Goal: Information Seeking & Learning: Learn about a topic

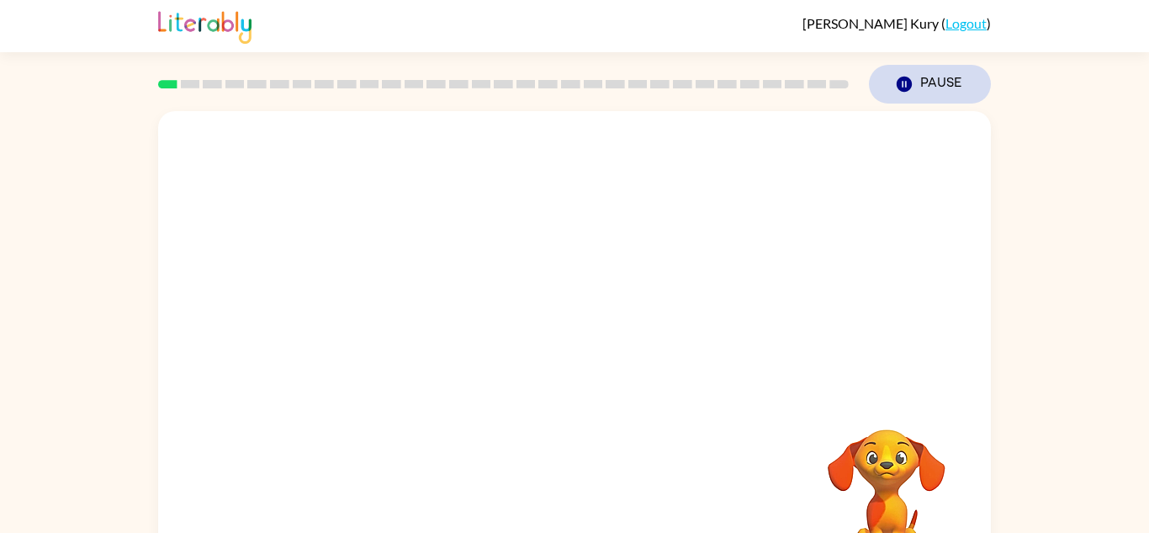
click at [914, 83] on button "Pause Pause" at bounding box center [930, 84] width 122 height 39
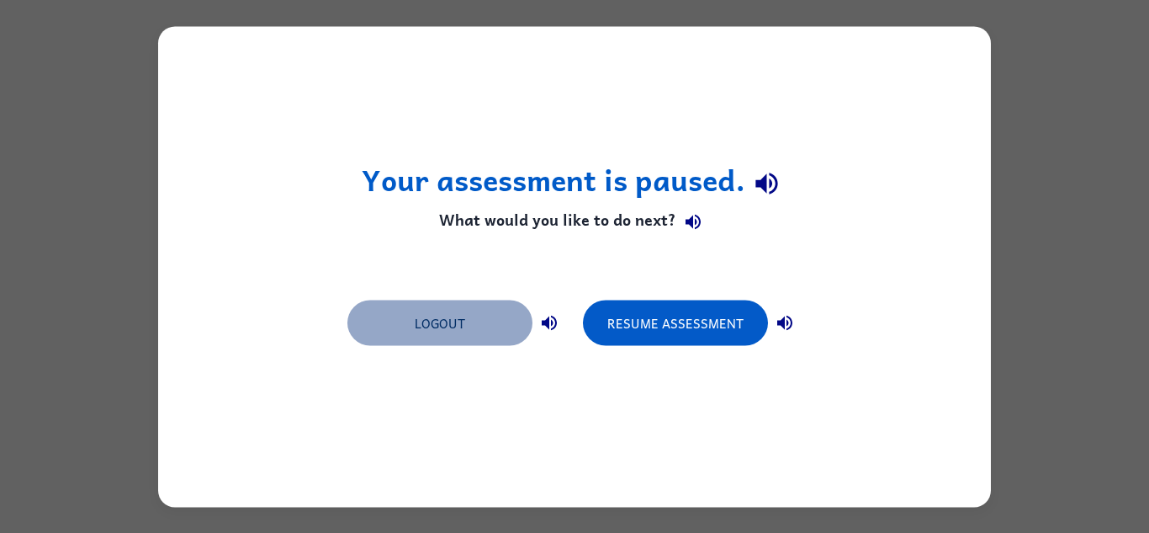
click at [459, 321] on button "Logout" at bounding box center [439, 321] width 185 height 45
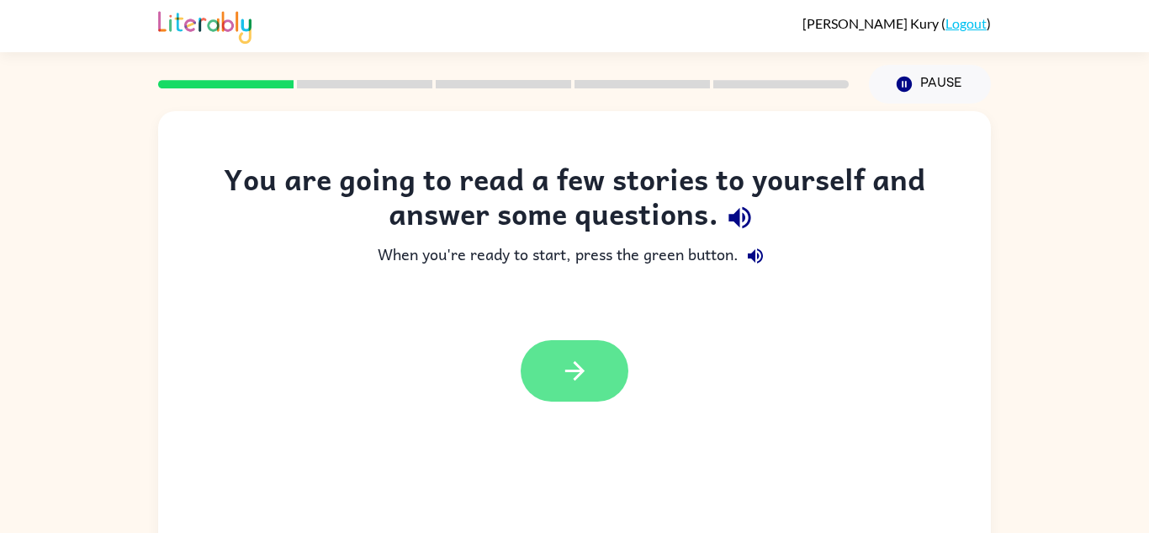
click at [593, 386] on button "button" at bounding box center [575, 370] width 108 height 61
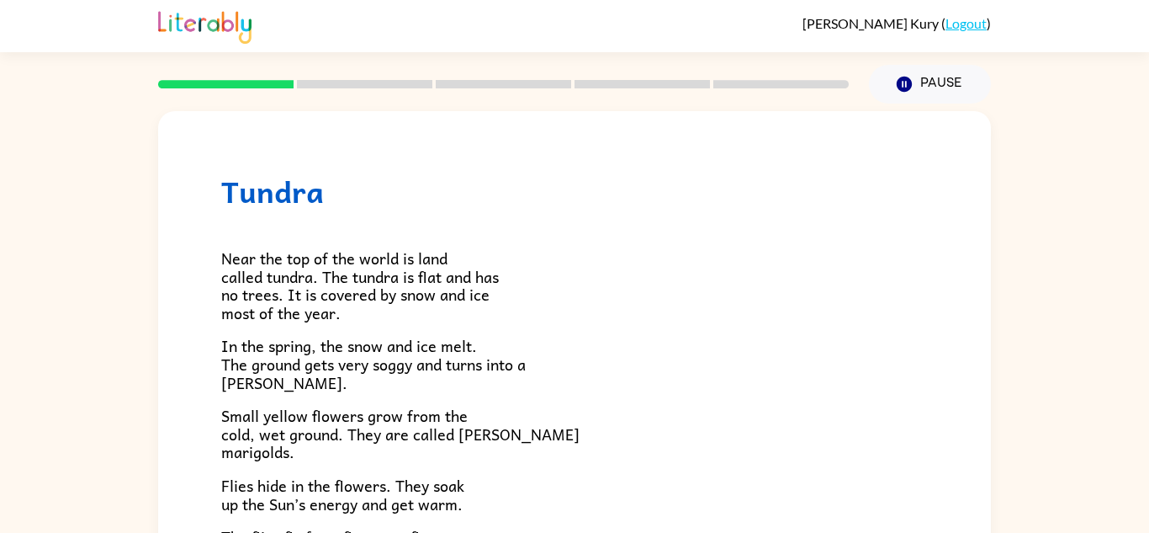
click at [558, 427] on p "Small yellow flowers grow from the cold, wet ground. They are called marsh mari…" at bounding box center [574, 433] width 707 height 55
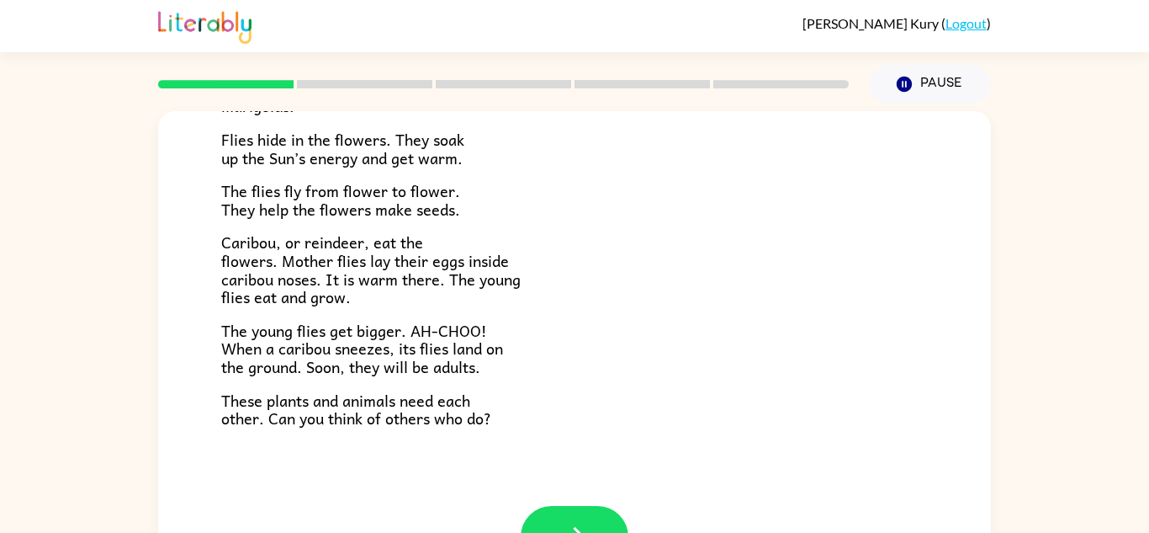
scroll to position [59, 0]
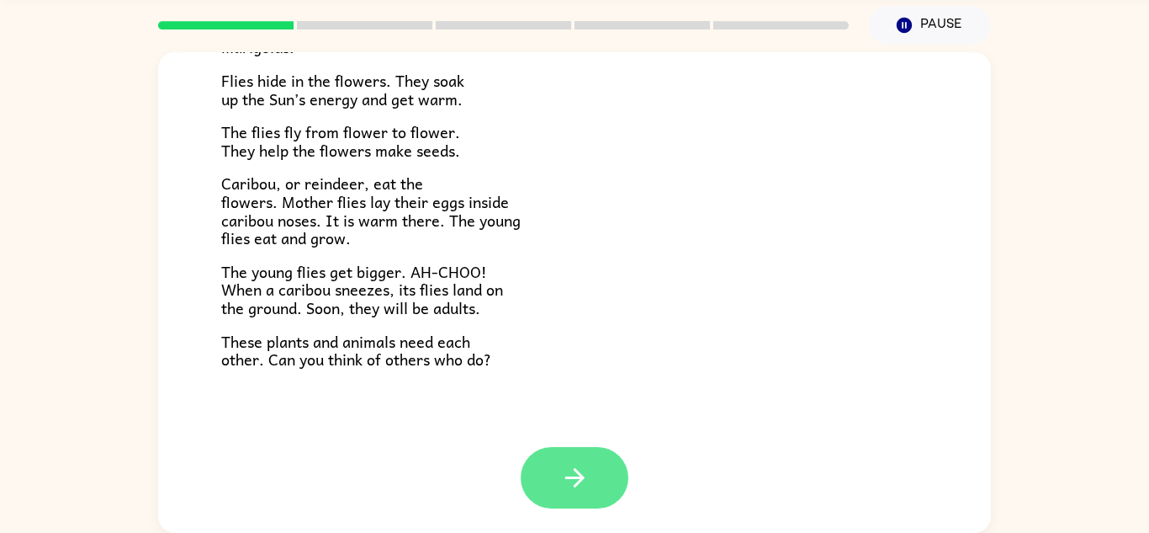
click at [584, 453] on button "button" at bounding box center [575, 477] width 108 height 61
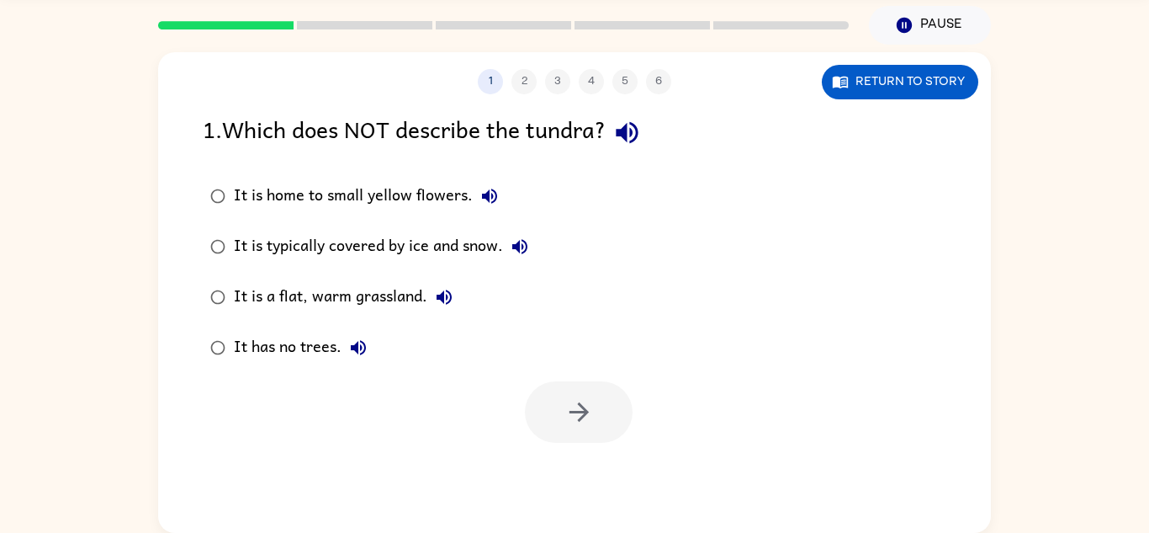
scroll to position [0, 0]
click at [515, 188] on label "It is home to small yellow flowers." at bounding box center [369, 196] width 352 height 50
click at [480, 200] on icon "button" at bounding box center [490, 196] width 20 height 20
click at [533, 257] on button "It is typically covered by ice and snow." at bounding box center [520, 247] width 34 height 34
click at [456, 307] on button "It is a flat, warm grassland." at bounding box center [444, 297] width 34 height 34
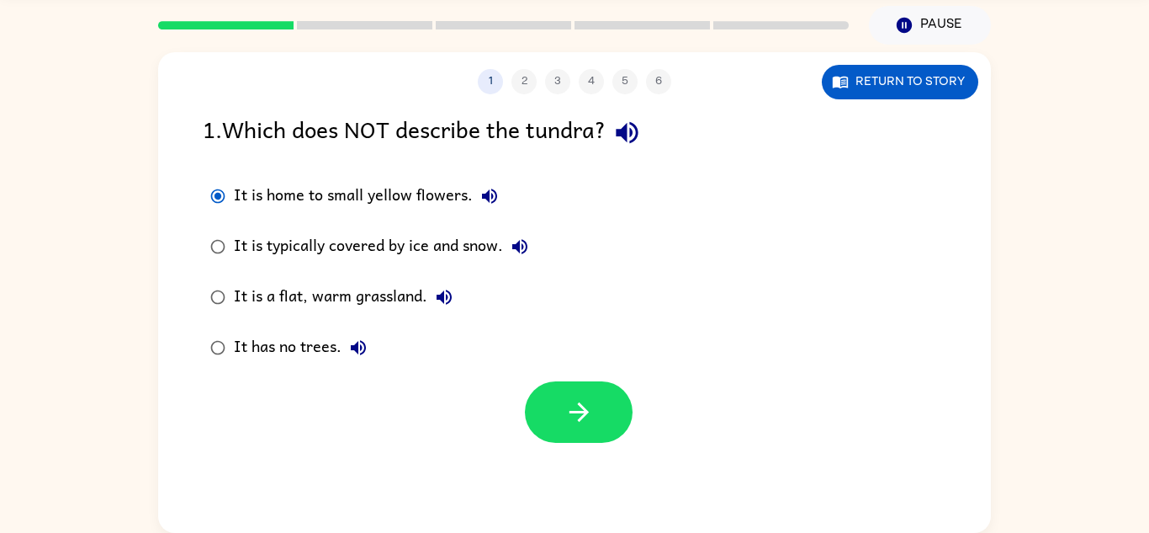
click at [373, 360] on div "It has no trees." at bounding box center [304, 348] width 141 height 34
click at [555, 403] on button "button" at bounding box center [579, 411] width 108 height 61
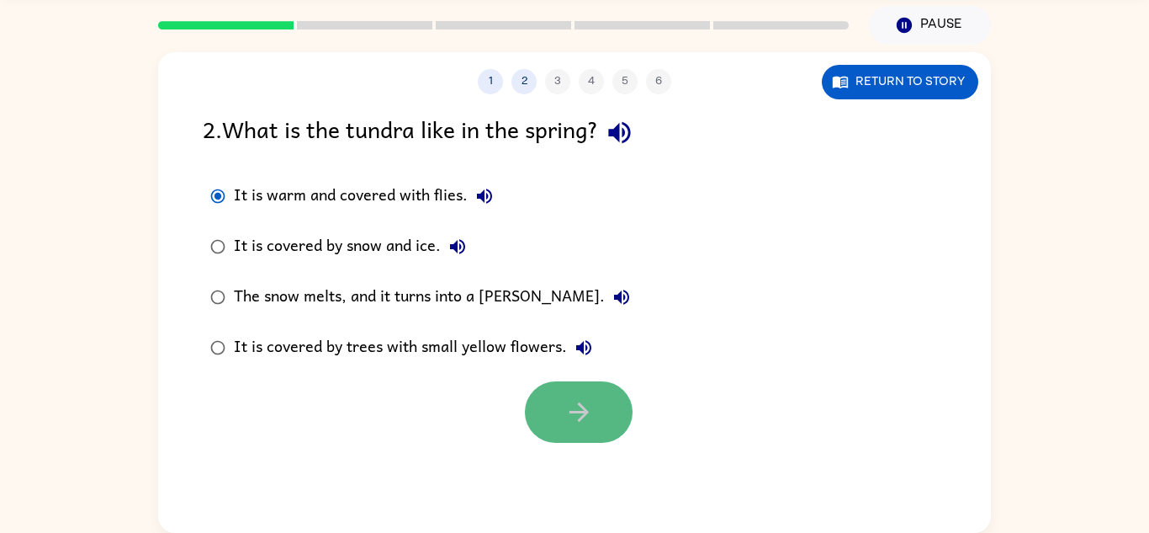
click at [601, 440] on button "button" at bounding box center [579, 411] width 108 height 61
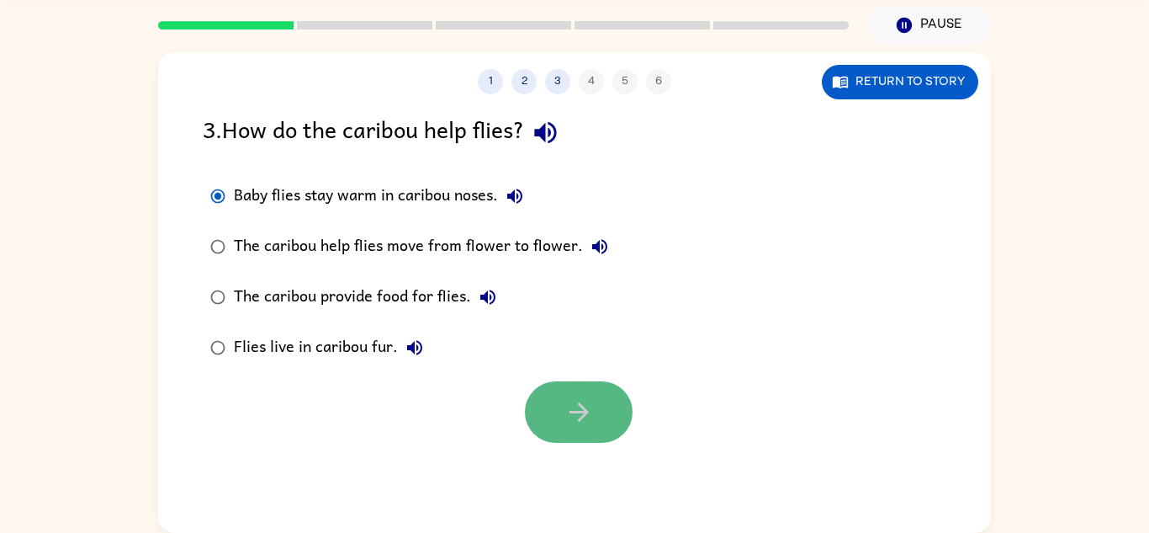
click at [566, 402] on icon "button" at bounding box center [579, 411] width 29 height 29
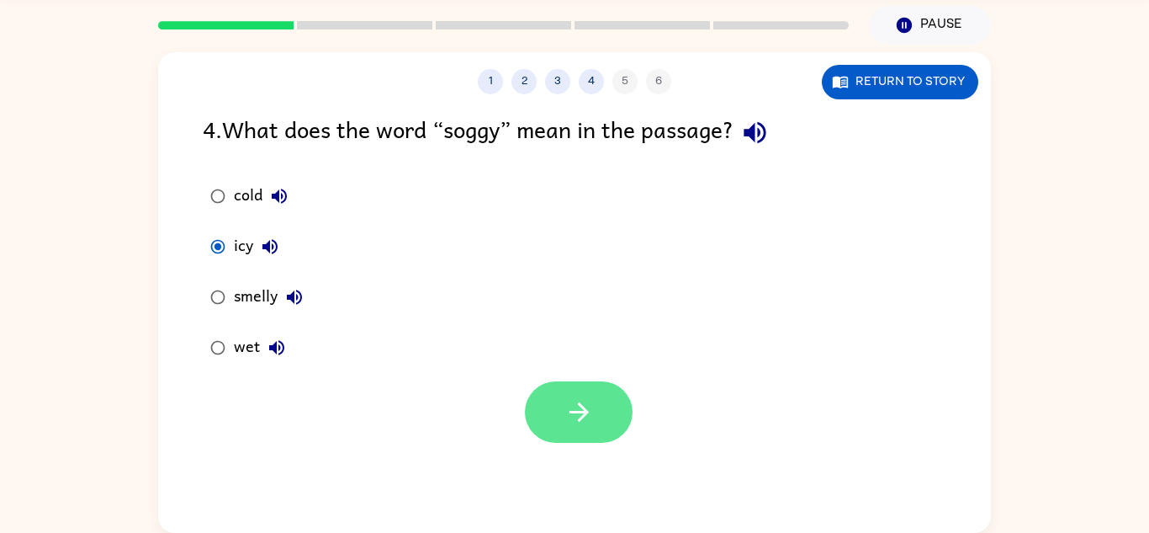
click at [539, 402] on button "button" at bounding box center [579, 411] width 108 height 61
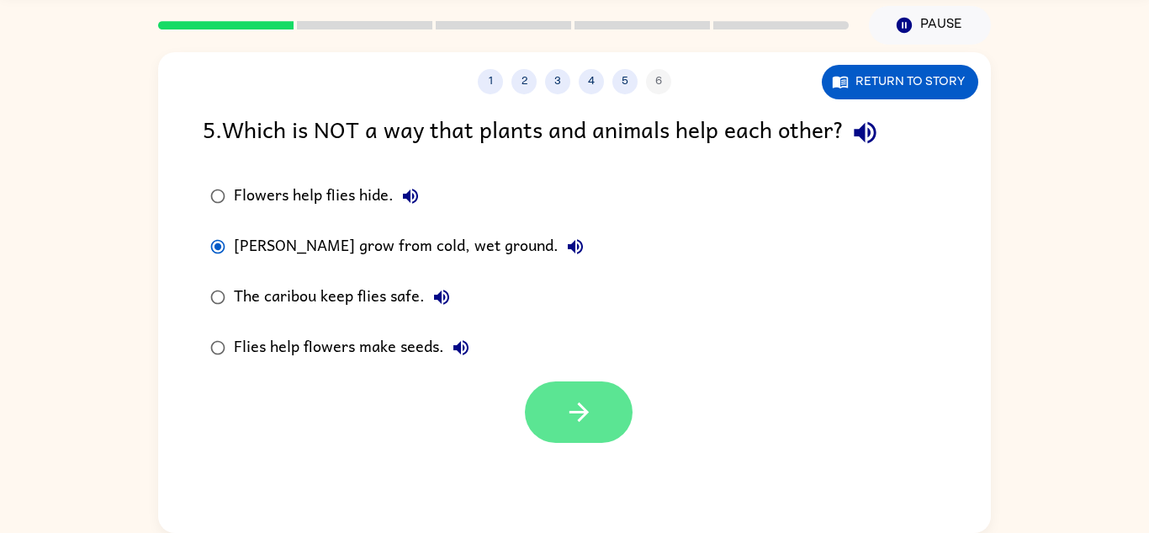
click at [565, 411] on icon "button" at bounding box center [579, 411] width 29 height 29
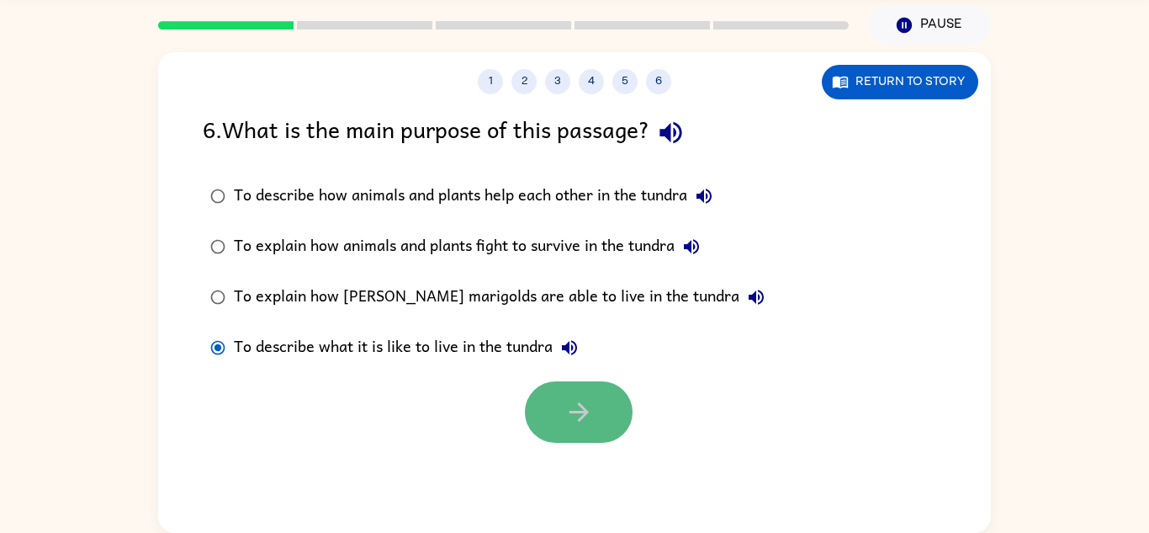
click at [544, 403] on button "button" at bounding box center [579, 411] width 108 height 61
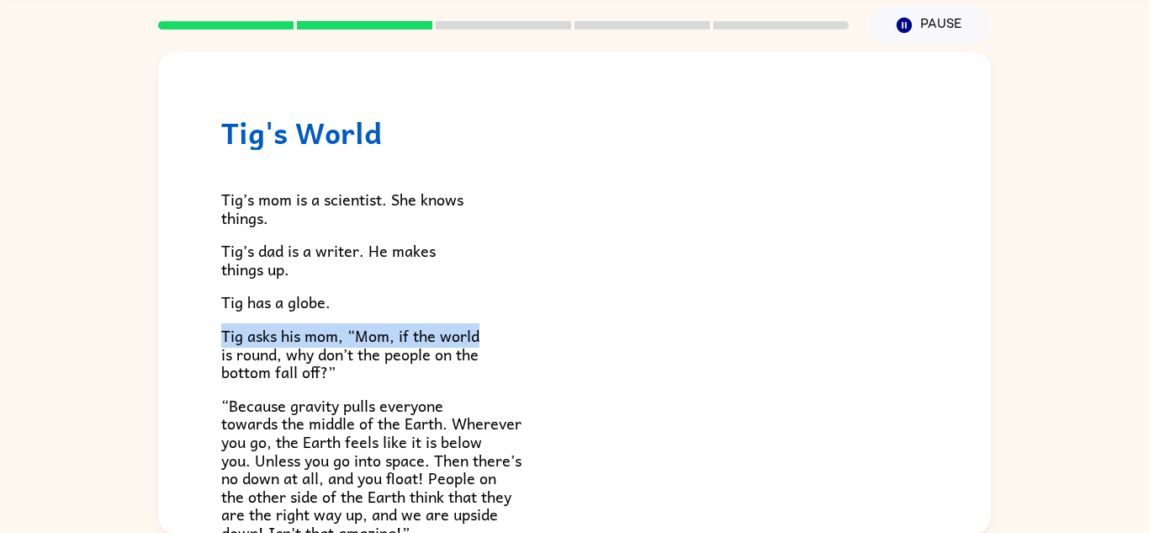
drag, startPoint x: 602, startPoint y: 343, endPoint x: 603, endPoint y: 308, distance: 35.4
click at [603, 308] on div "Tig’s mom is a scientist. She knows things. Tig’s dad is a writer. He makes thi…" at bounding box center [574, 503] width 707 height 707
click at [336, 341] on span "Tig asks his mom, “Mom, if the world is round, why don’t the people on the bott…" at bounding box center [350, 353] width 258 height 61
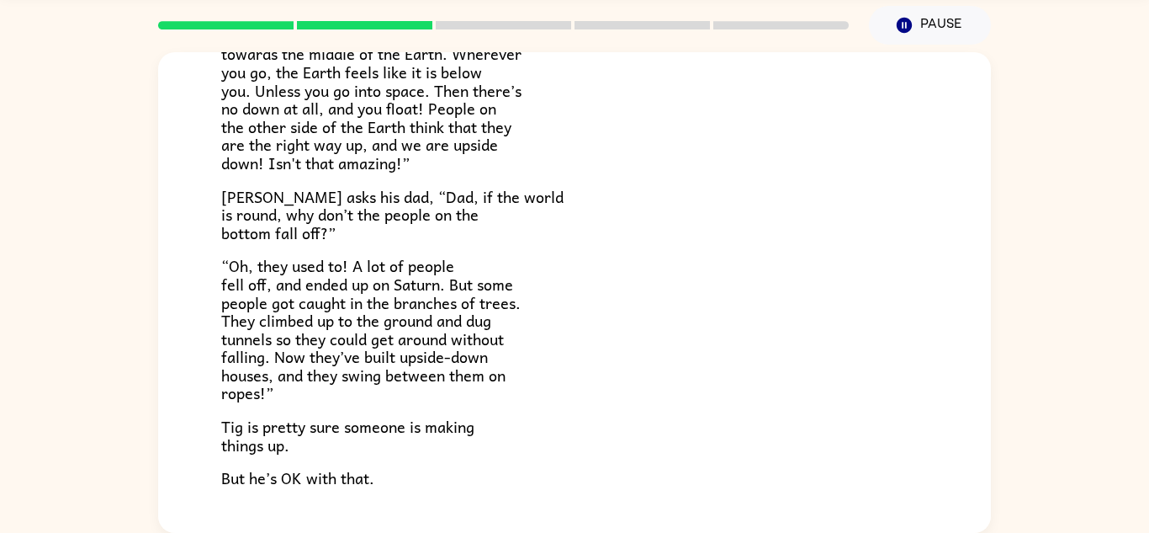
scroll to position [489, 0]
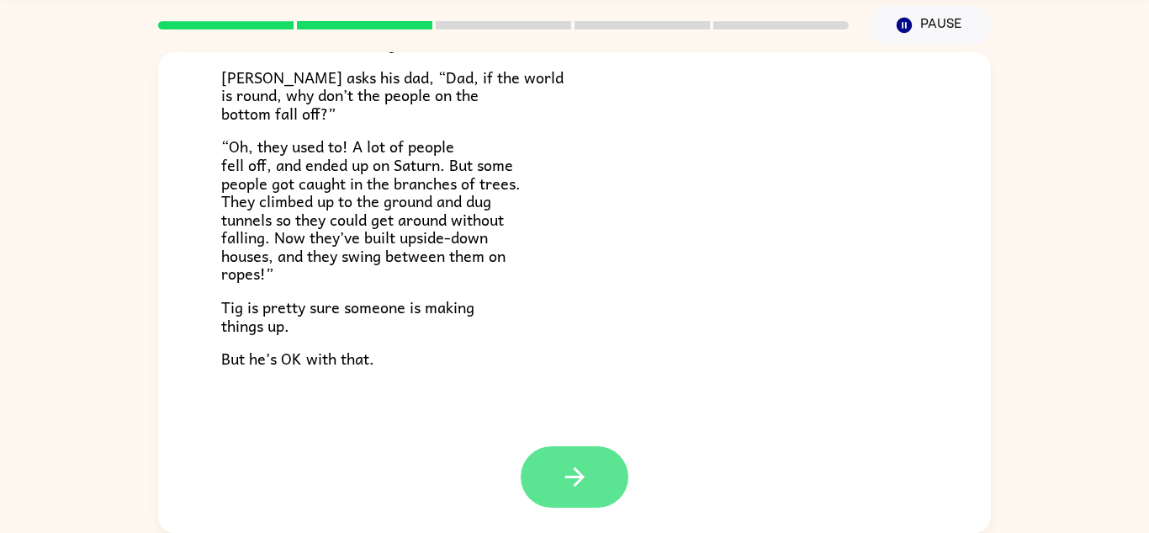
click at [617, 468] on button "button" at bounding box center [575, 476] width 108 height 61
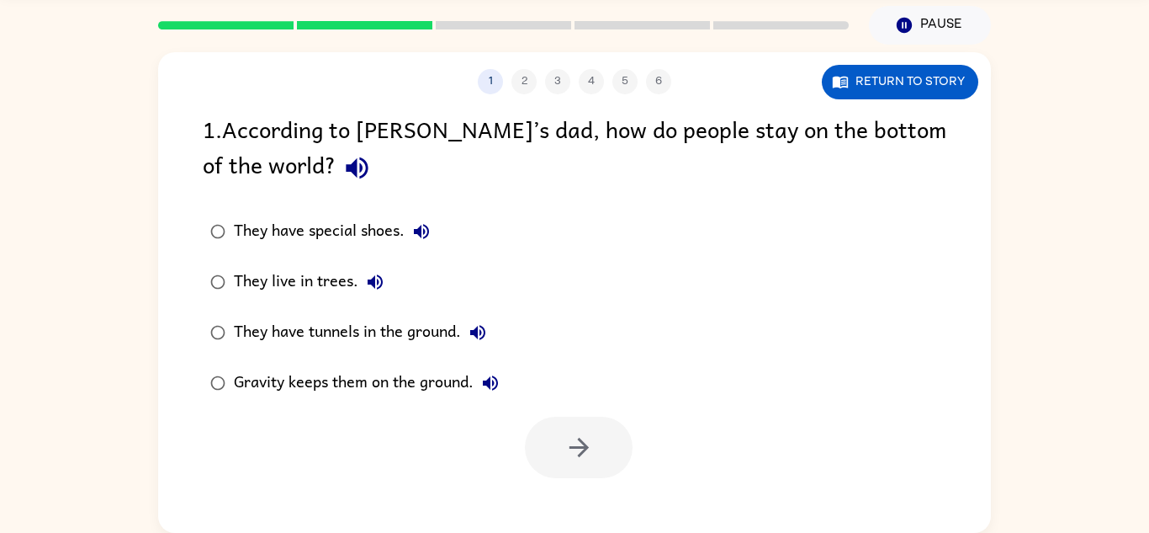
scroll to position [0, 0]
click at [534, 423] on button "button" at bounding box center [579, 446] width 108 height 61
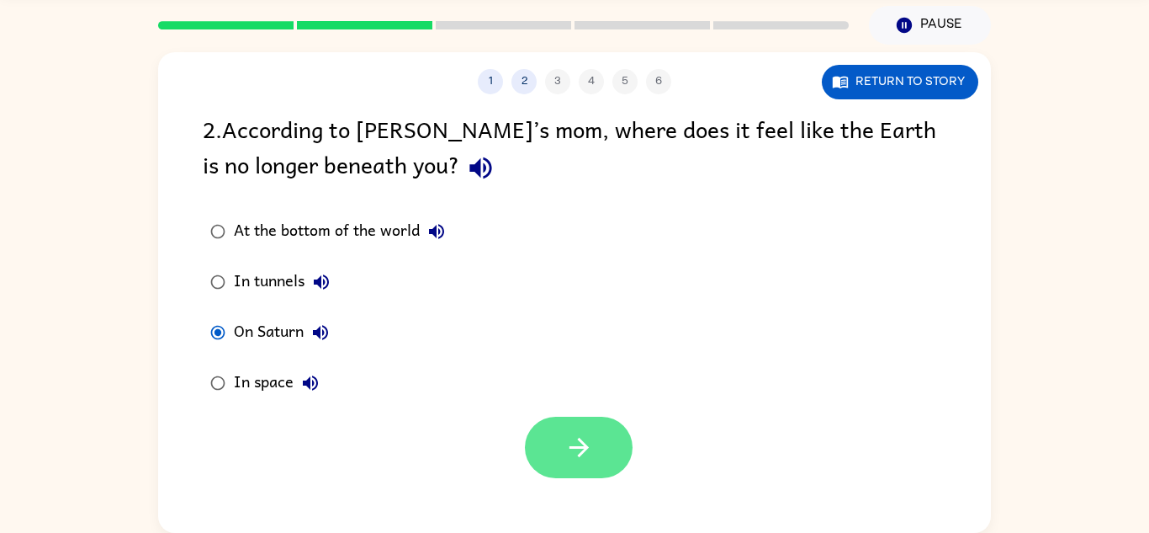
click at [591, 476] on button "button" at bounding box center [579, 446] width 108 height 61
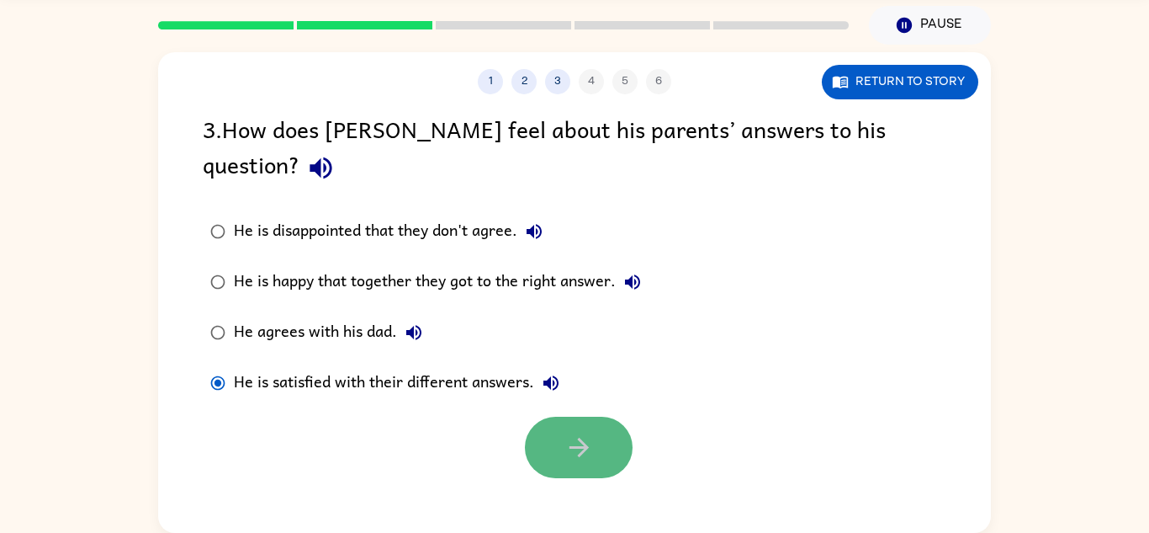
click at [568, 432] on icon "button" at bounding box center [579, 446] width 29 height 29
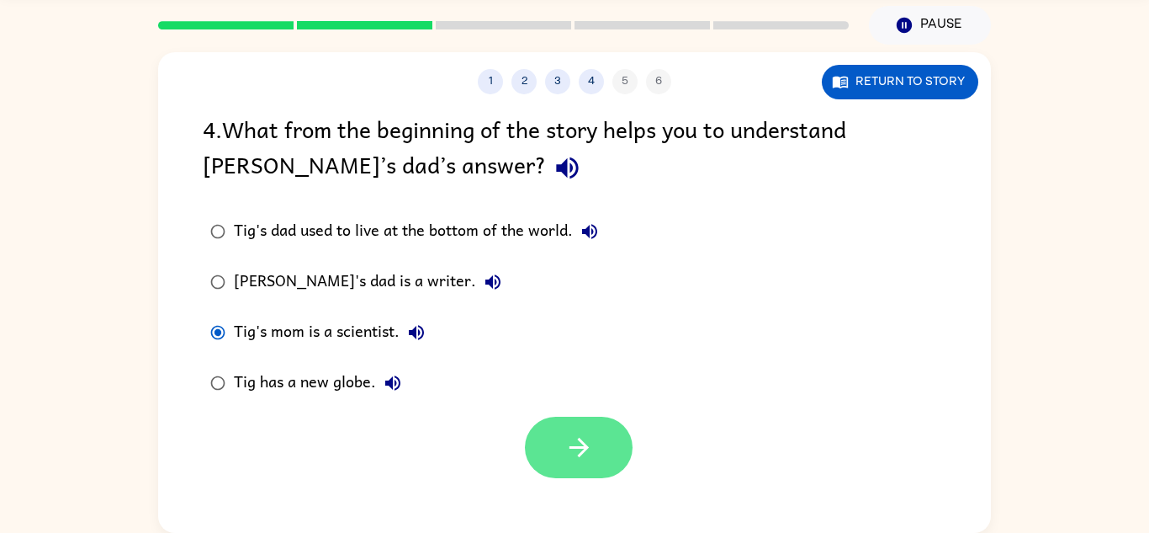
click at [577, 457] on icon "button" at bounding box center [579, 446] width 29 height 29
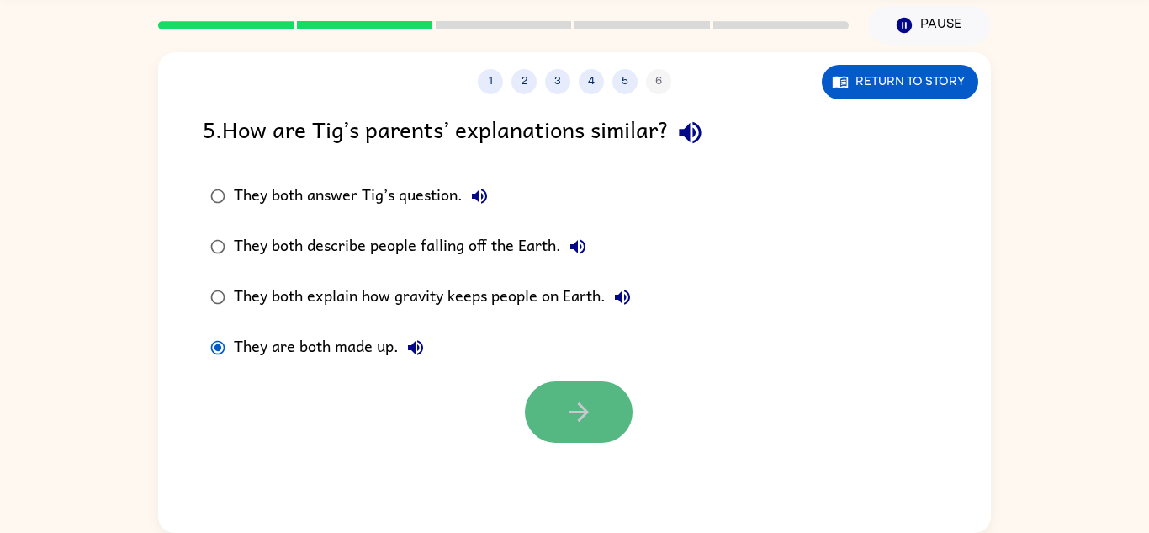
click at [587, 424] on icon "button" at bounding box center [579, 411] width 29 height 29
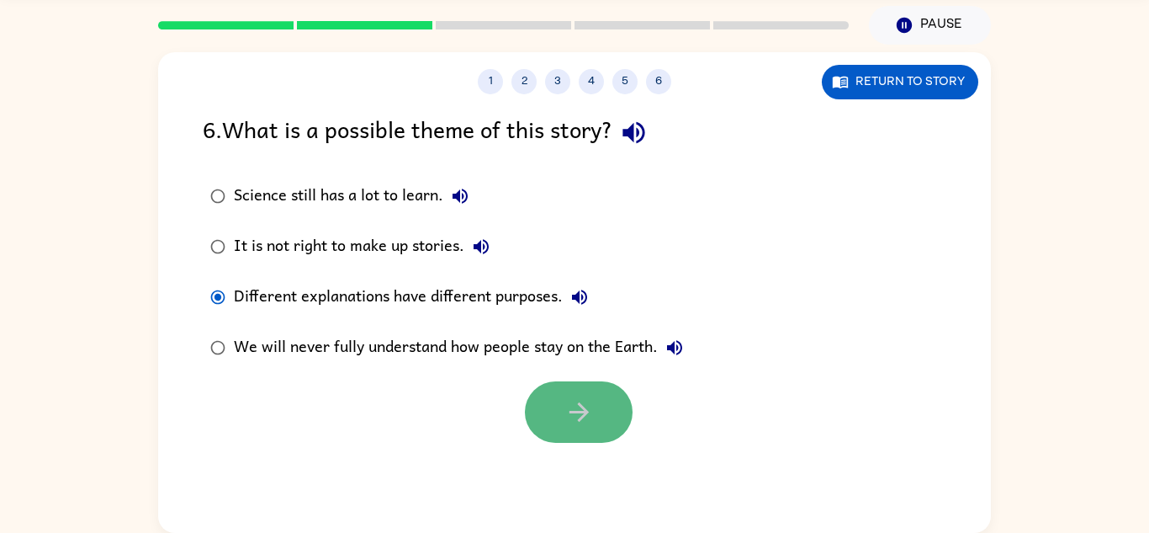
click at [575, 437] on button "button" at bounding box center [579, 411] width 108 height 61
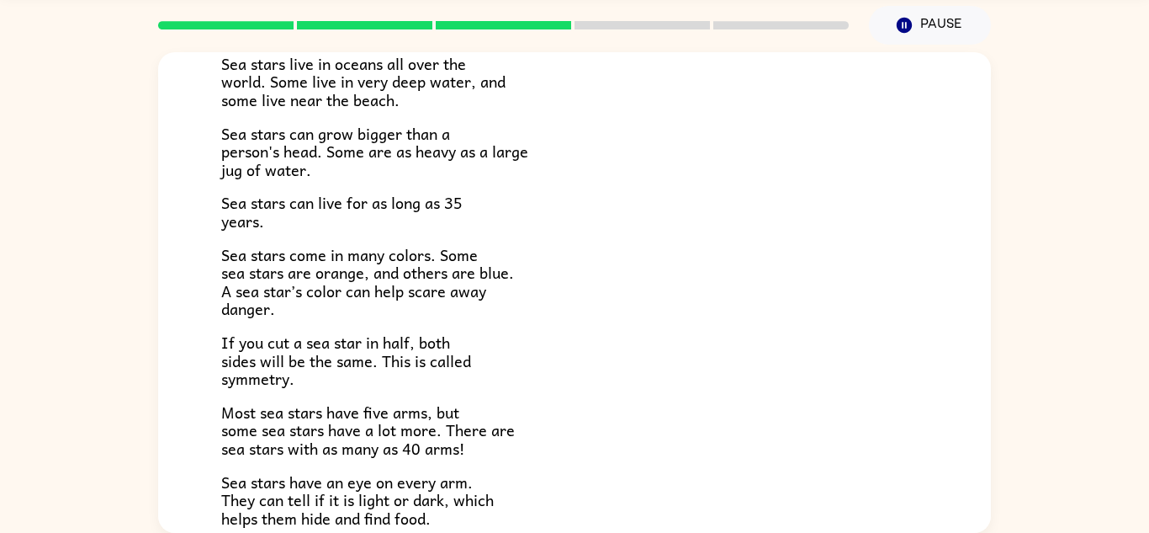
scroll to position [485, 0]
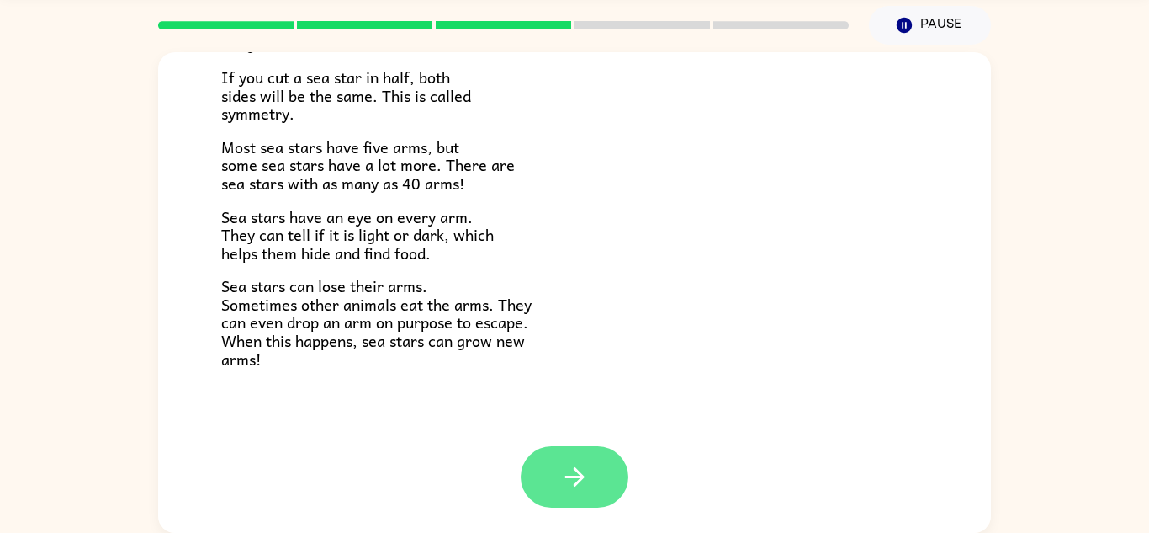
click at [596, 448] on button "button" at bounding box center [575, 476] width 108 height 61
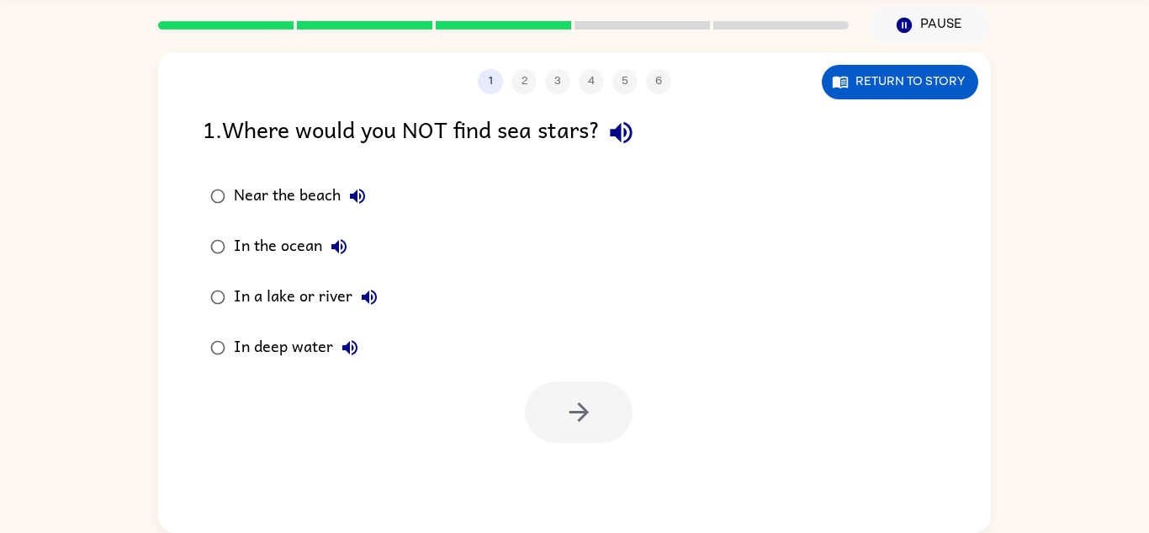
scroll to position [0, 0]
click at [568, 377] on div at bounding box center [574, 408] width 833 height 70
click at [602, 430] on button "button" at bounding box center [579, 411] width 108 height 61
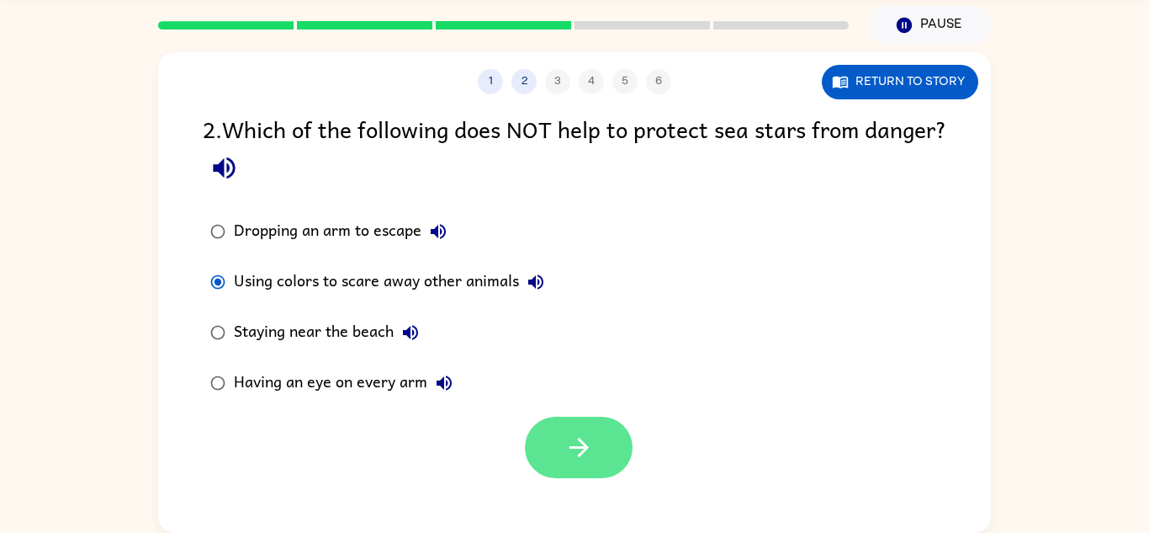
click at [601, 459] on button "button" at bounding box center [579, 446] width 108 height 61
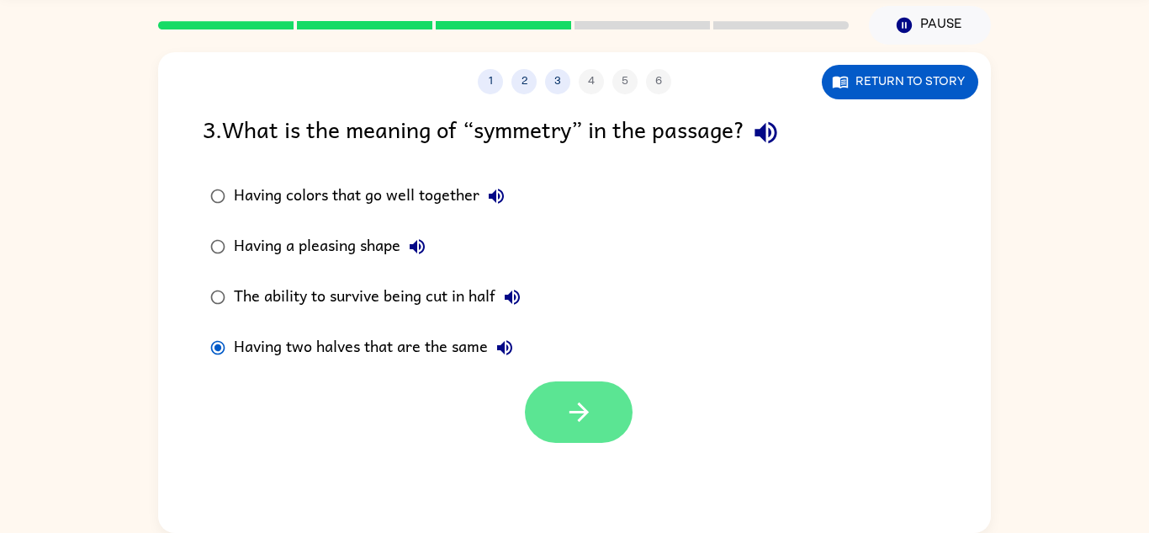
click at [528, 422] on button "button" at bounding box center [579, 411] width 108 height 61
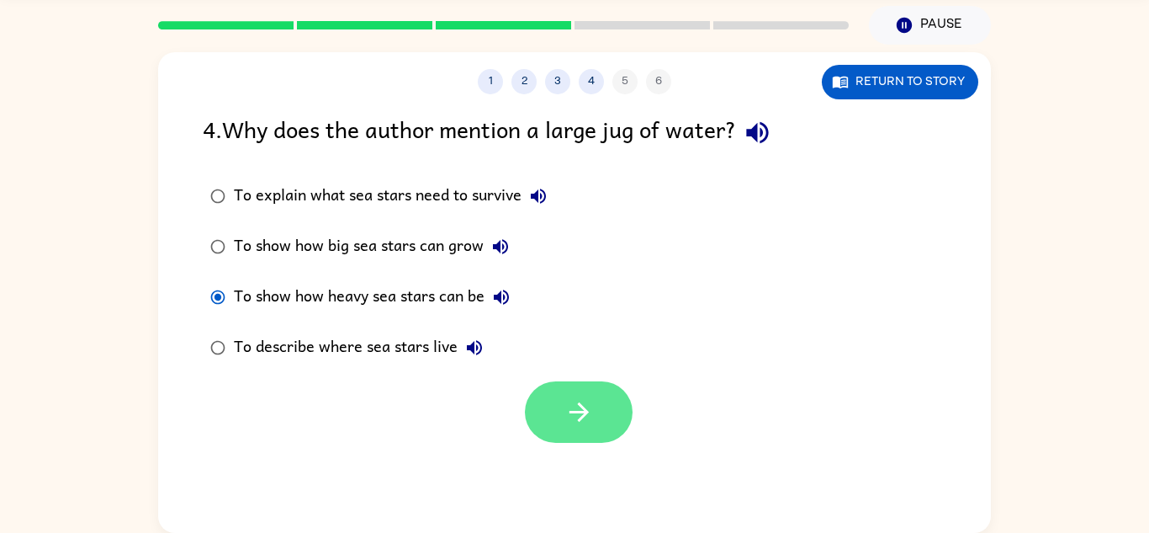
click at [575, 400] on icon "button" at bounding box center [579, 411] width 29 height 29
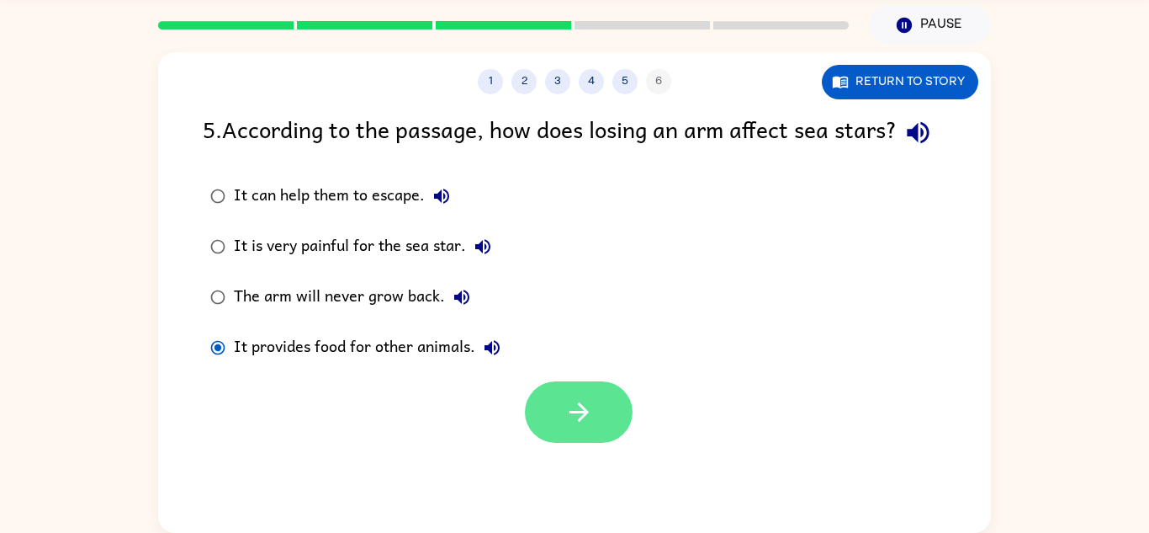
click at [549, 443] on button "button" at bounding box center [579, 411] width 108 height 61
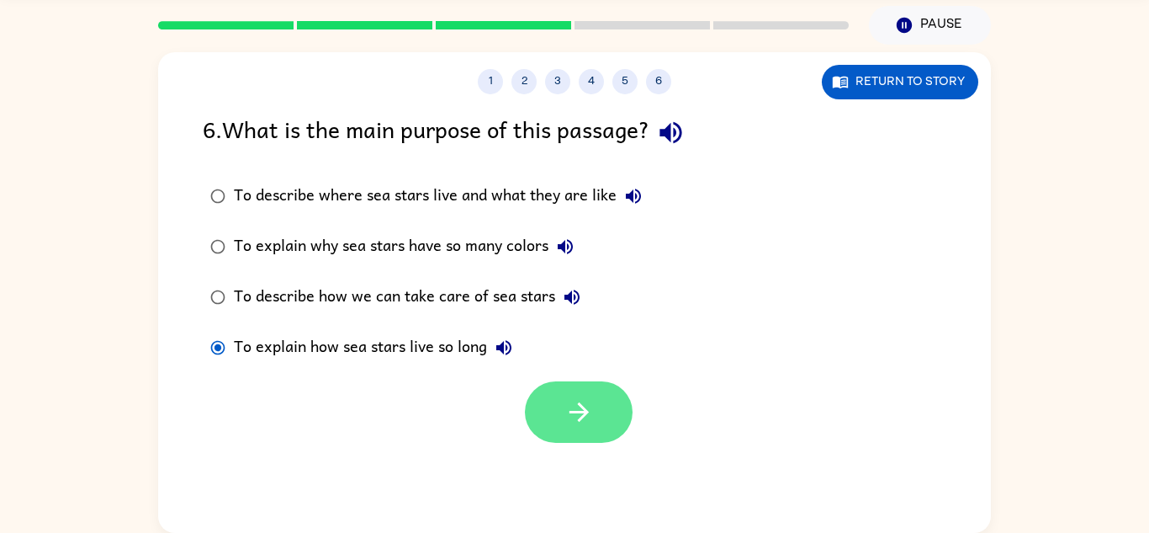
click at [556, 432] on button "button" at bounding box center [579, 411] width 108 height 61
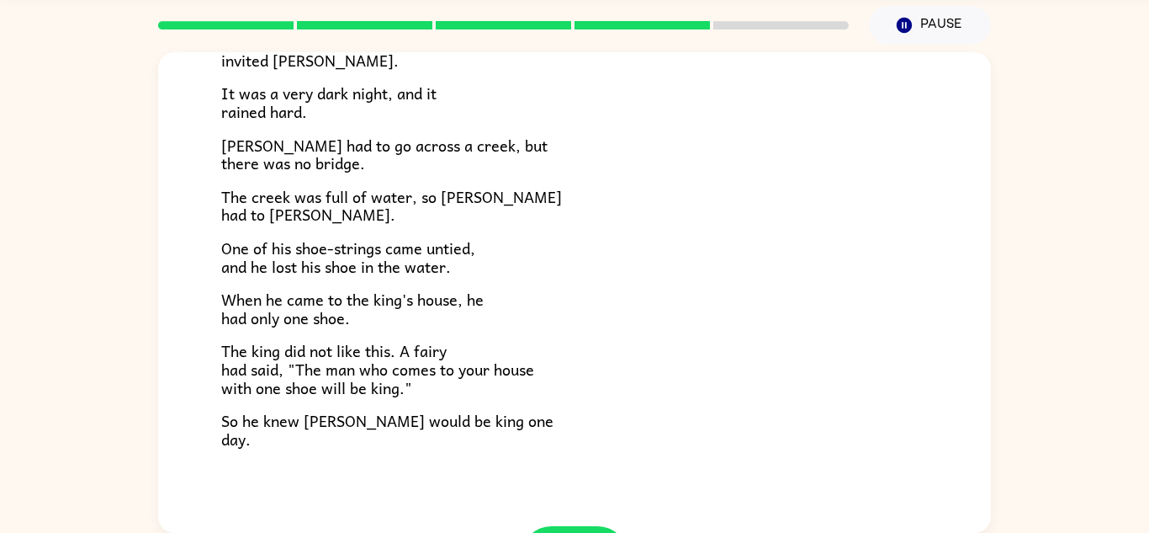
scroll to position [289, 0]
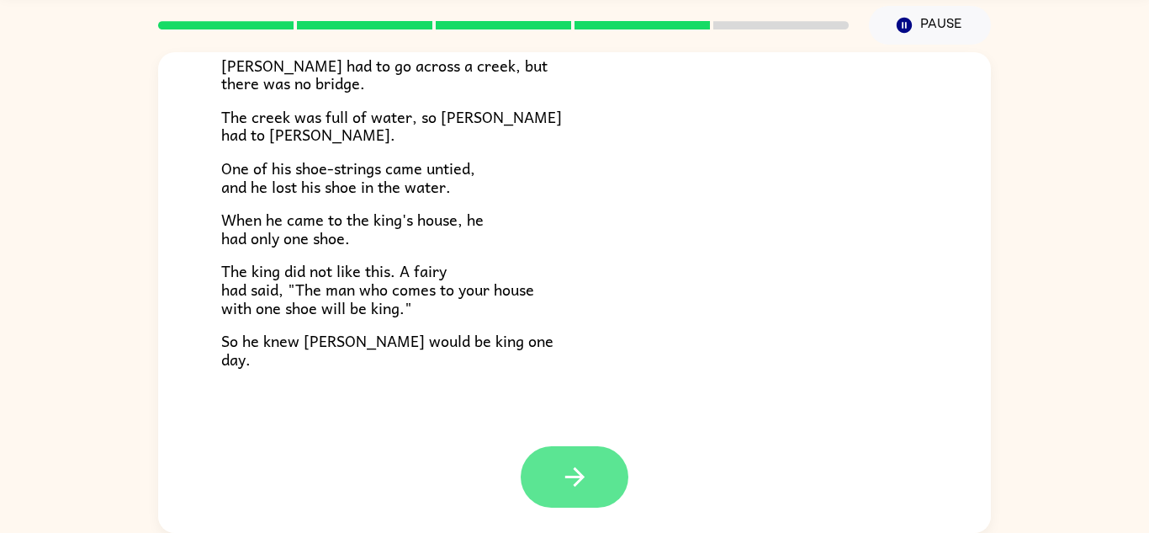
click at [607, 500] on button "button" at bounding box center [575, 476] width 108 height 61
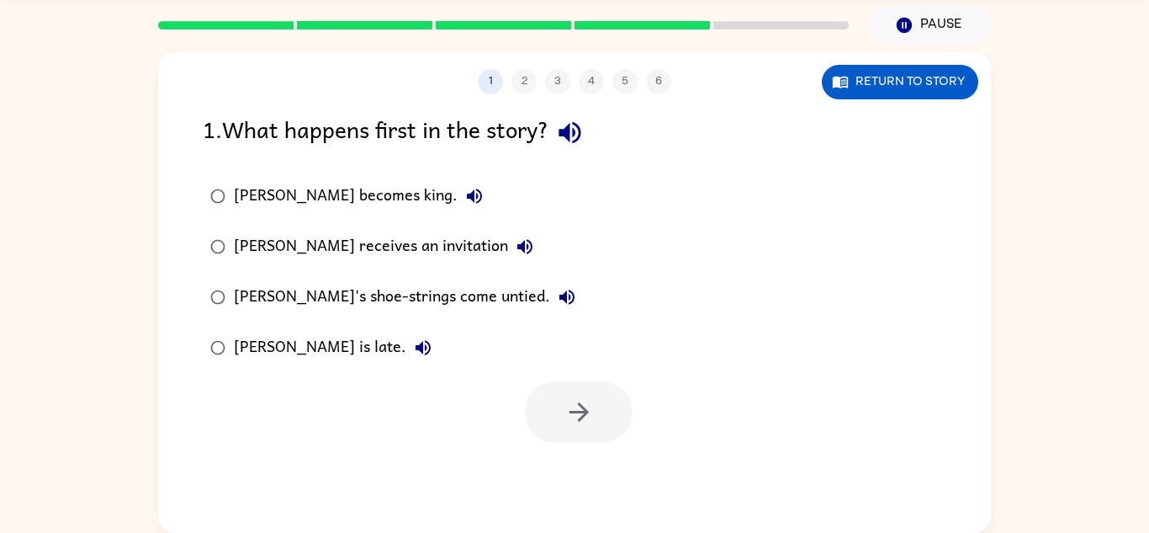
scroll to position [0, 0]
click at [606, 395] on button "button" at bounding box center [579, 411] width 108 height 61
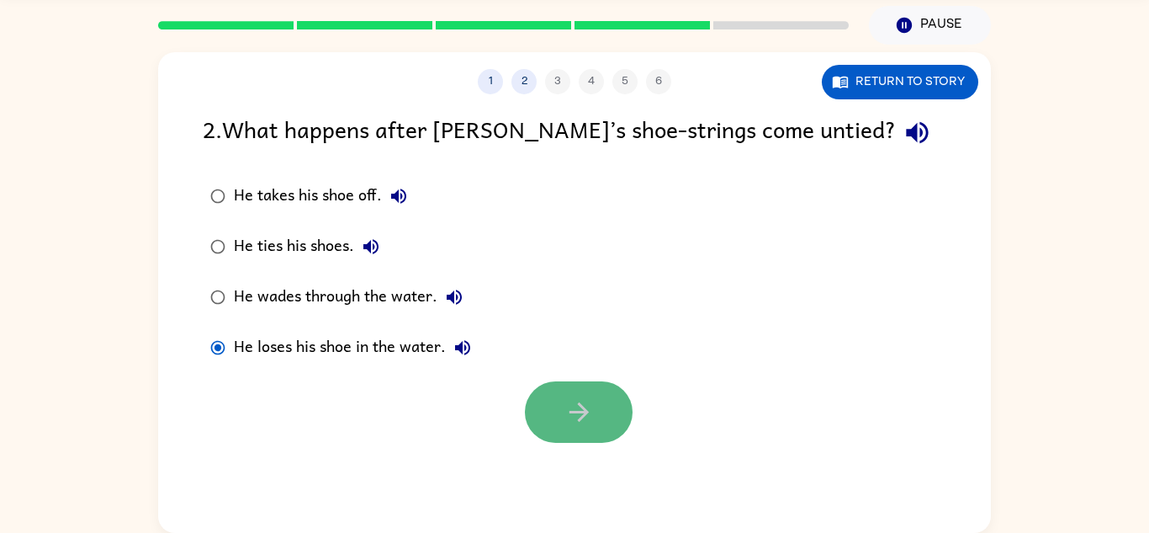
click at [619, 420] on button "button" at bounding box center [579, 411] width 108 height 61
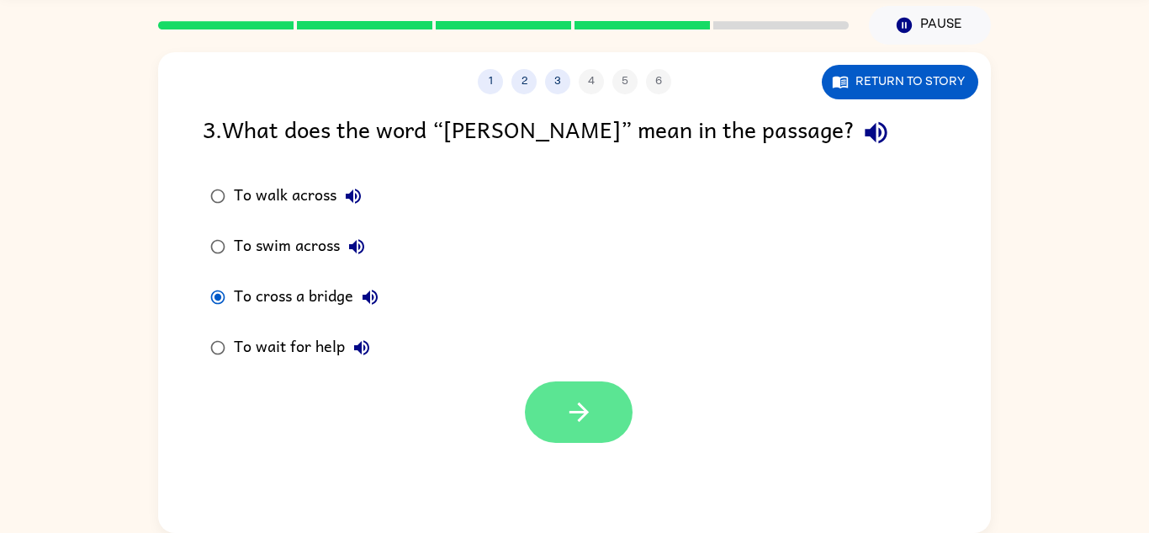
click at [586, 393] on button "button" at bounding box center [579, 411] width 108 height 61
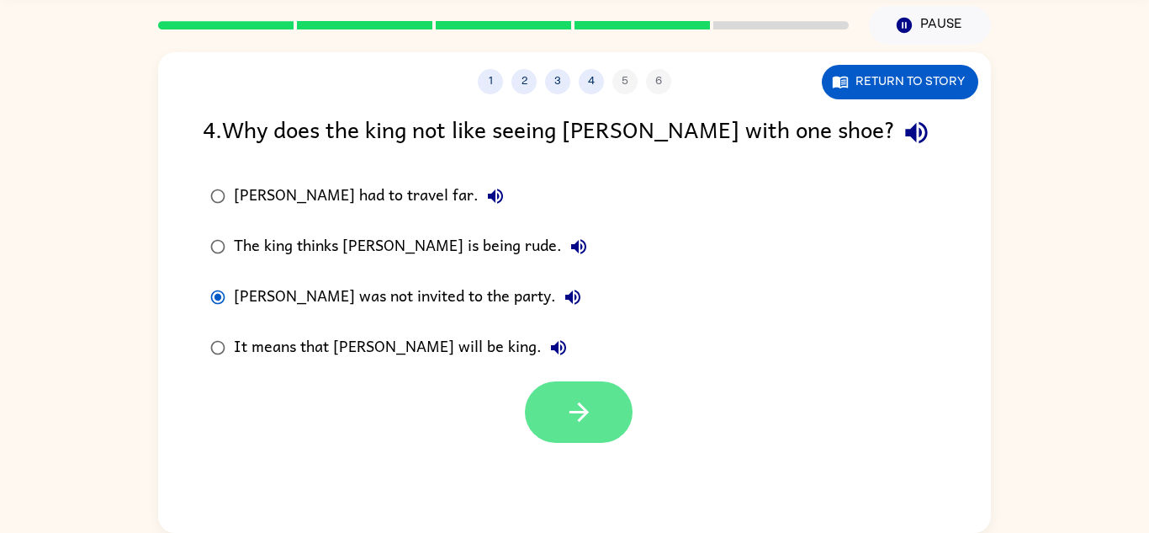
click at [565, 415] on icon "button" at bounding box center [579, 411] width 29 height 29
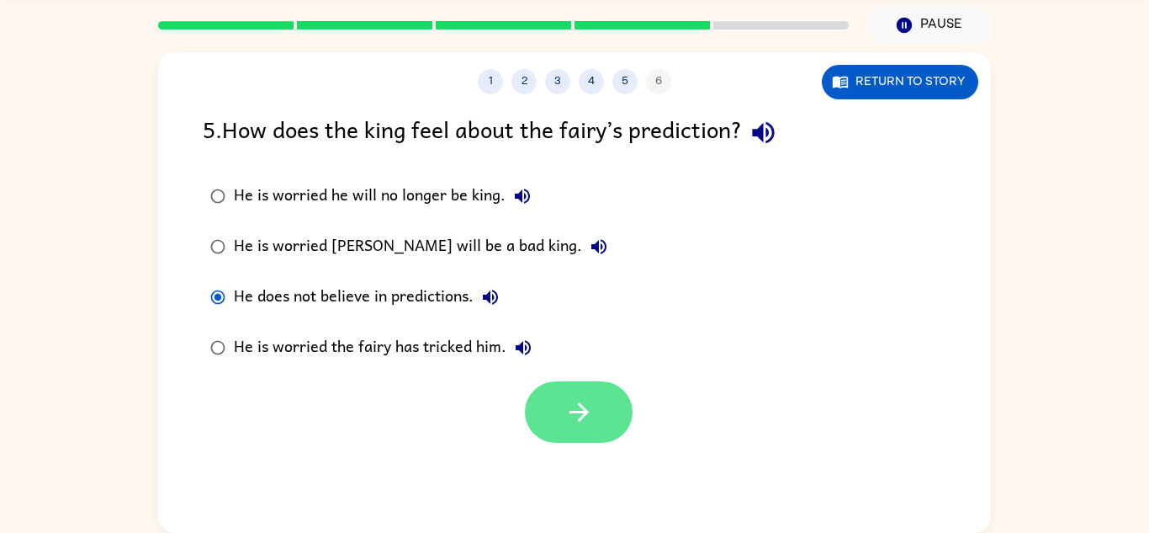
click at [559, 399] on button "button" at bounding box center [579, 411] width 108 height 61
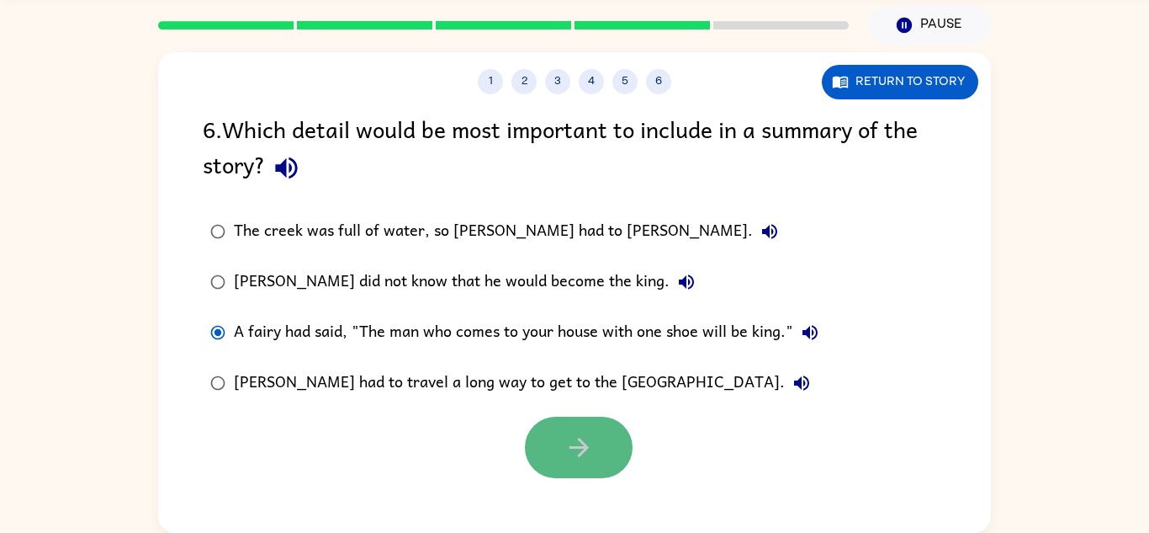
click at [596, 439] on button "button" at bounding box center [579, 446] width 108 height 61
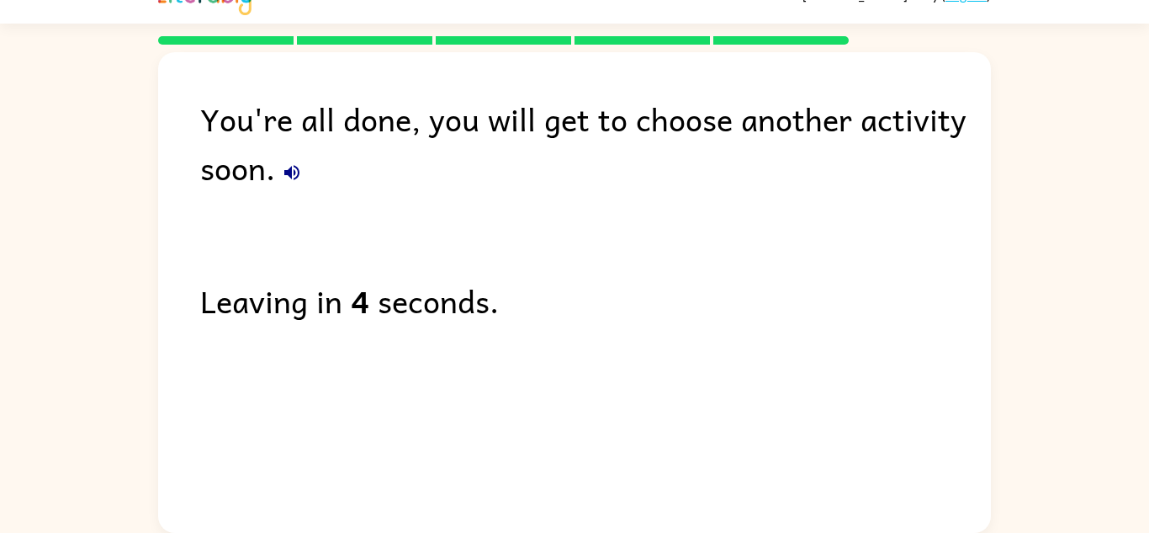
click at [260, 358] on div "You're all done, you will get to choose another activity soon. Leaving in 4 sec…" at bounding box center [574, 288] width 833 height 472
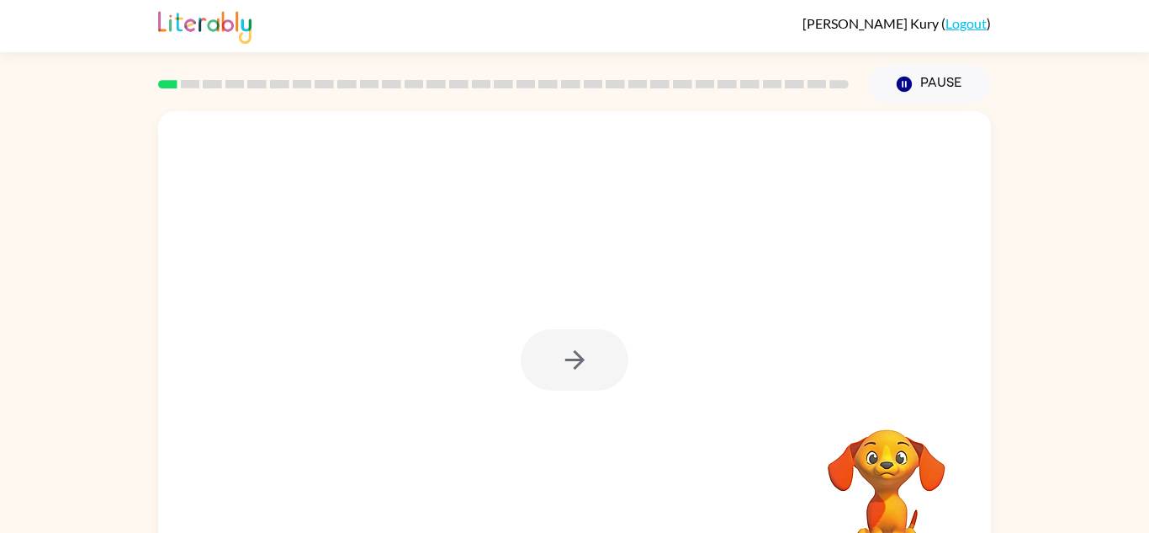
click at [570, 368] on div at bounding box center [575, 359] width 108 height 61
click at [454, 367] on div at bounding box center [574, 351] width 833 height 480
click at [558, 347] on button "button" at bounding box center [575, 359] width 108 height 61
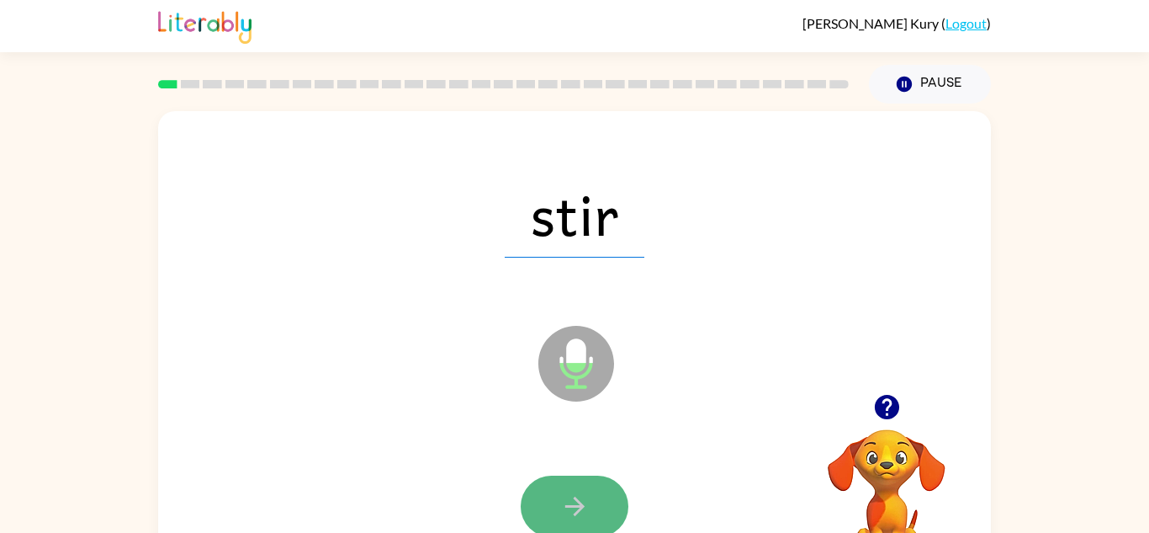
click at [604, 508] on button "button" at bounding box center [575, 505] width 108 height 61
click at [604, 508] on div at bounding box center [575, 505] width 108 height 61
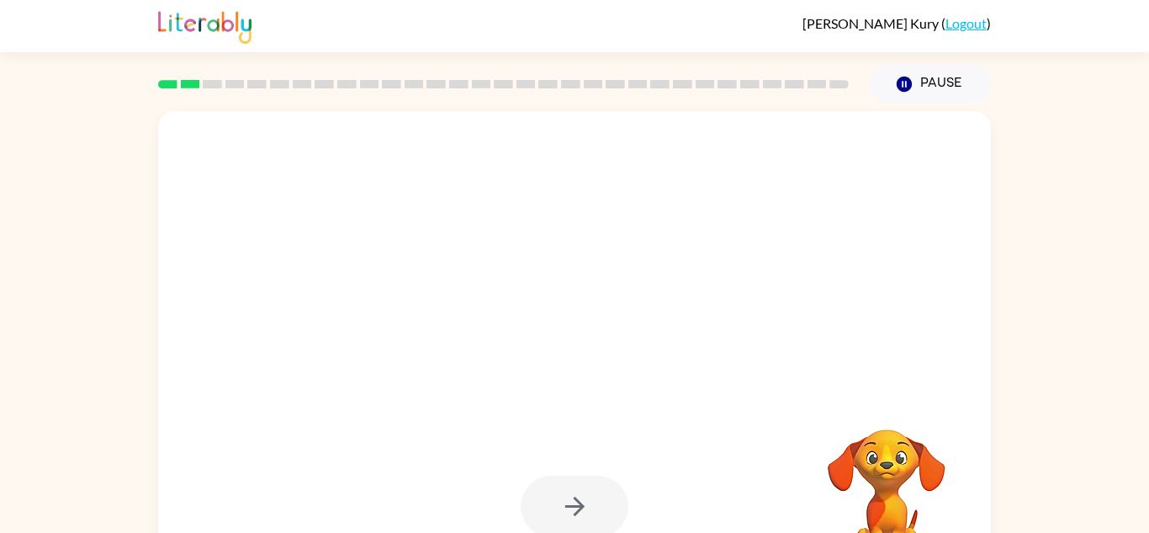
click at [605, 507] on div at bounding box center [575, 505] width 108 height 61
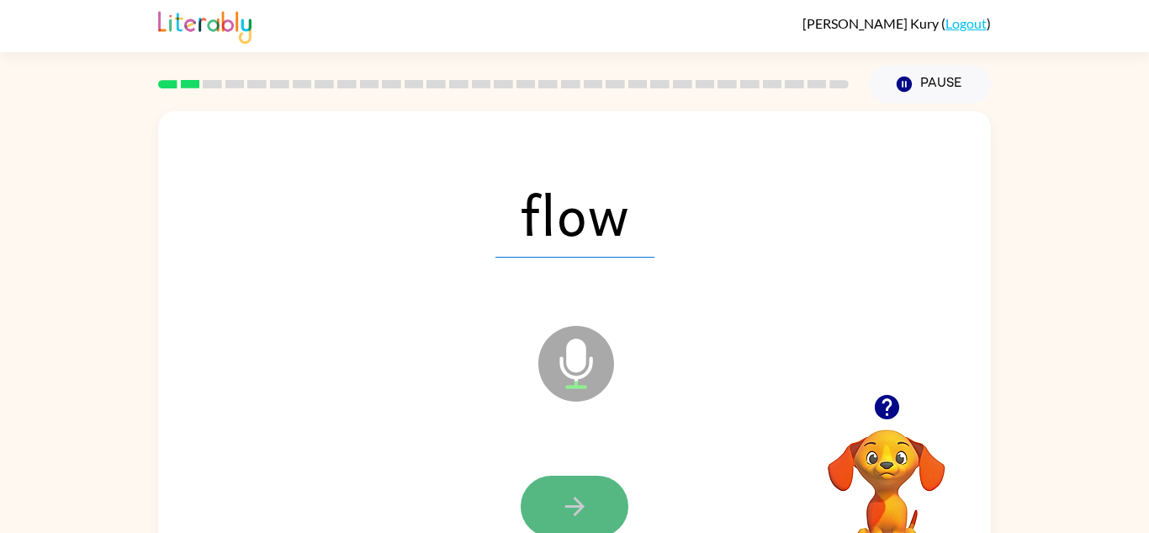
click at [619, 492] on button "button" at bounding box center [575, 505] width 108 height 61
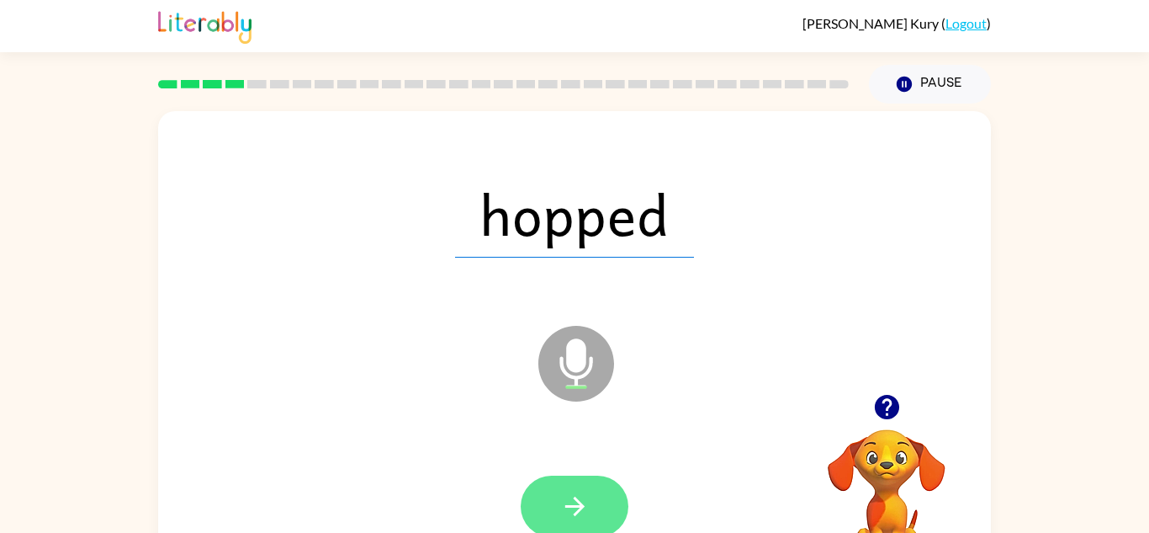
click at [541, 496] on button "button" at bounding box center [575, 505] width 108 height 61
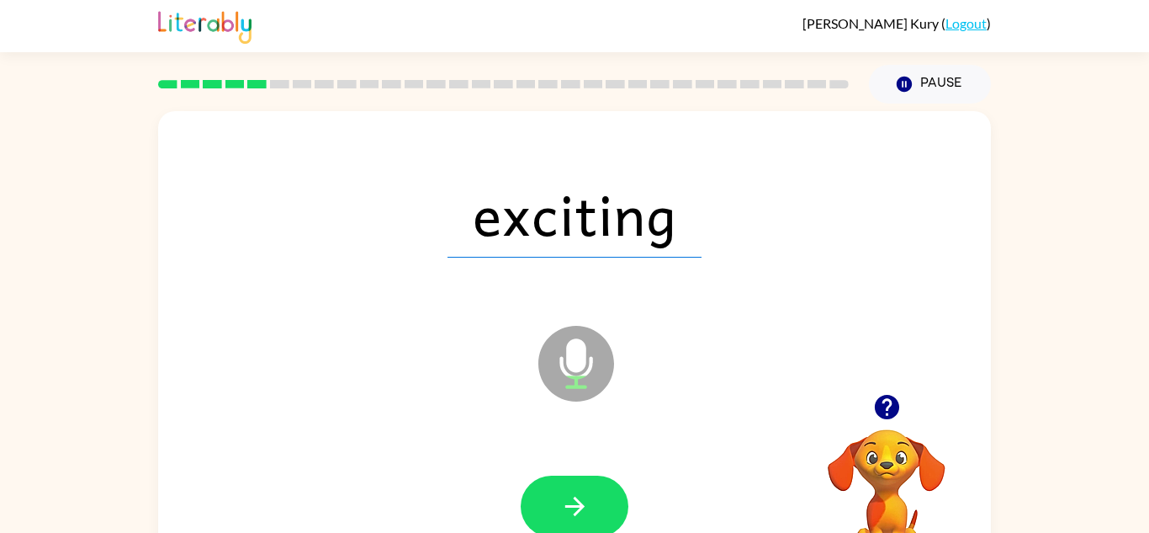
click at [610, 389] on icon "Microphone The Microphone is here when it is your turn to talk" at bounding box center [660, 384] width 252 height 126
click at [573, 529] on button "button" at bounding box center [575, 505] width 108 height 61
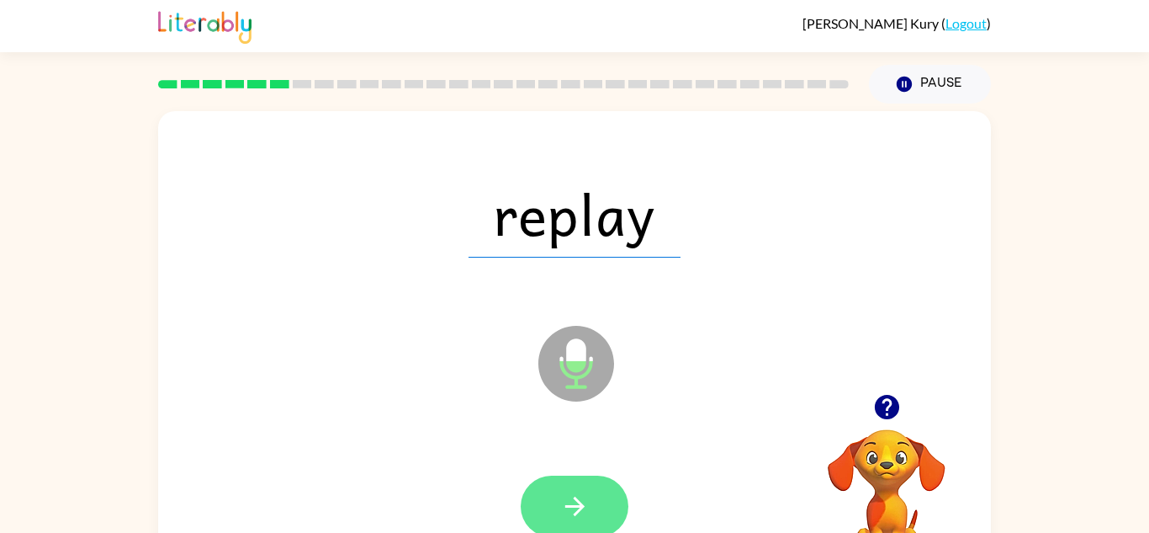
click at [569, 486] on button "button" at bounding box center [575, 505] width 108 height 61
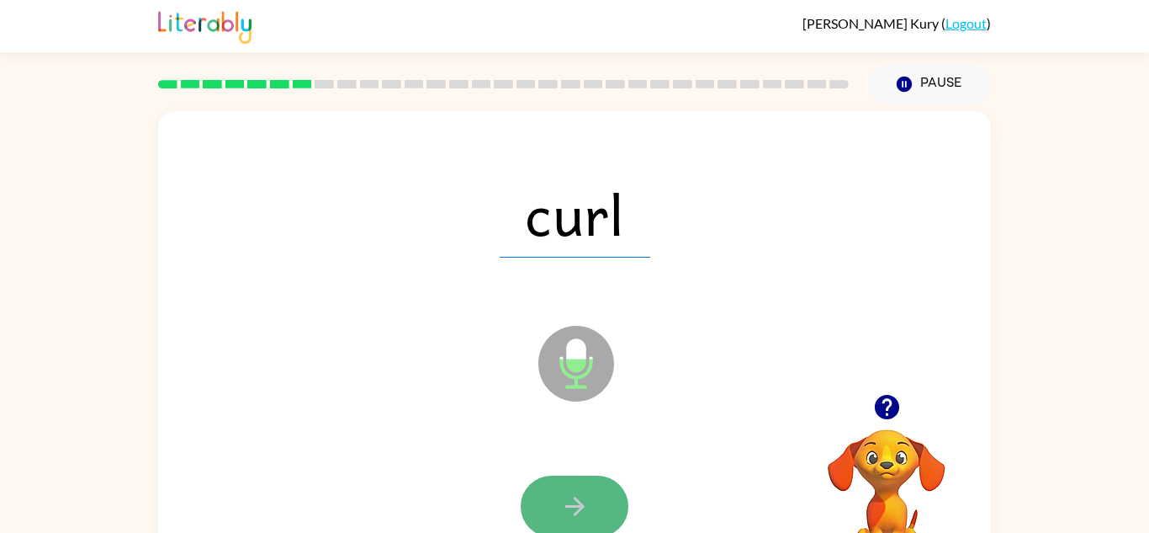
click at [563, 496] on icon "button" at bounding box center [574, 505] width 29 height 29
click at [578, 507] on icon "button" at bounding box center [574, 505] width 29 height 29
click at [596, 501] on button "button" at bounding box center [575, 505] width 108 height 61
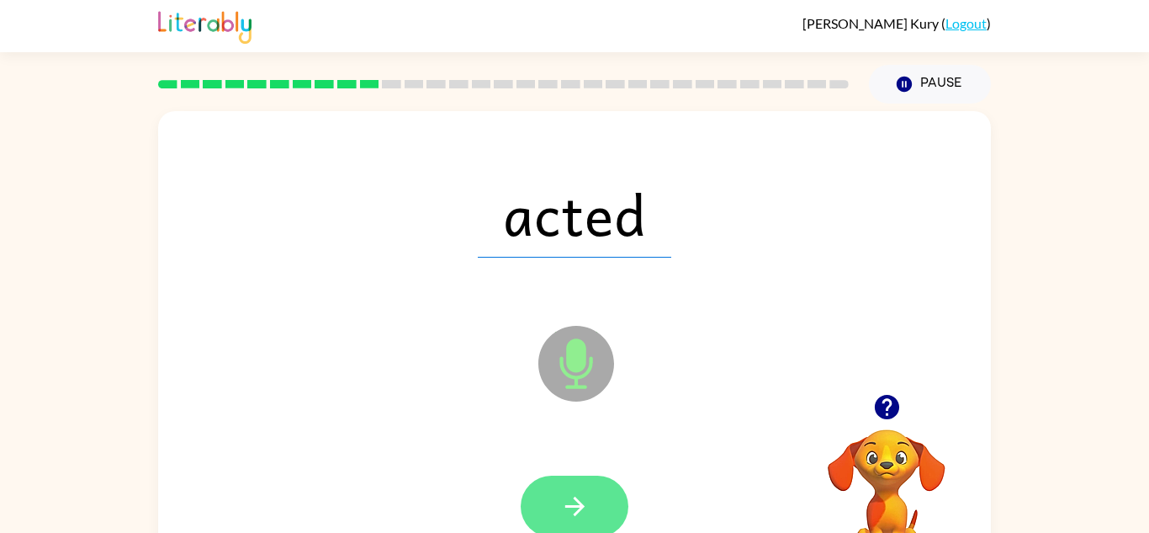
click at [587, 506] on icon "button" at bounding box center [574, 505] width 29 height 29
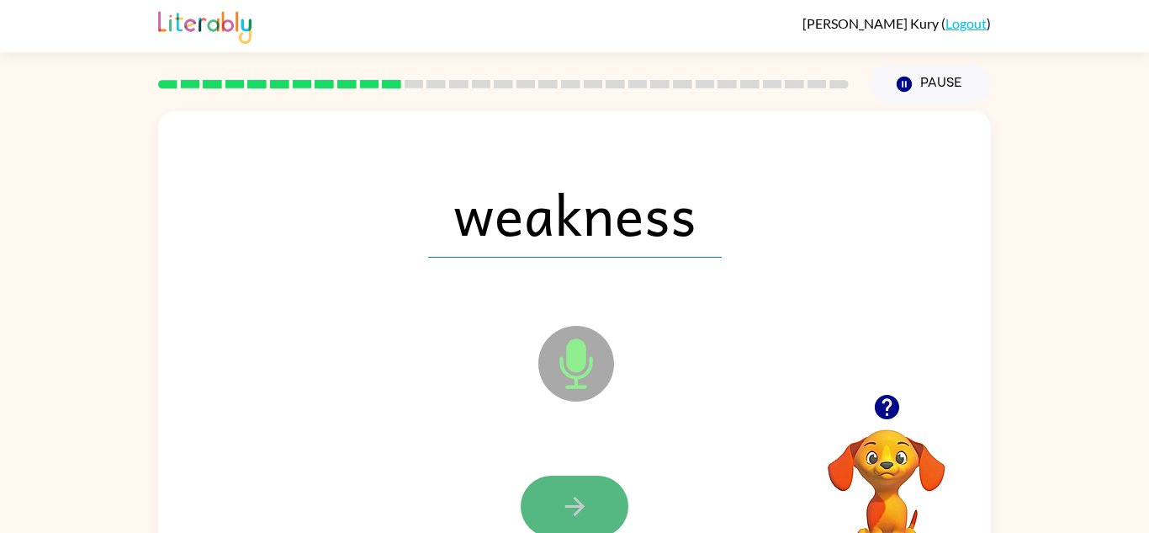
click at [612, 517] on button "button" at bounding box center [575, 505] width 108 height 61
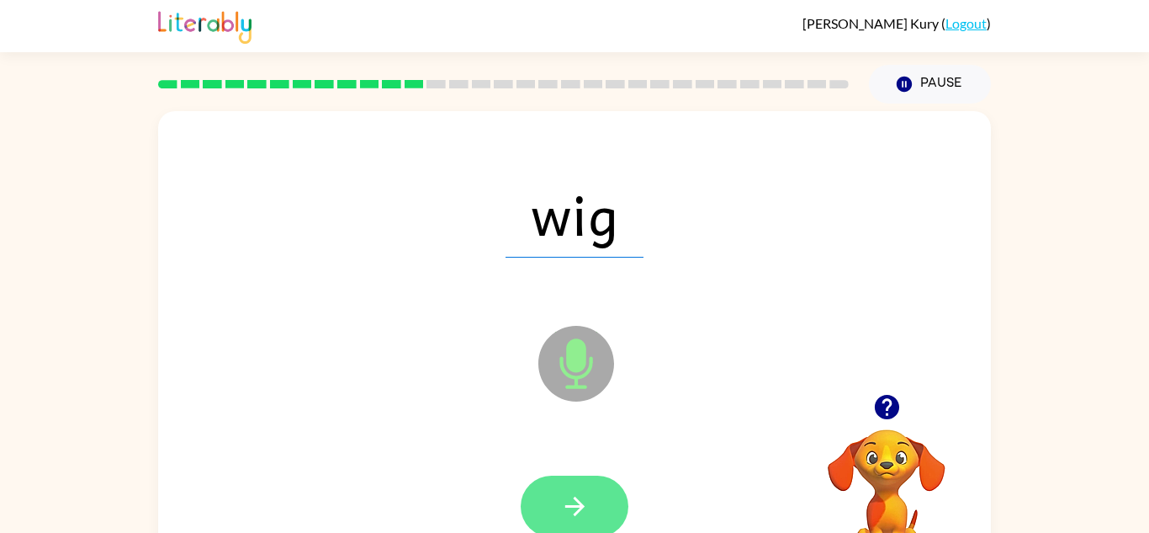
click at [584, 519] on icon "button" at bounding box center [574, 505] width 29 height 29
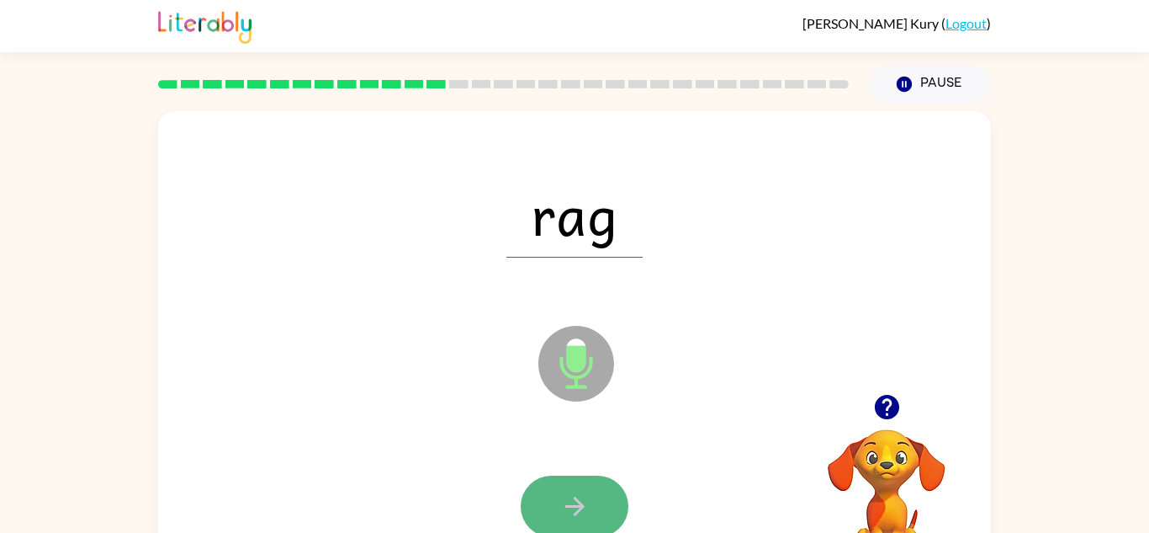
click at [589, 491] on icon "button" at bounding box center [574, 505] width 29 height 29
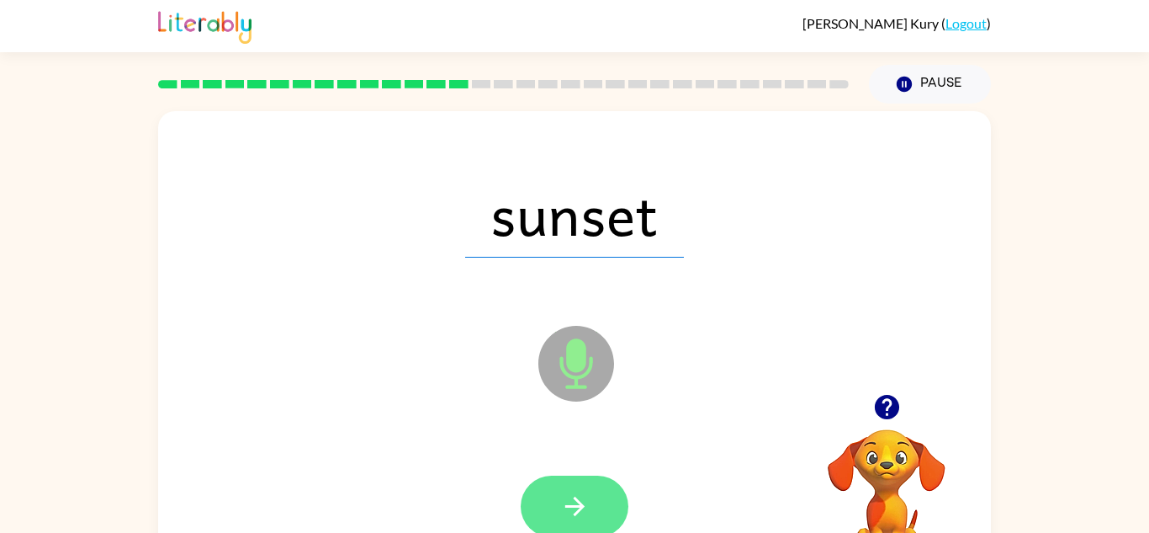
click at [580, 504] on icon "button" at bounding box center [574, 505] width 19 height 19
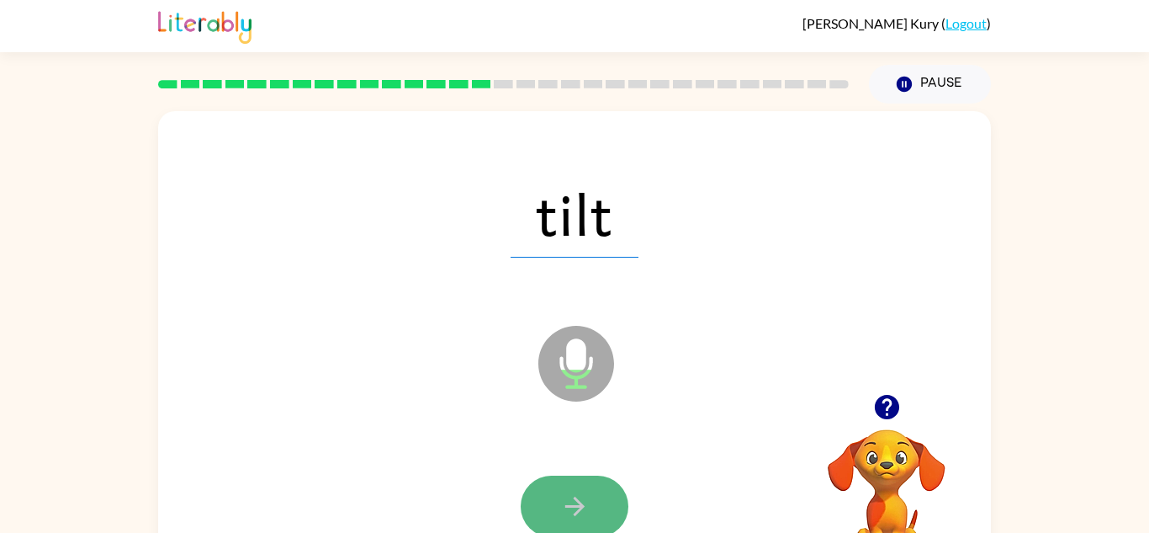
click at [569, 498] on icon "button" at bounding box center [574, 505] width 29 height 29
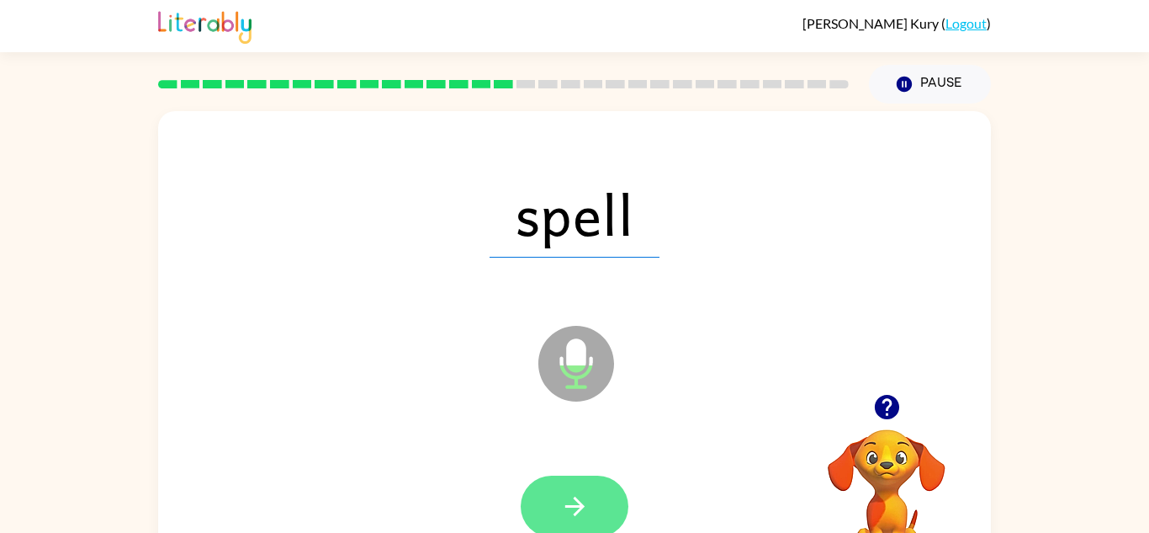
click at [565, 489] on button "button" at bounding box center [575, 505] width 108 height 61
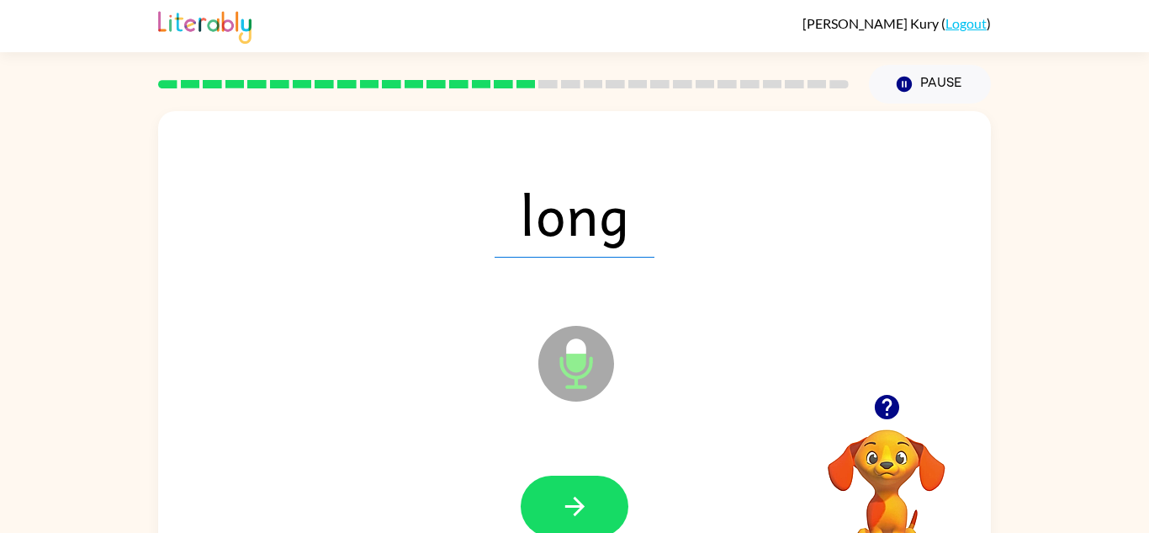
click at [567, 488] on button "button" at bounding box center [575, 505] width 108 height 61
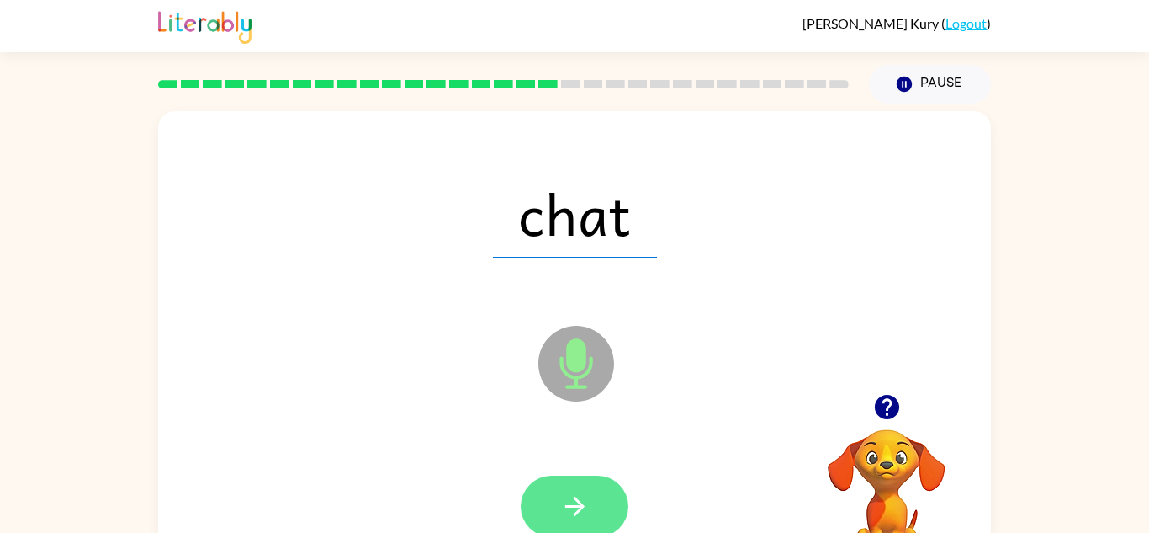
click at [573, 482] on button "button" at bounding box center [575, 505] width 108 height 61
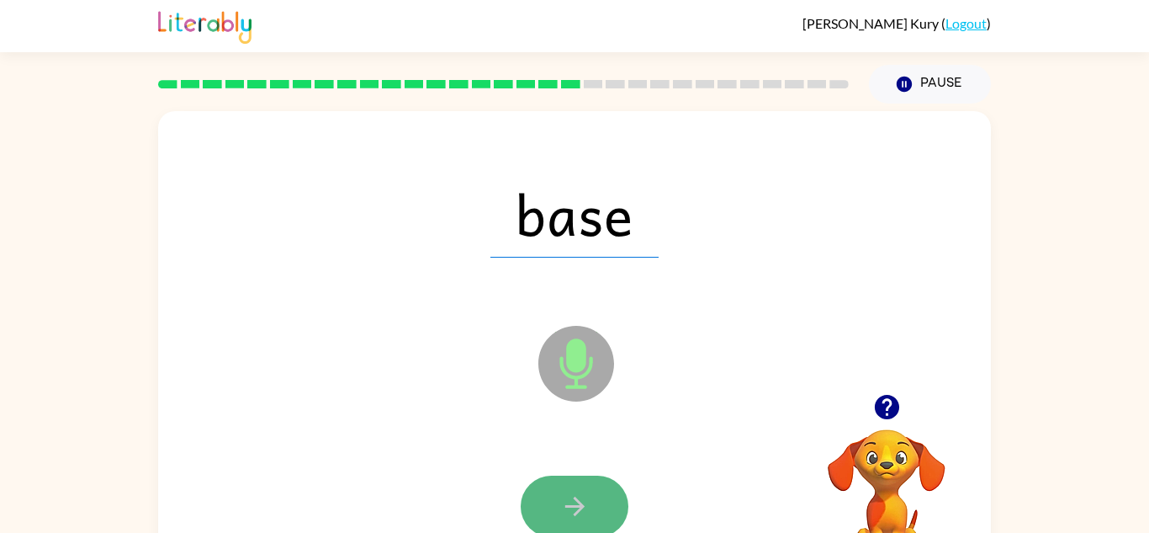
click at [591, 501] on button "button" at bounding box center [575, 505] width 108 height 61
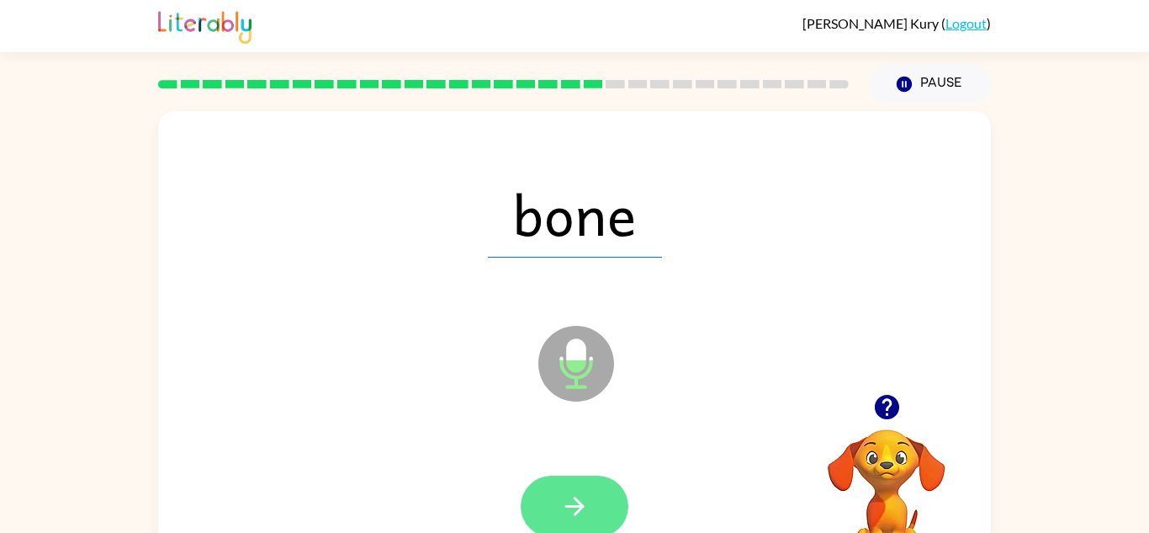
click at [592, 494] on button "button" at bounding box center [575, 505] width 108 height 61
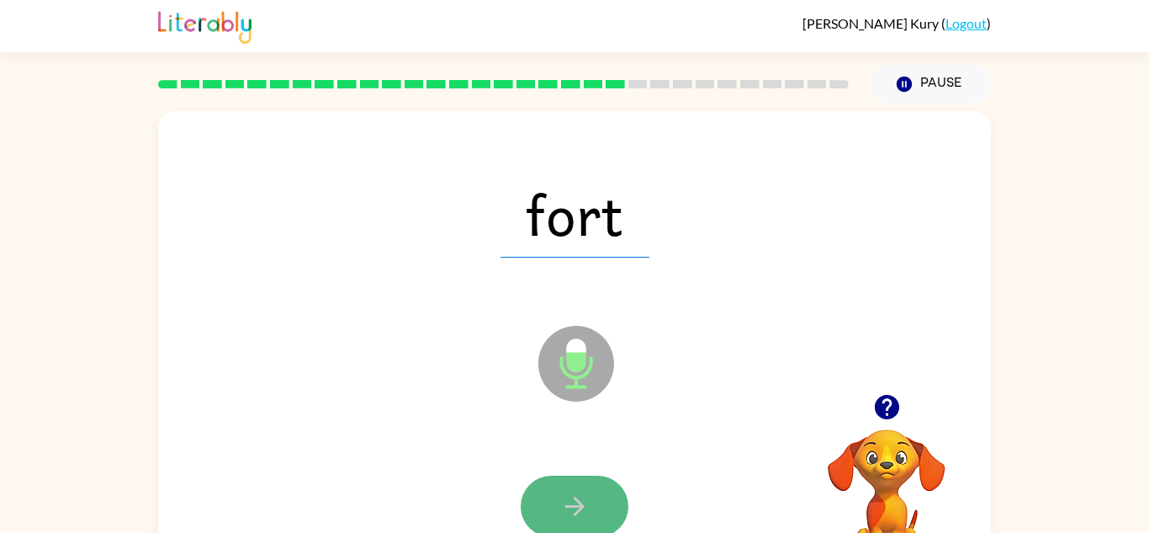
click at [576, 519] on icon "button" at bounding box center [574, 505] width 29 height 29
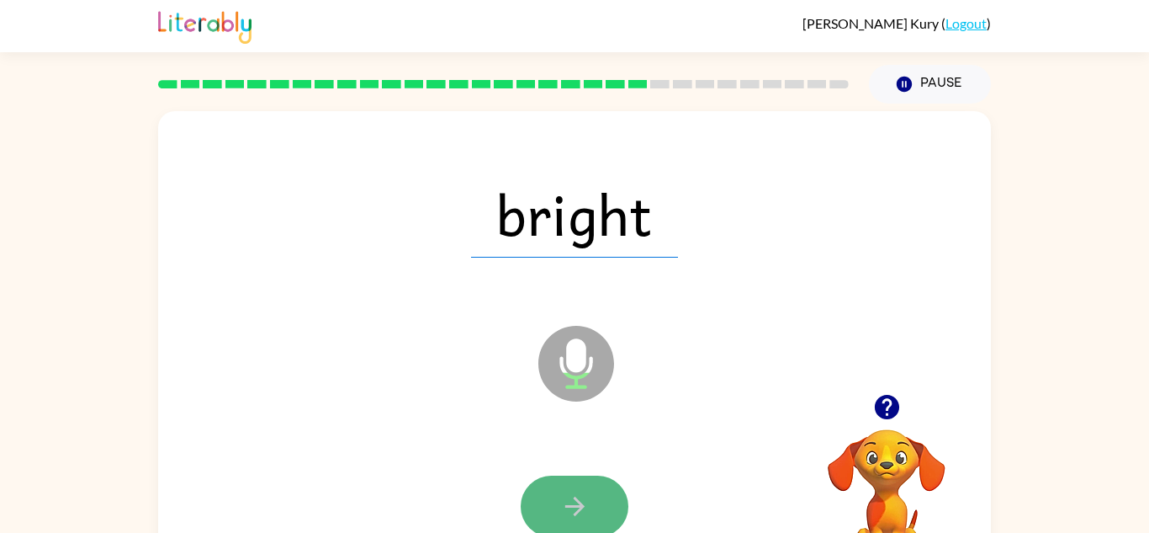
click at [591, 490] on button "button" at bounding box center [575, 505] width 108 height 61
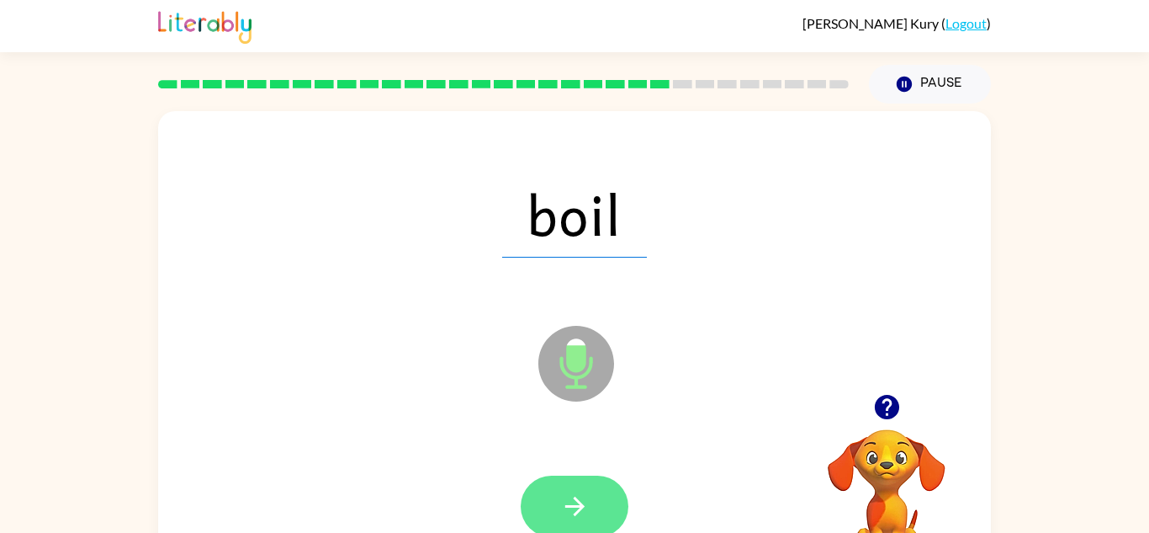
click at [565, 509] on icon "button" at bounding box center [574, 505] width 29 height 29
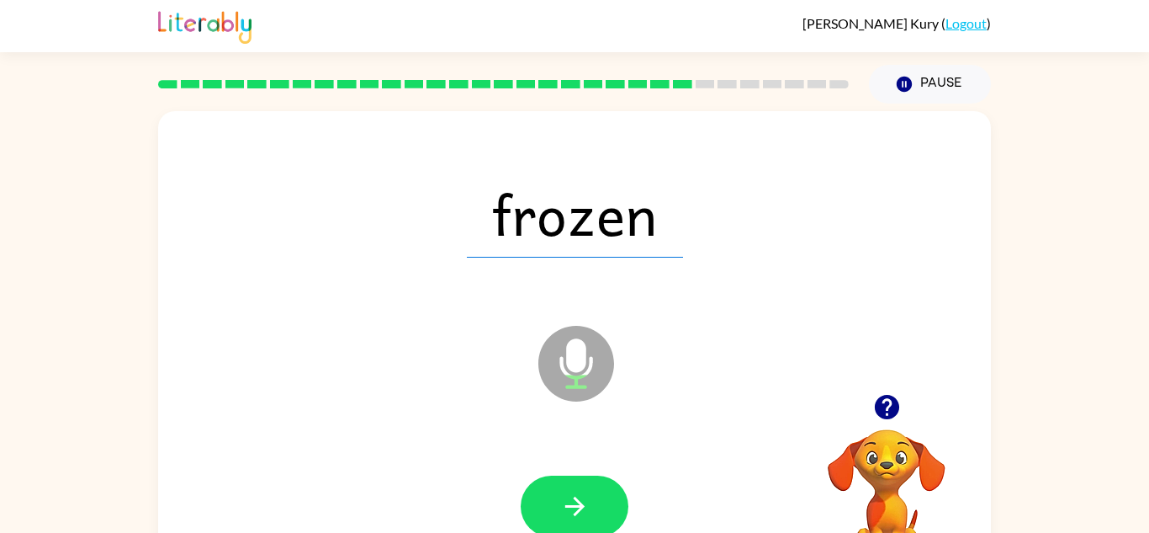
click at [565, 511] on icon "button" at bounding box center [574, 505] width 29 height 29
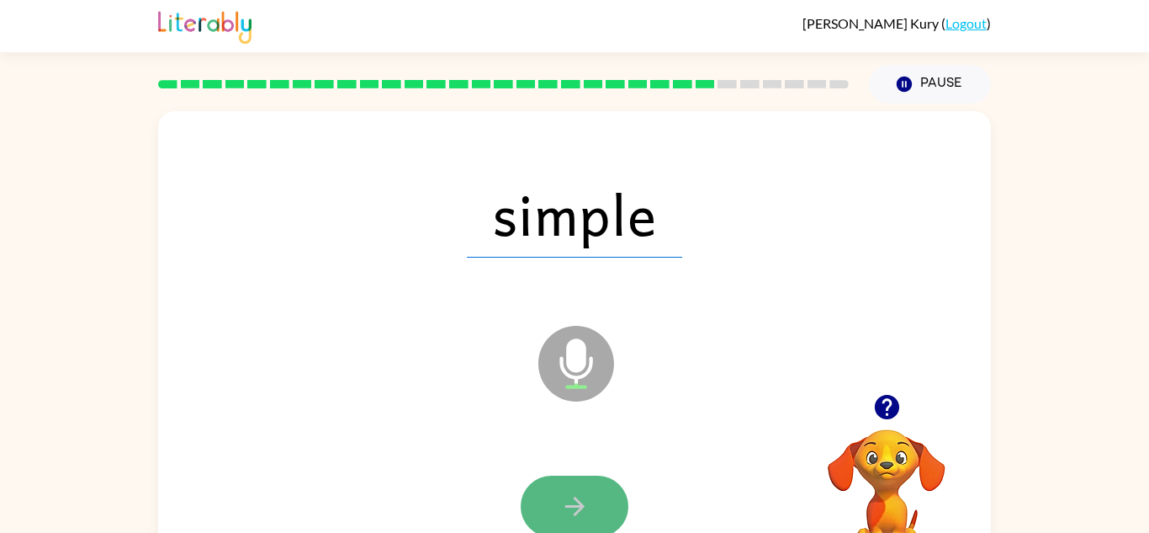
click at [544, 521] on button "button" at bounding box center [575, 505] width 108 height 61
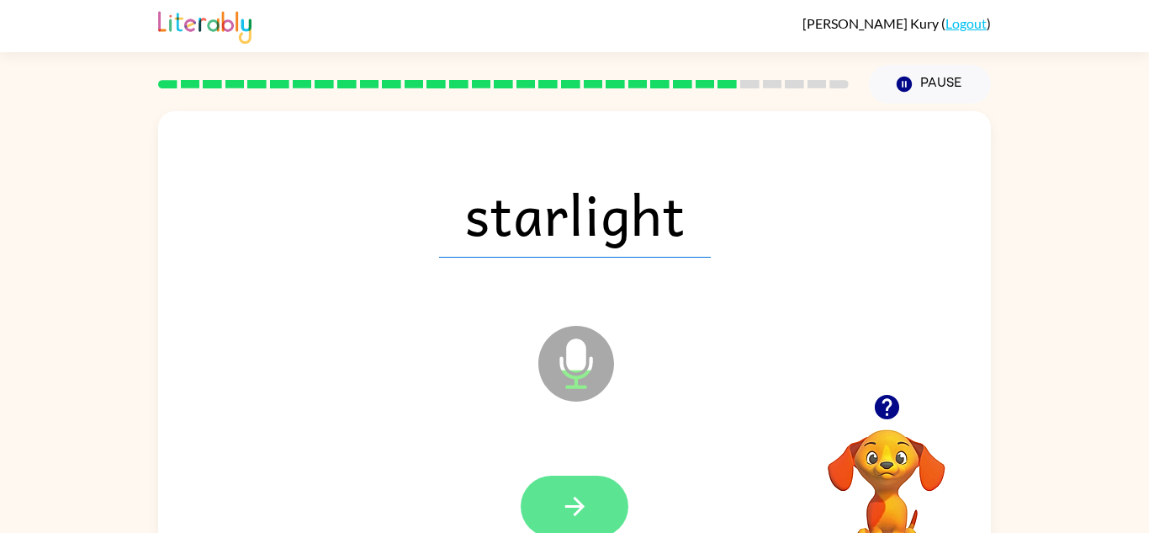
click at [589, 528] on button "button" at bounding box center [575, 505] width 108 height 61
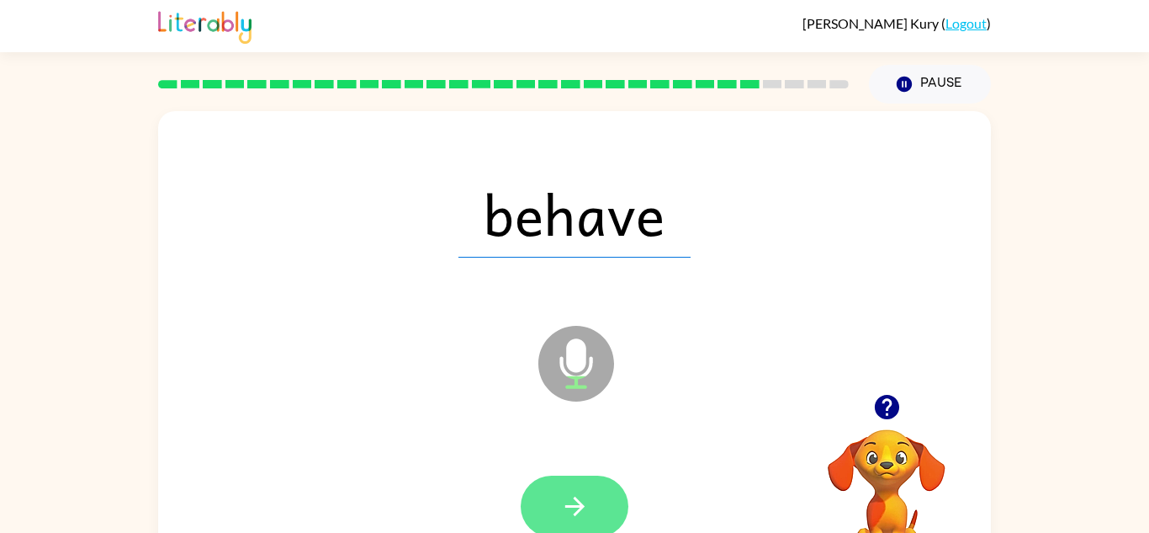
click at [599, 520] on button "button" at bounding box center [575, 505] width 108 height 61
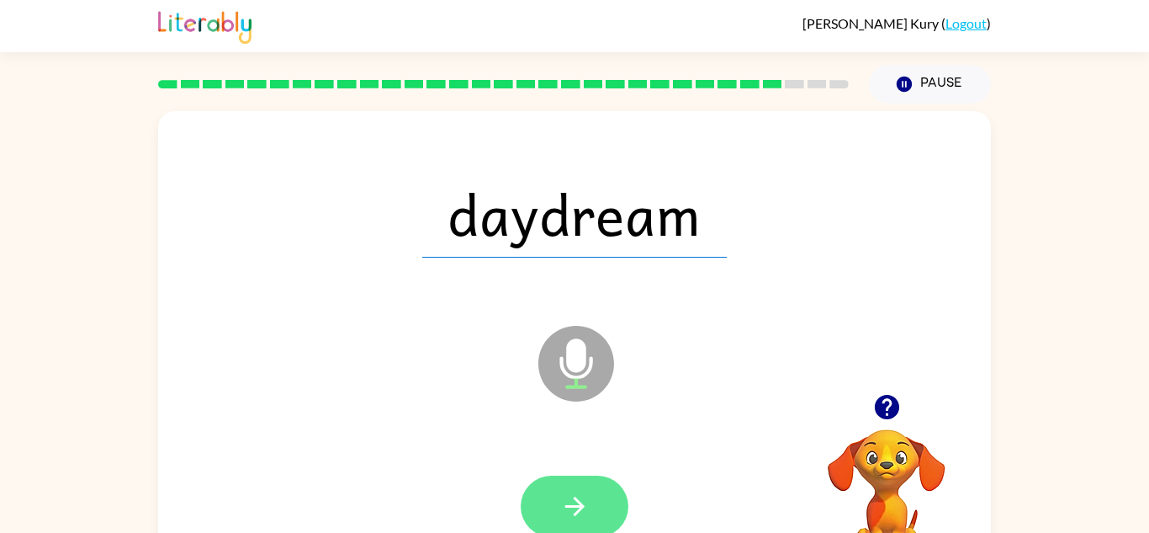
click at [585, 522] on button "button" at bounding box center [575, 505] width 108 height 61
click at [582, 515] on div at bounding box center [575, 505] width 108 height 61
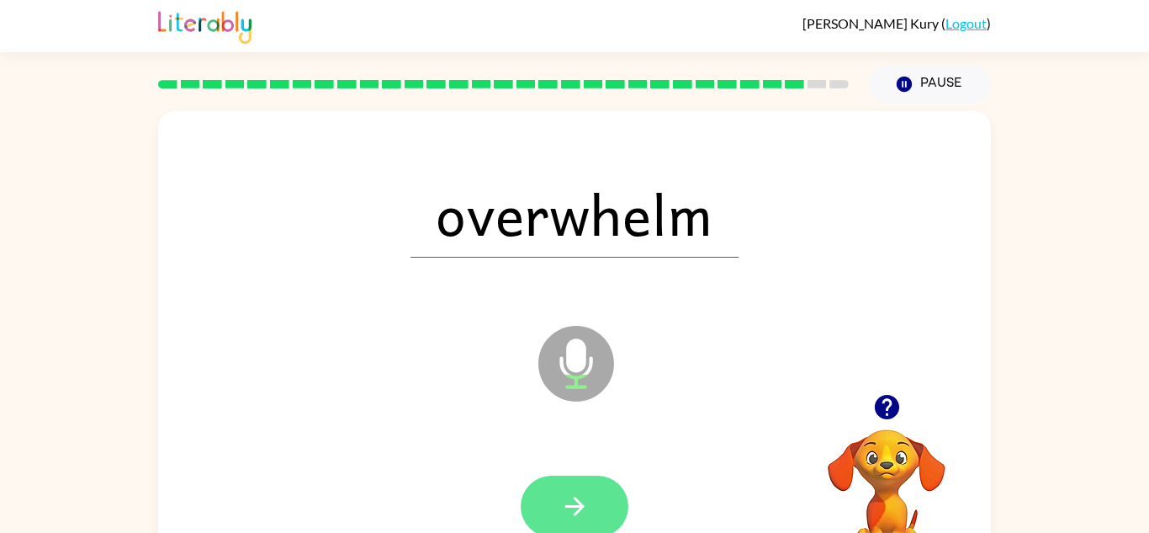
click at [580, 503] on icon "button" at bounding box center [574, 505] width 19 height 19
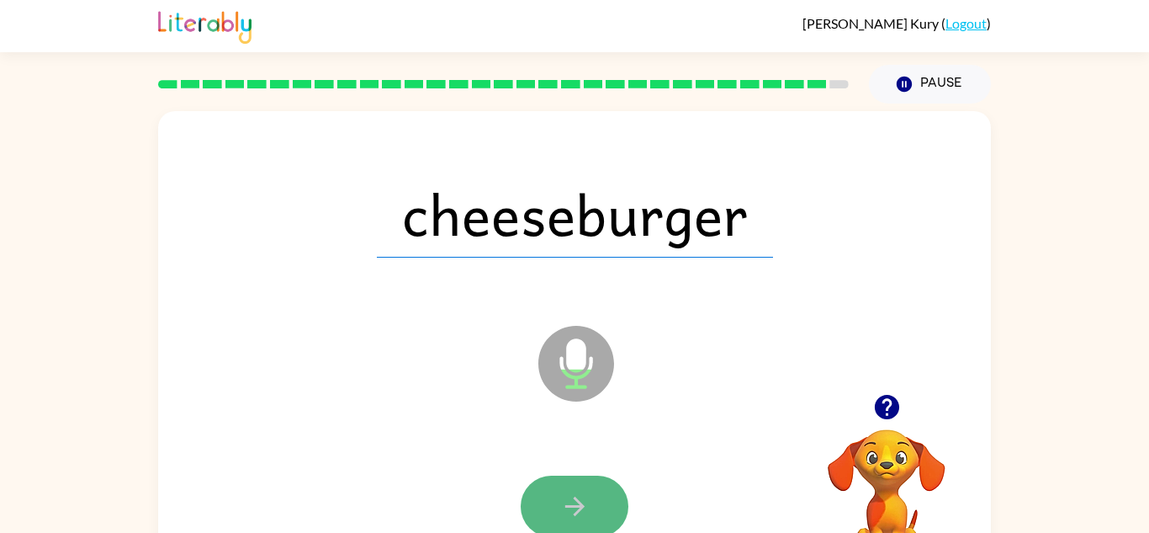
click at [591, 522] on button "button" at bounding box center [575, 505] width 108 height 61
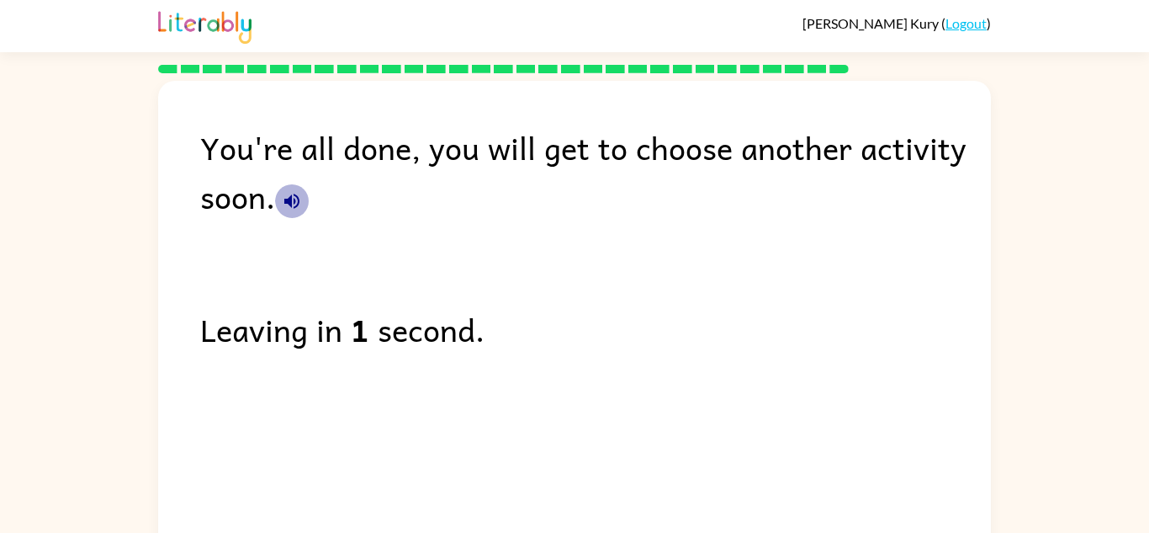
click at [289, 200] on icon "button" at bounding box center [291, 200] width 15 height 15
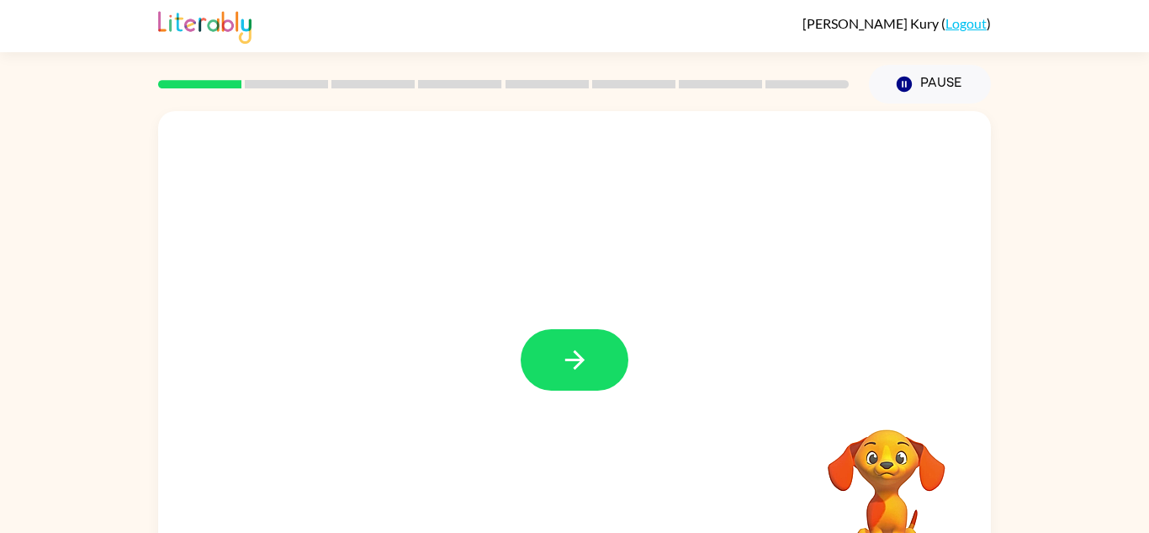
click at [571, 366] on icon "button" at bounding box center [574, 359] width 29 height 29
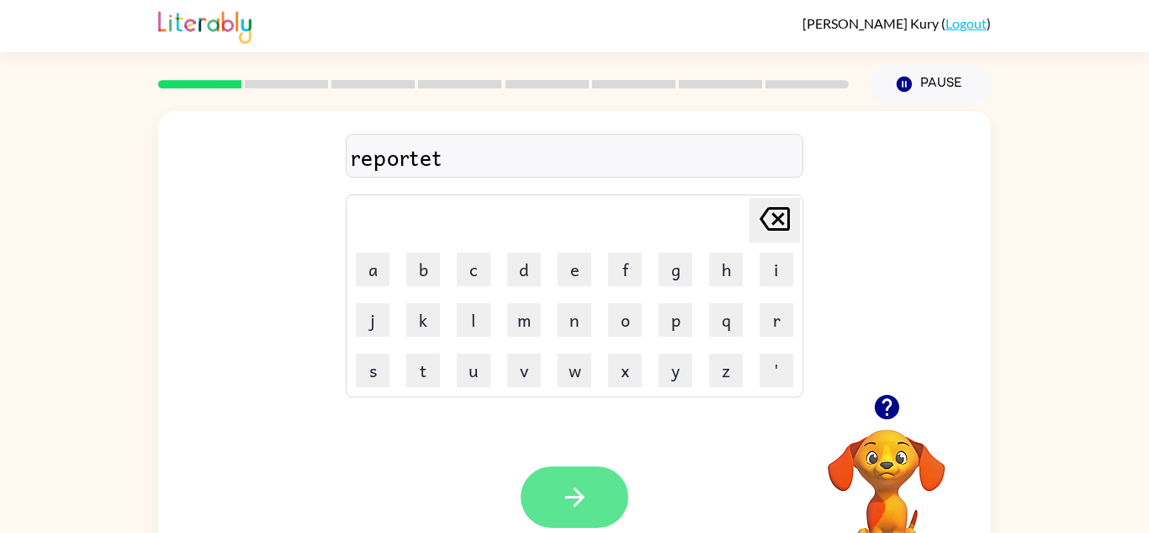
click at [609, 493] on button "button" at bounding box center [575, 496] width 108 height 61
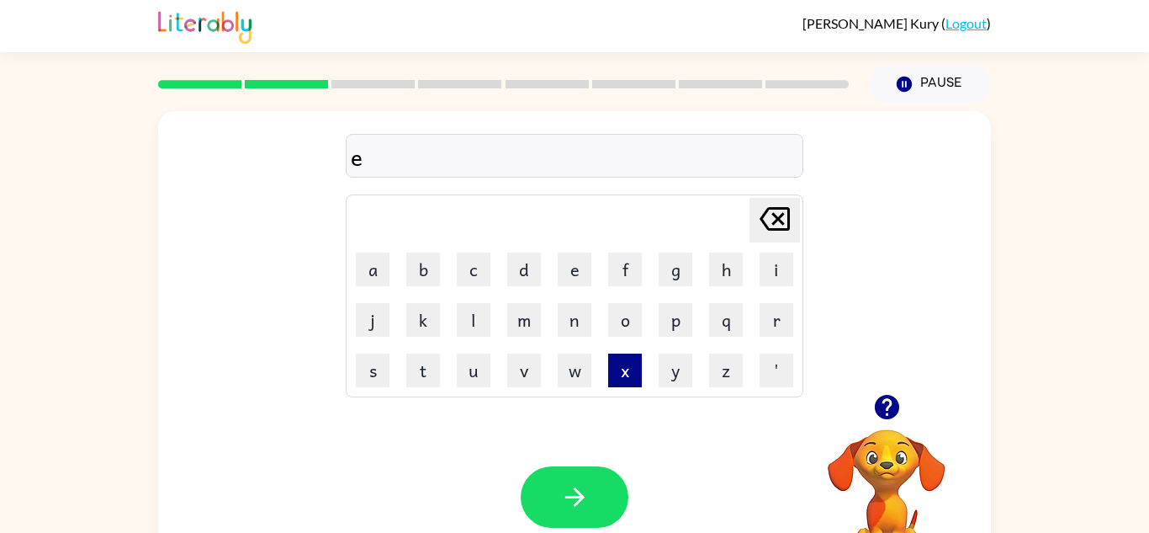
click at [625, 364] on button "x" at bounding box center [625, 370] width 34 height 34
type button "x"
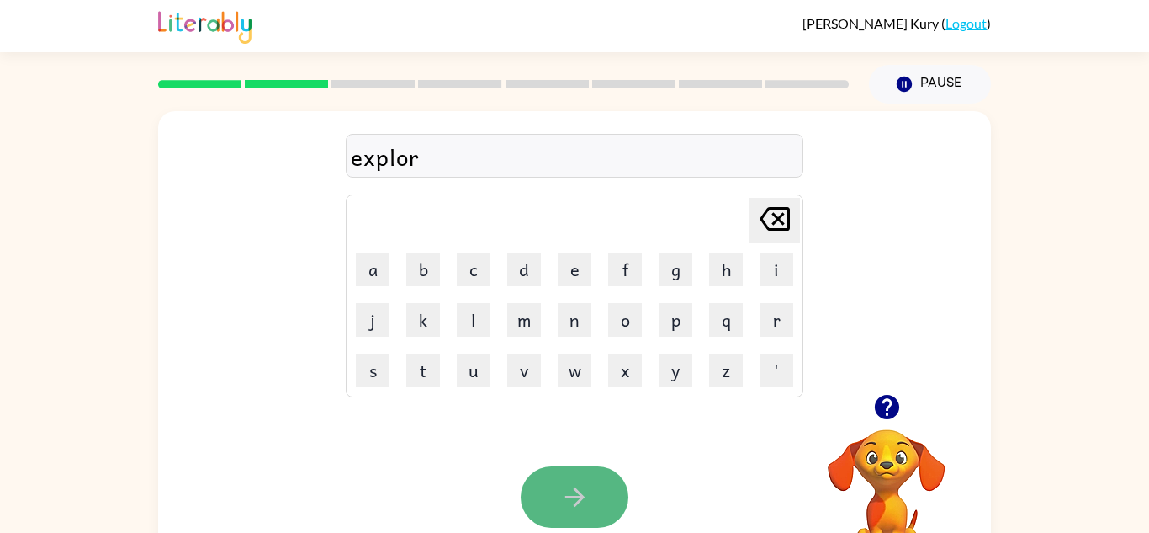
click at [580, 493] on icon "button" at bounding box center [574, 496] width 19 height 19
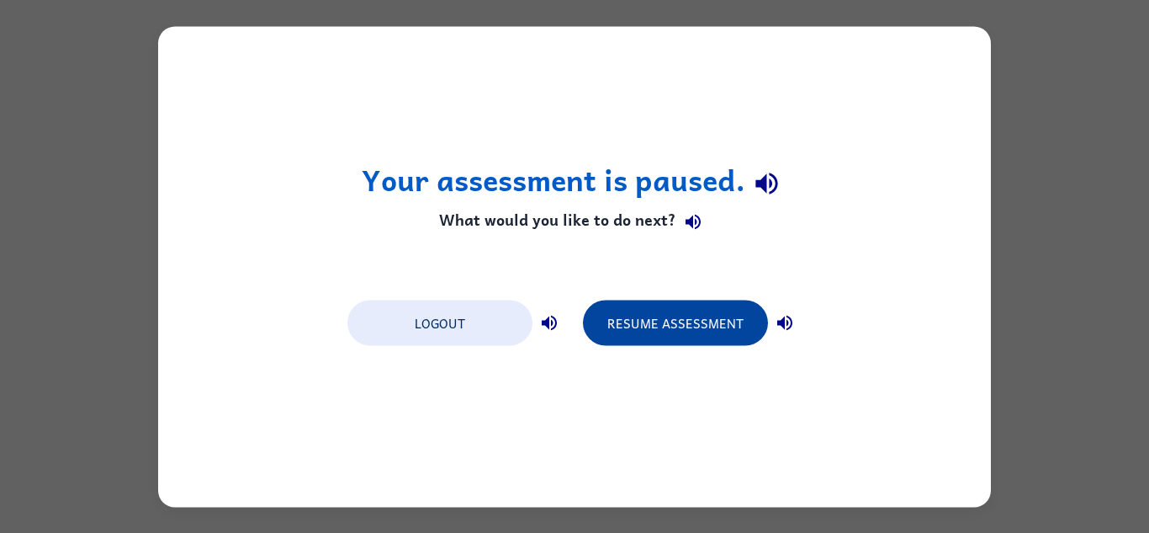
click at [729, 335] on button "Resume Assessment" at bounding box center [675, 321] width 185 height 45
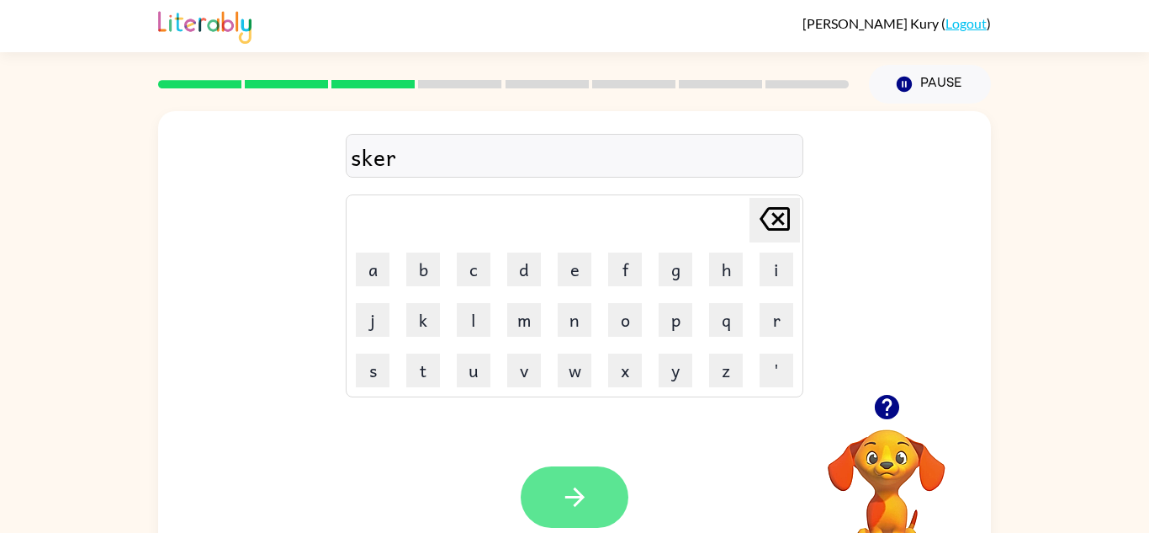
click at [603, 476] on button "button" at bounding box center [575, 496] width 108 height 61
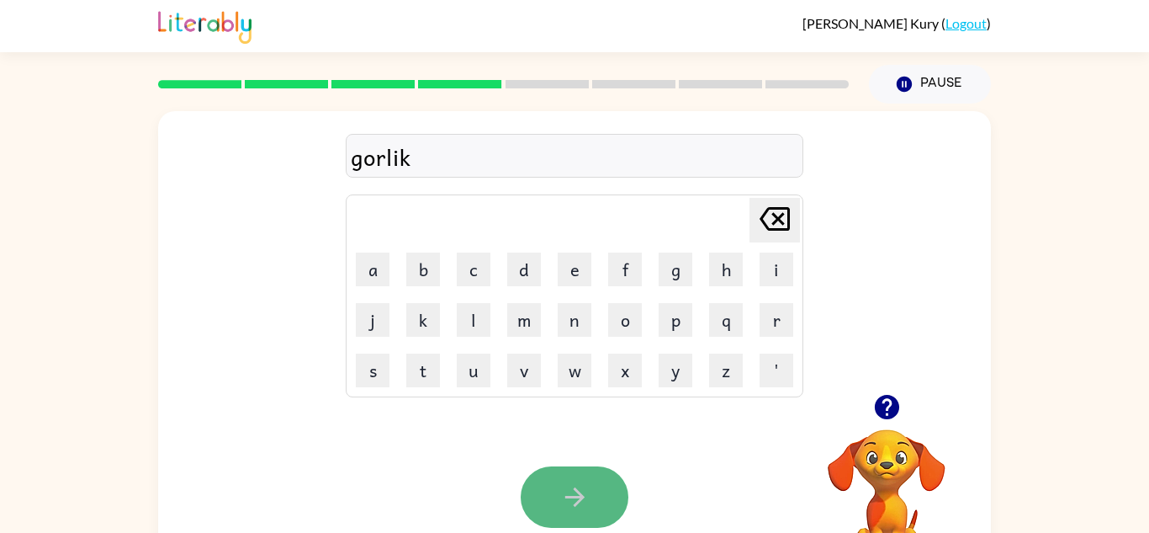
click at [618, 491] on button "button" at bounding box center [575, 496] width 108 height 61
click at [592, 474] on button "button" at bounding box center [575, 496] width 108 height 61
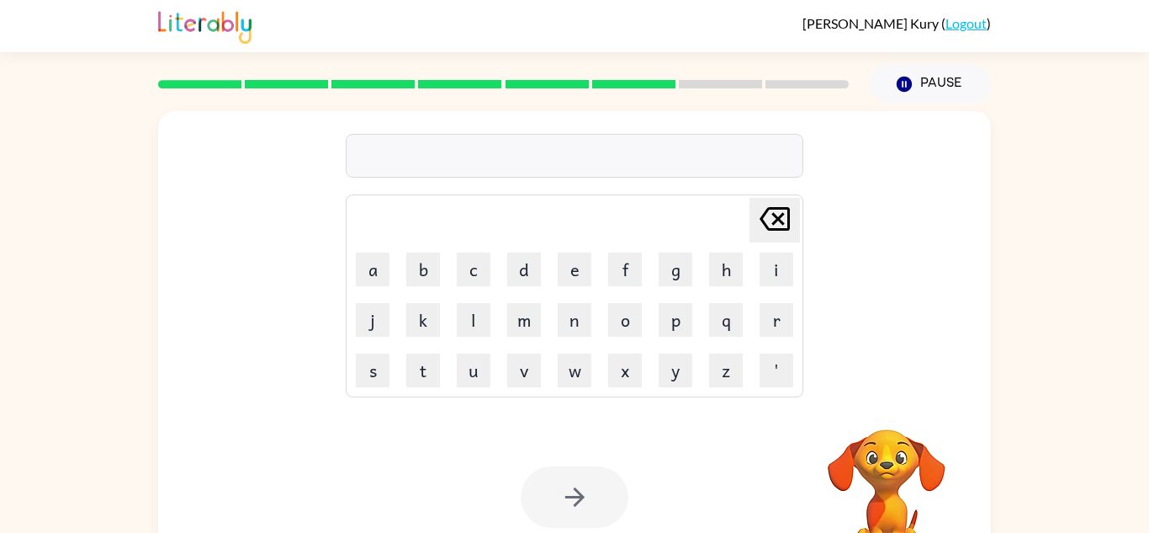
click at [624, 485] on div at bounding box center [575, 496] width 108 height 61
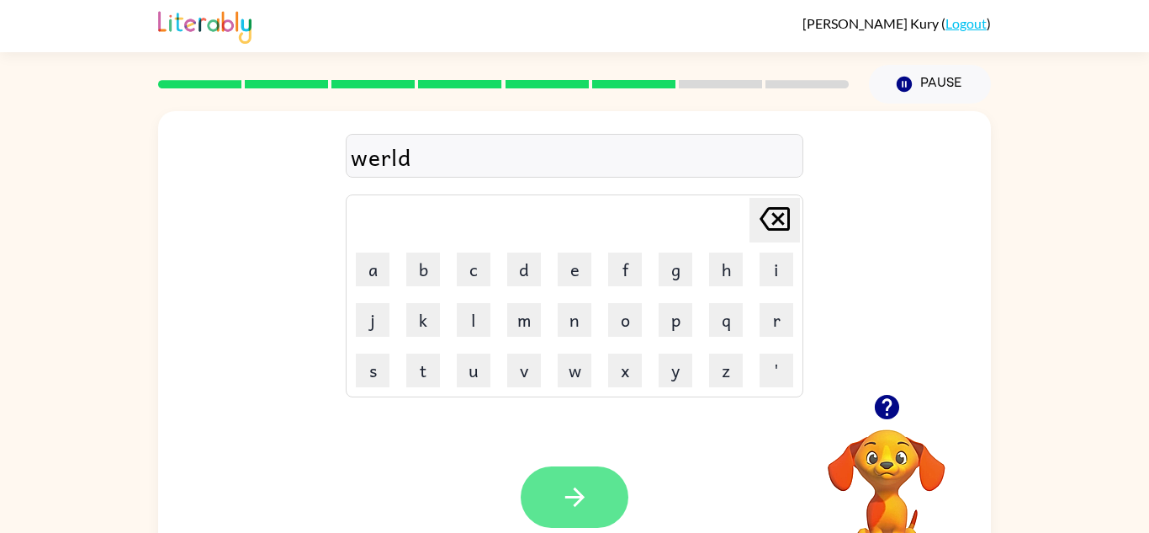
click at [561, 507] on icon "button" at bounding box center [574, 496] width 29 height 29
click at [587, 474] on button "button" at bounding box center [575, 496] width 108 height 61
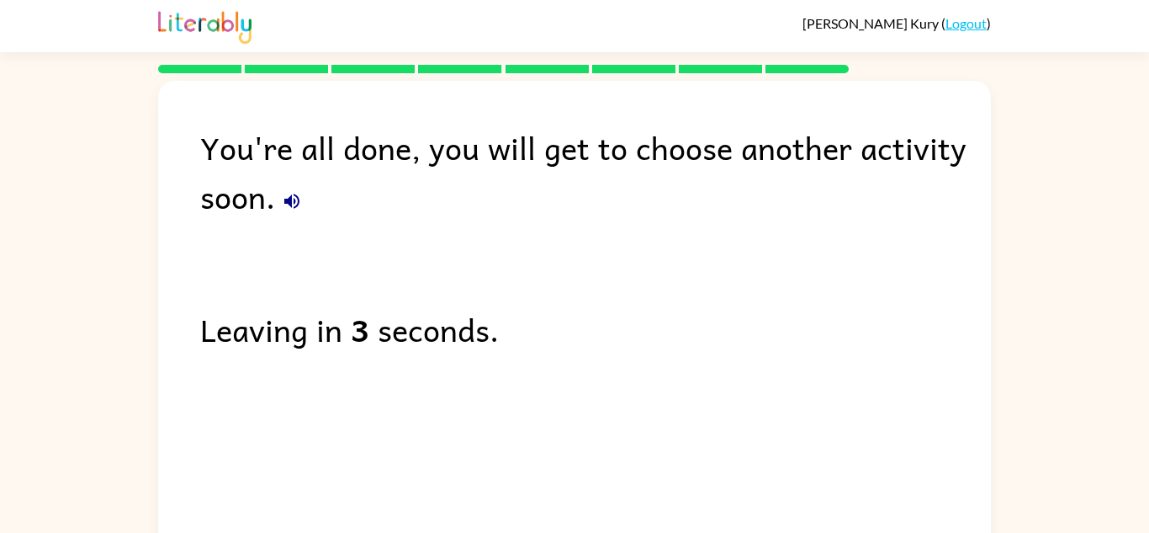
click at [294, 197] on icon "button" at bounding box center [292, 201] width 20 height 20
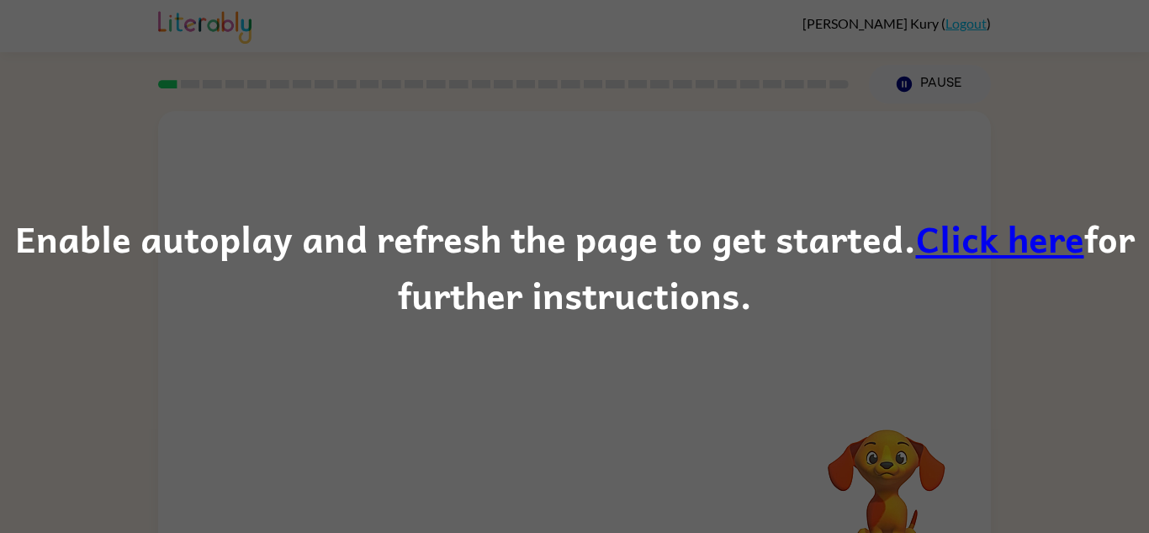
click at [987, 270] on div "Enable autoplay and refresh the page to get started. Click here for further ins…" at bounding box center [574, 266] width 1149 height 114
click at [496, 284] on div "Enable autoplay and refresh the page to get started. Click here for further ins…" at bounding box center [574, 266] width 1149 height 114
click at [1040, 266] on div "Enable autoplay and refresh the page to get started. Click here for further ins…" at bounding box center [574, 266] width 1149 height 114
click at [1040, 267] on div "Enable autoplay and refresh the page to get started. Click here for further ins…" at bounding box center [574, 266] width 1149 height 114
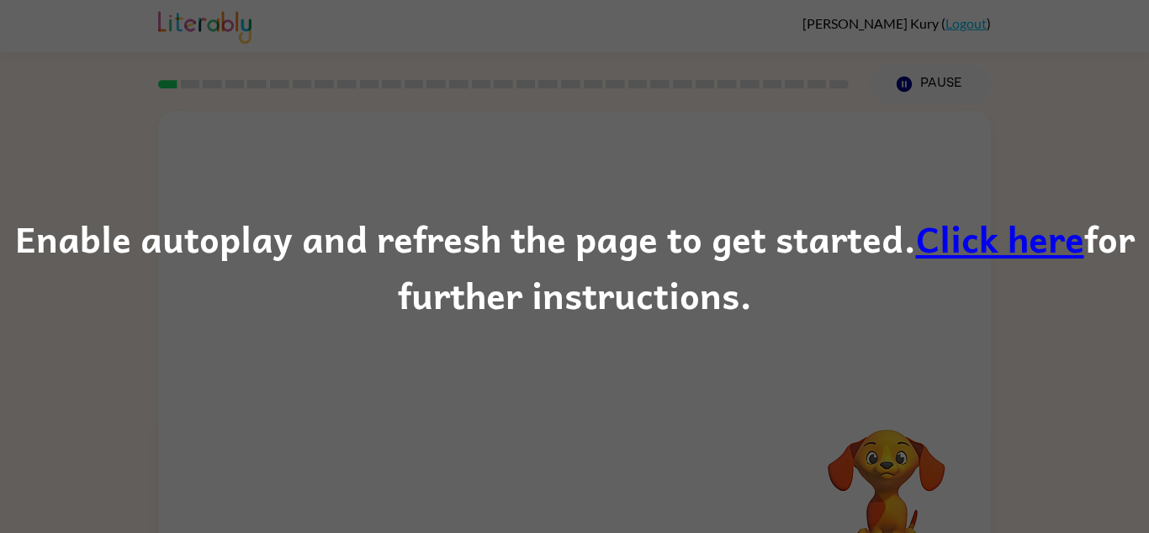
click at [872, 379] on div "Enable autoplay and refresh the page to get started. Click here for further ins…" at bounding box center [574, 266] width 1149 height 533
click at [982, 248] on link "Click here" at bounding box center [1000, 237] width 168 height 56
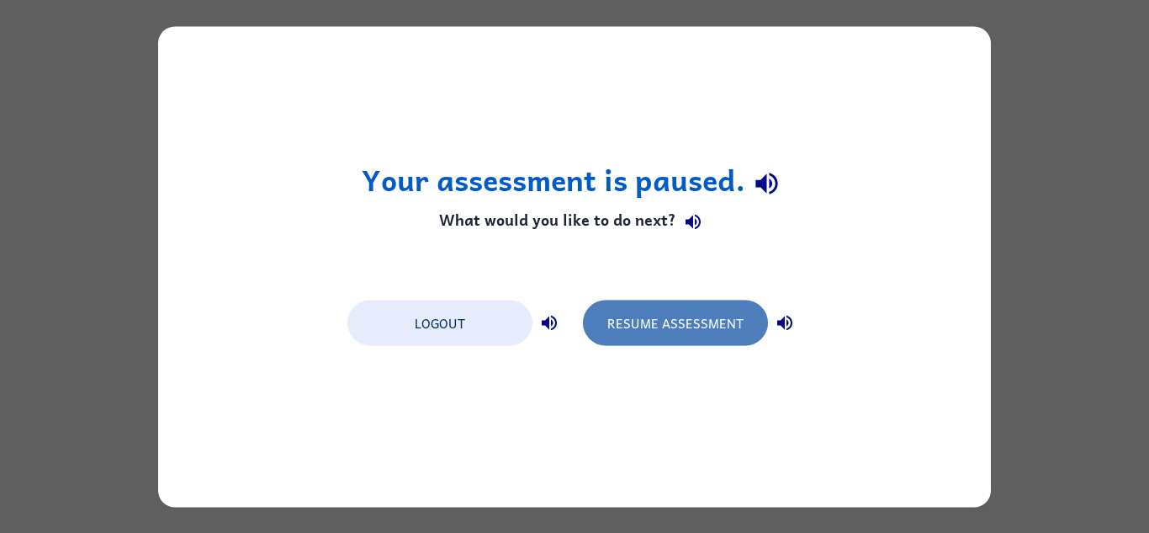
click at [704, 328] on button "Resume Assessment" at bounding box center [675, 321] width 185 height 45
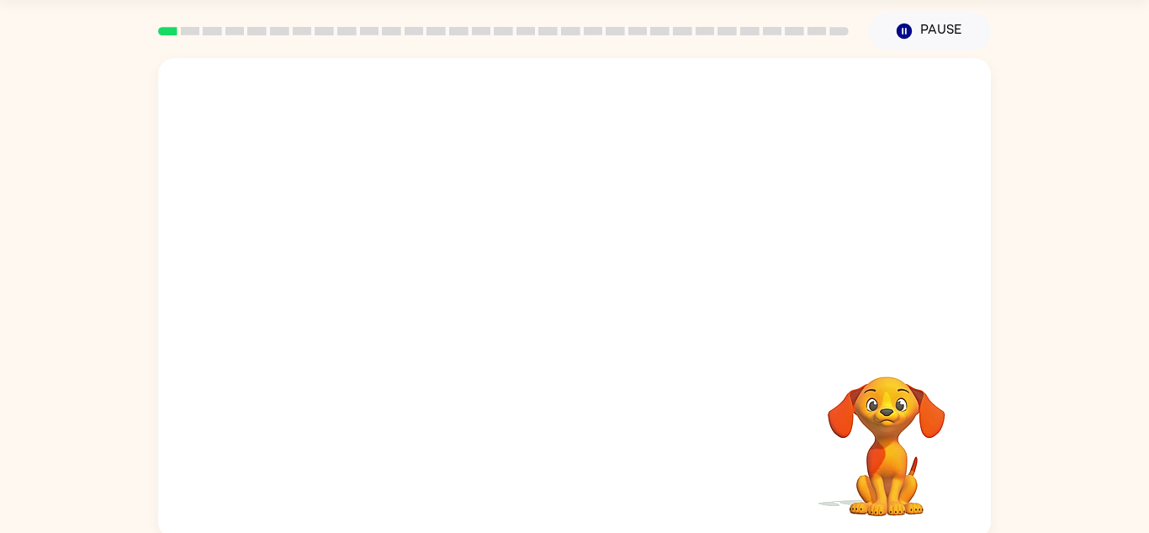
scroll to position [59, 0]
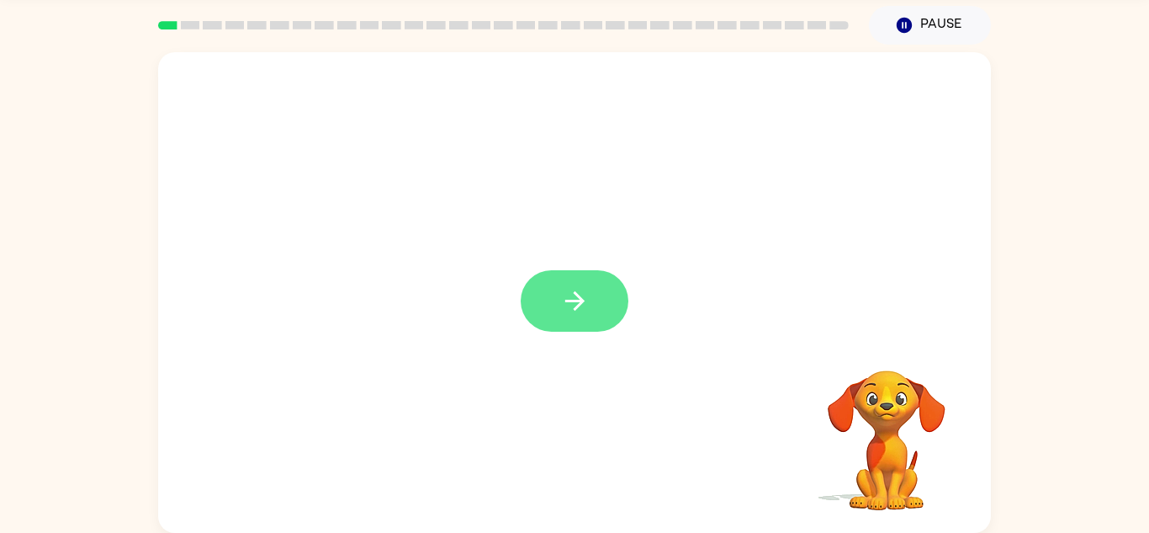
click at [572, 299] on icon "button" at bounding box center [574, 300] width 29 height 29
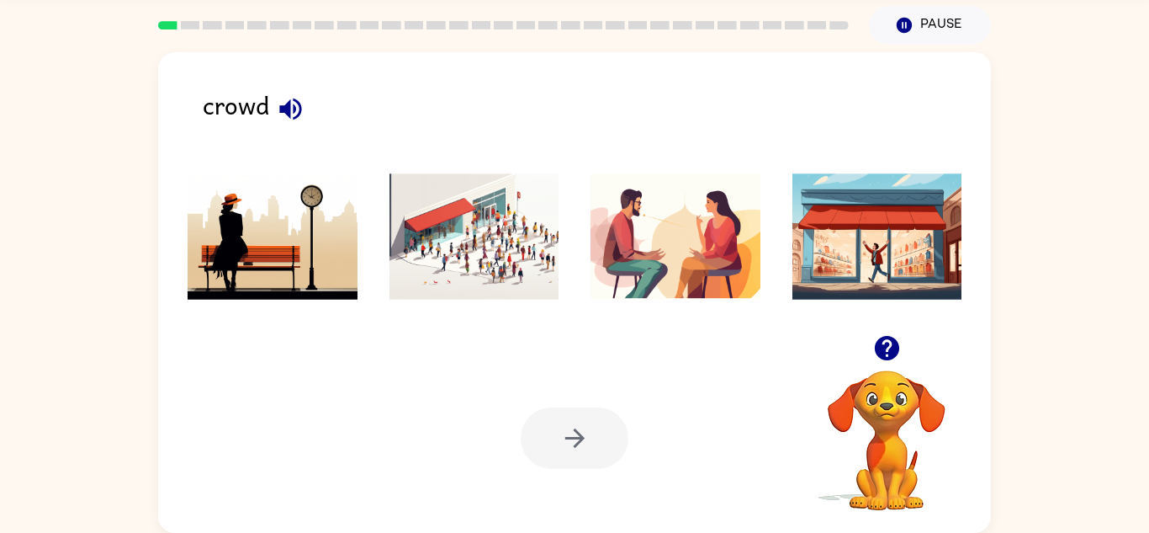
click at [294, 113] on icon "button" at bounding box center [290, 108] width 29 height 29
click at [459, 177] on img at bounding box center [475, 236] width 170 height 126
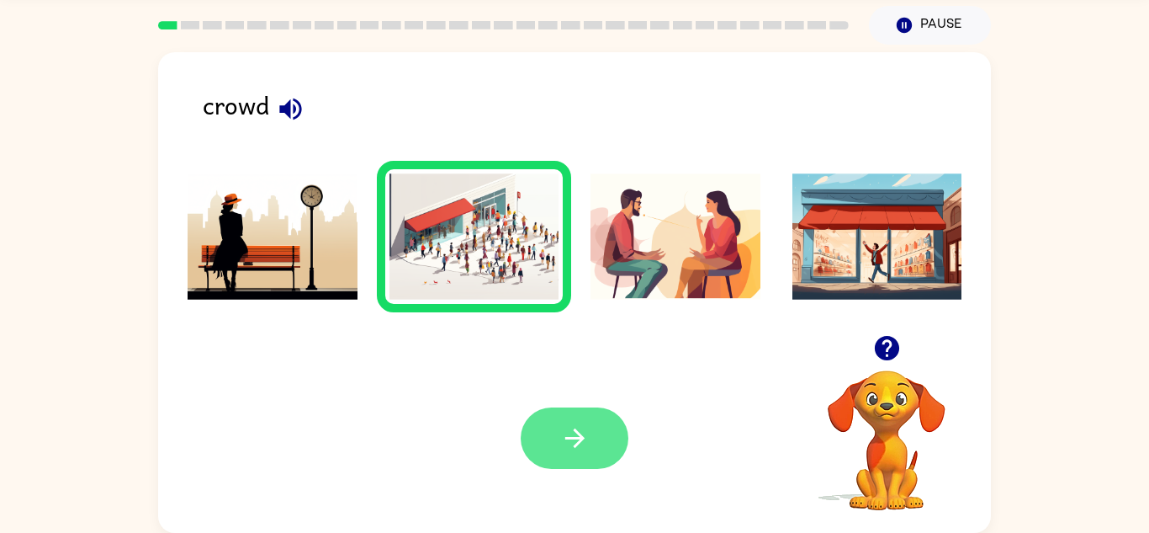
click at [601, 461] on button "button" at bounding box center [575, 437] width 108 height 61
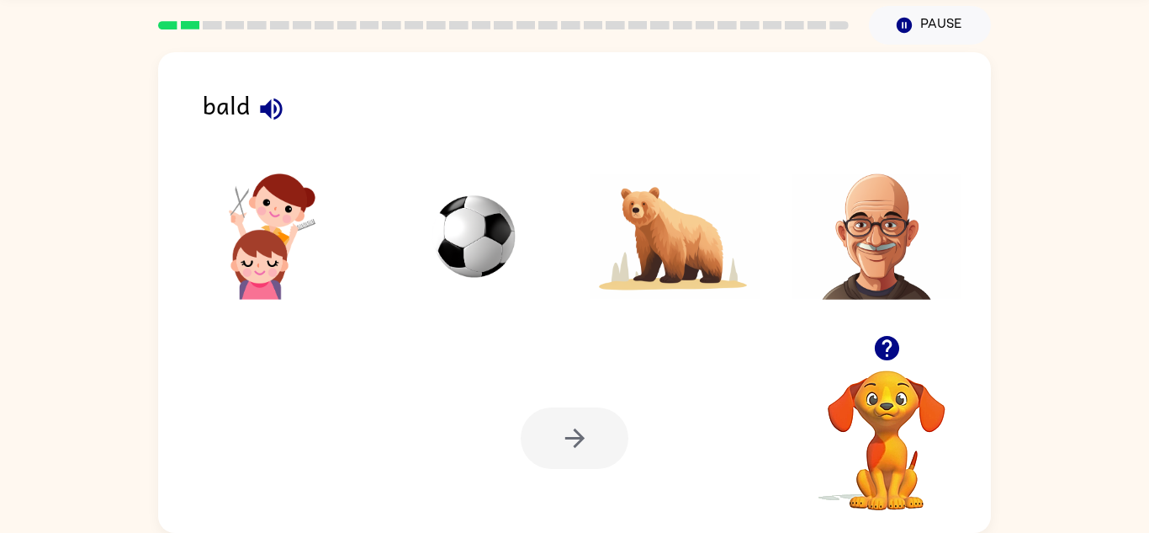
click at [263, 117] on icon "button" at bounding box center [271, 108] width 29 height 29
click at [281, 108] on icon "button" at bounding box center [271, 109] width 22 height 22
click at [683, 220] on img at bounding box center [676, 236] width 170 height 126
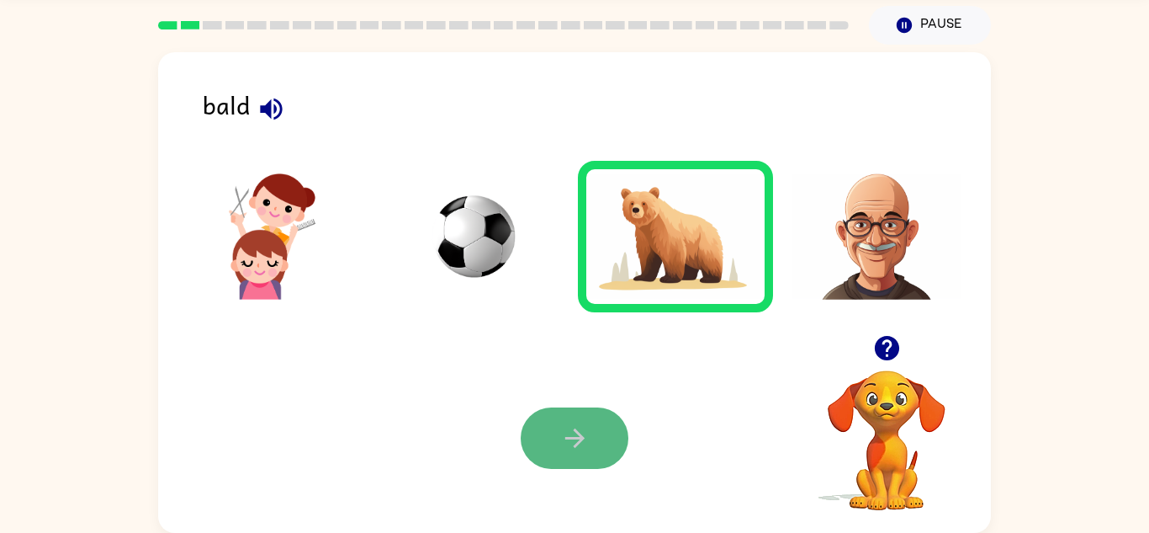
click at [594, 421] on button "button" at bounding box center [575, 437] width 108 height 61
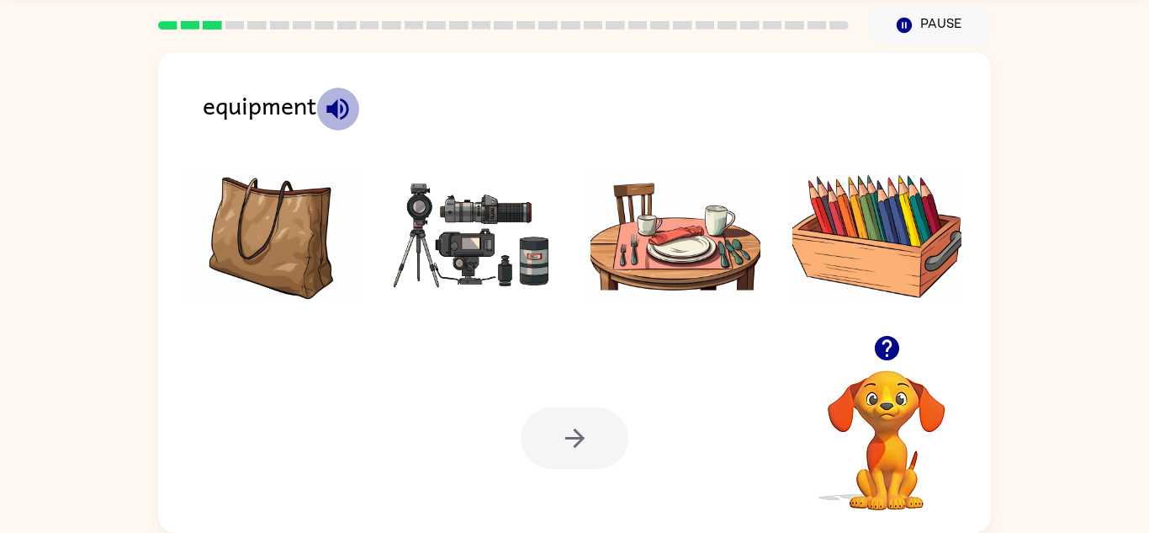
click at [348, 102] on icon "button" at bounding box center [337, 108] width 29 height 29
click at [471, 224] on img at bounding box center [475, 236] width 170 height 126
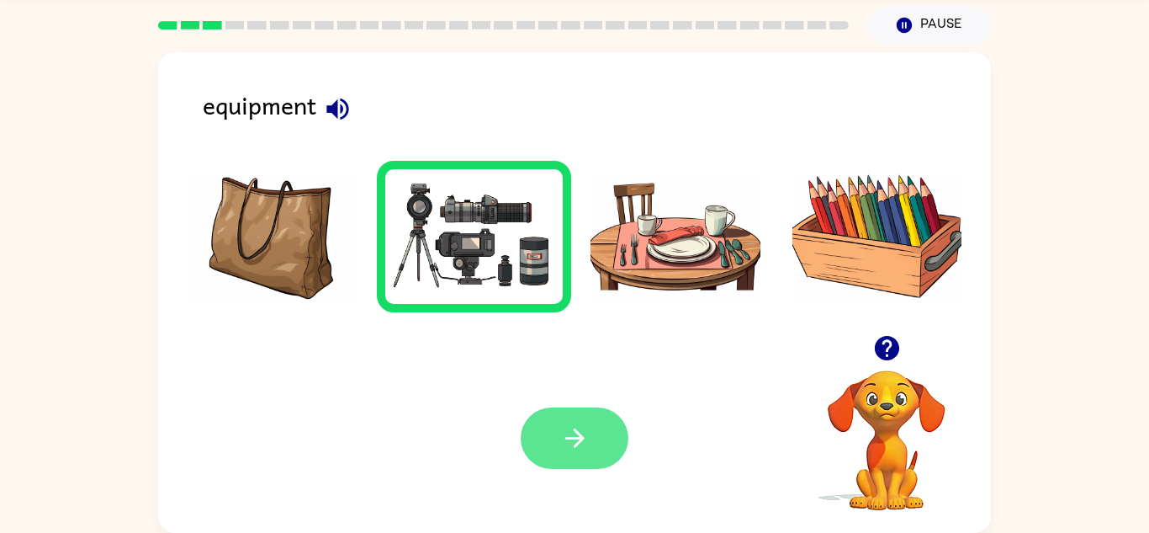
click at [565, 407] on button "button" at bounding box center [575, 437] width 108 height 61
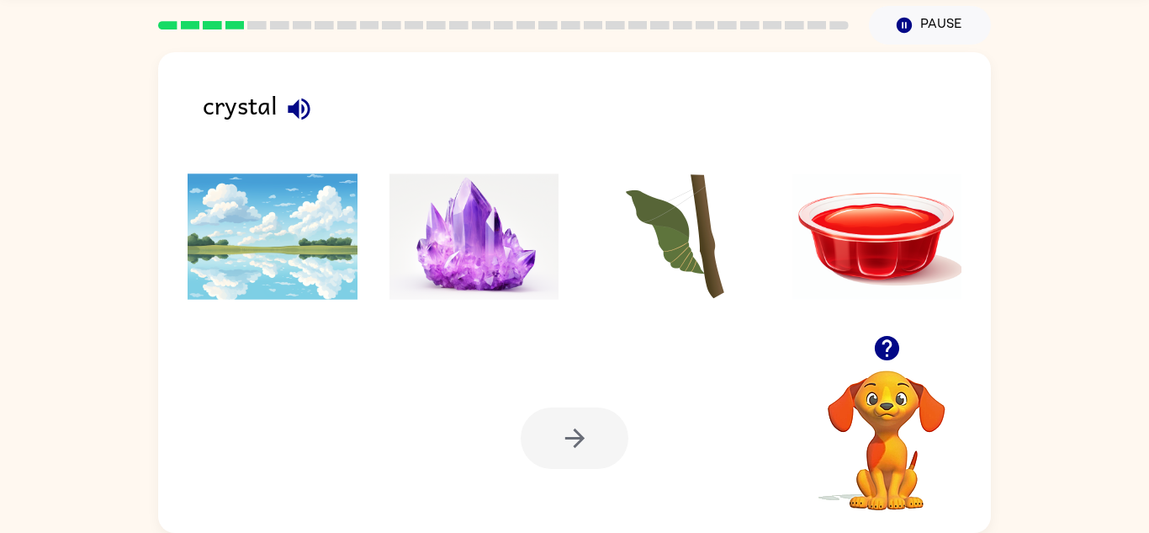
click at [315, 102] on button "button" at bounding box center [299, 108] width 43 height 43
click at [505, 270] on img at bounding box center [475, 236] width 170 height 126
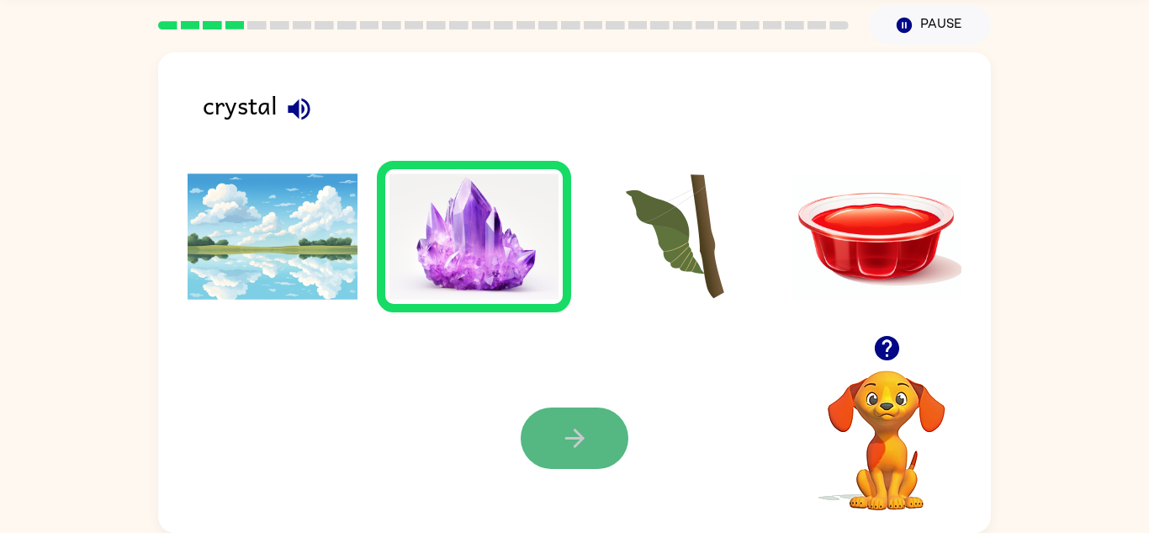
click at [602, 448] on button "button" at bounding box center [575, 437] width 108 height 61
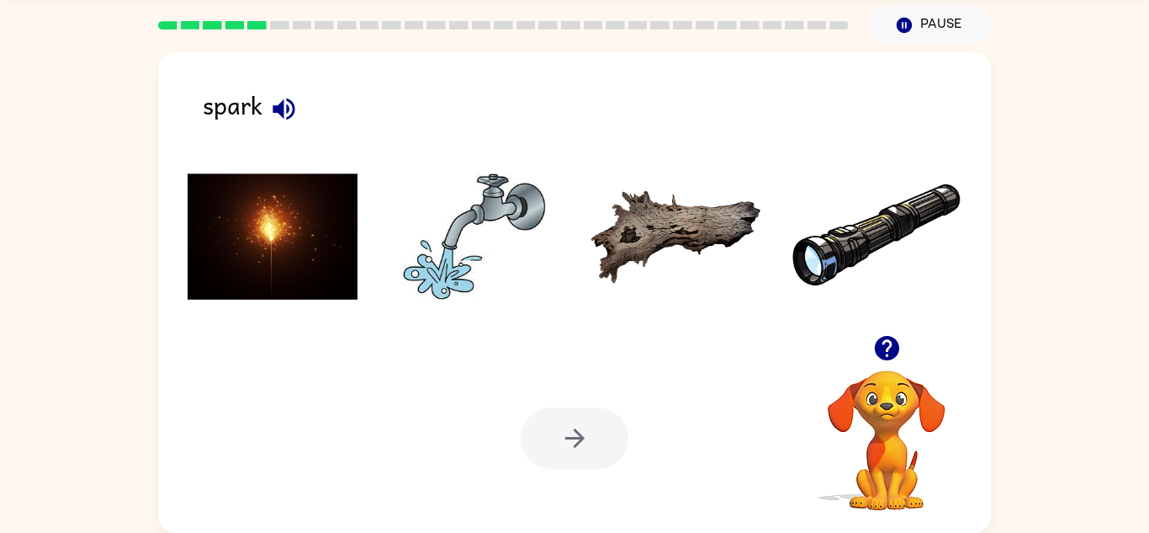
click at [293, 101] on icon "button" at bounding box center [283, 108] width 29 height 29
click at [262, 221] on img at bounding box center [273, 236] width 170 height 126
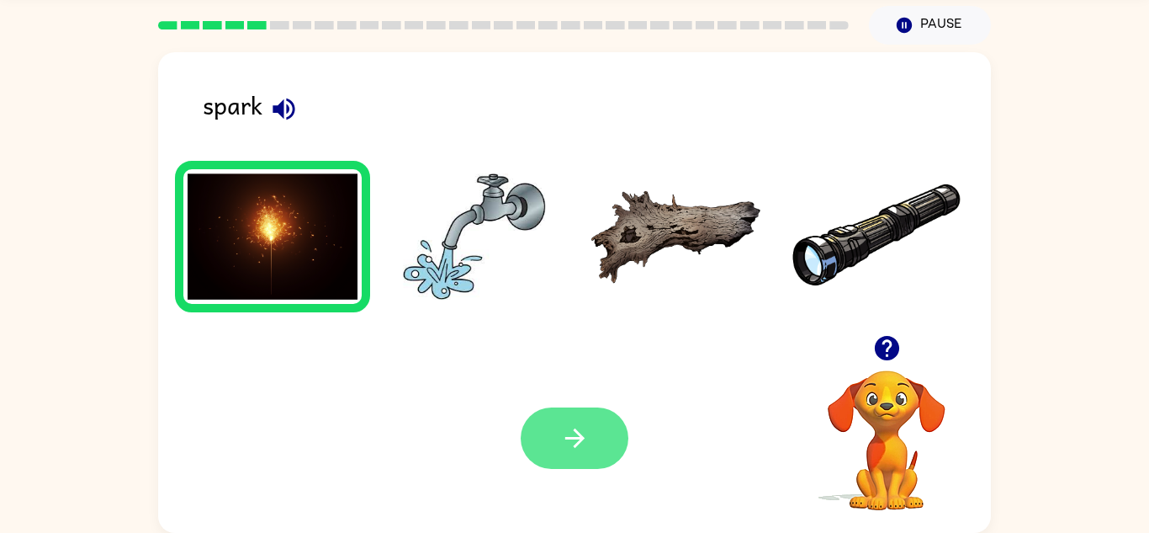
click at [589, 425] on button "button" at bounding box center [575, 437] width 108 height 61
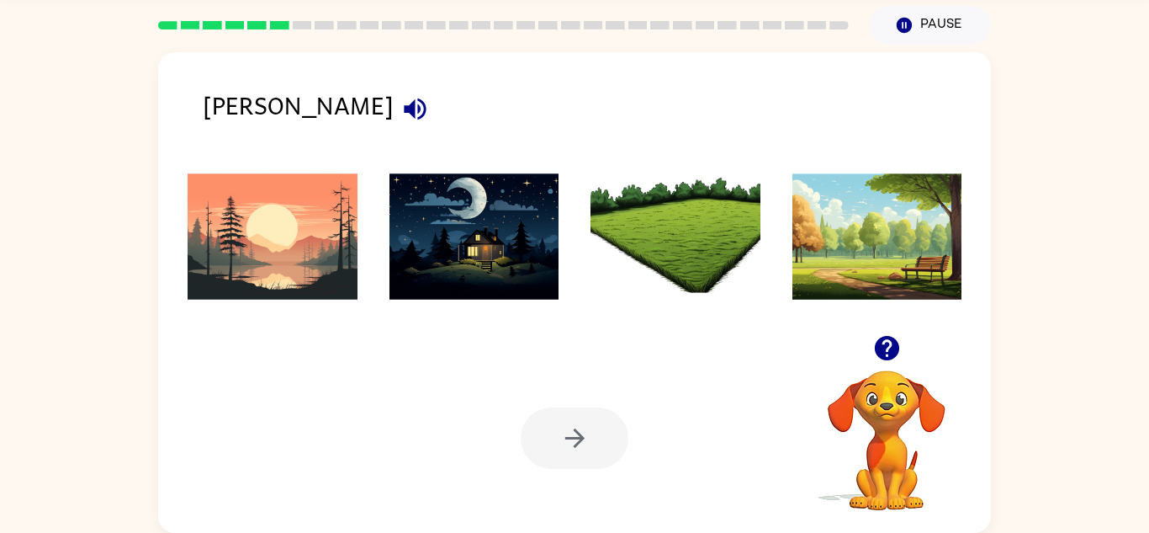
click at [404, 112] on icon "button" at bounding box center [415, 109] width 22 height 22
click at [299, 317] on ul at bounding box center [574, 241] width 799 height 161
click at [457, 247] on img at bounding box center [475, 236] width 170 height 126
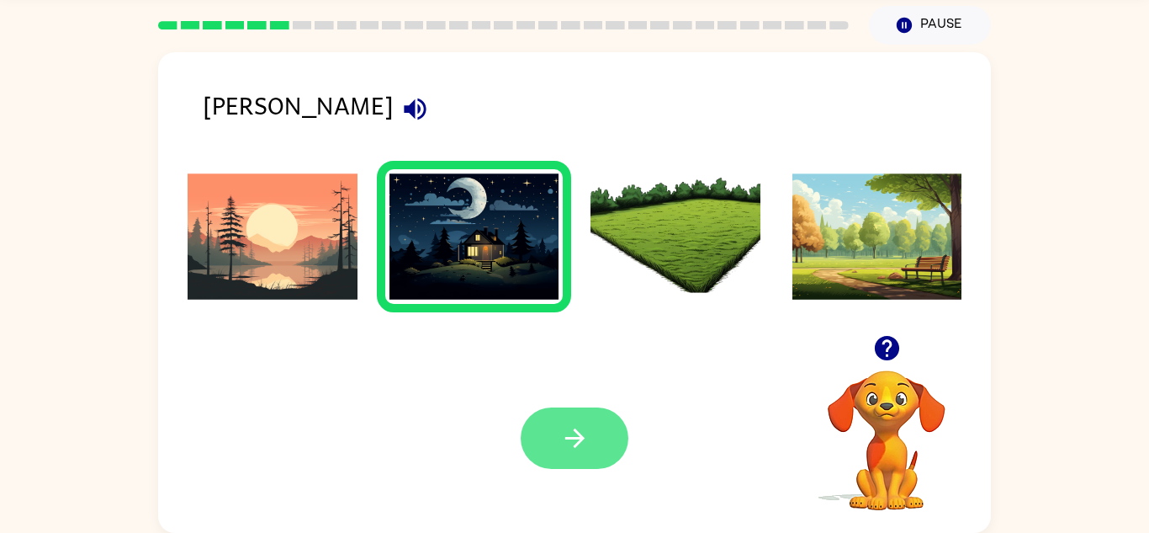
click at [560, 431] on icon "button" at bounding box center [574, 437] width 29 height 29
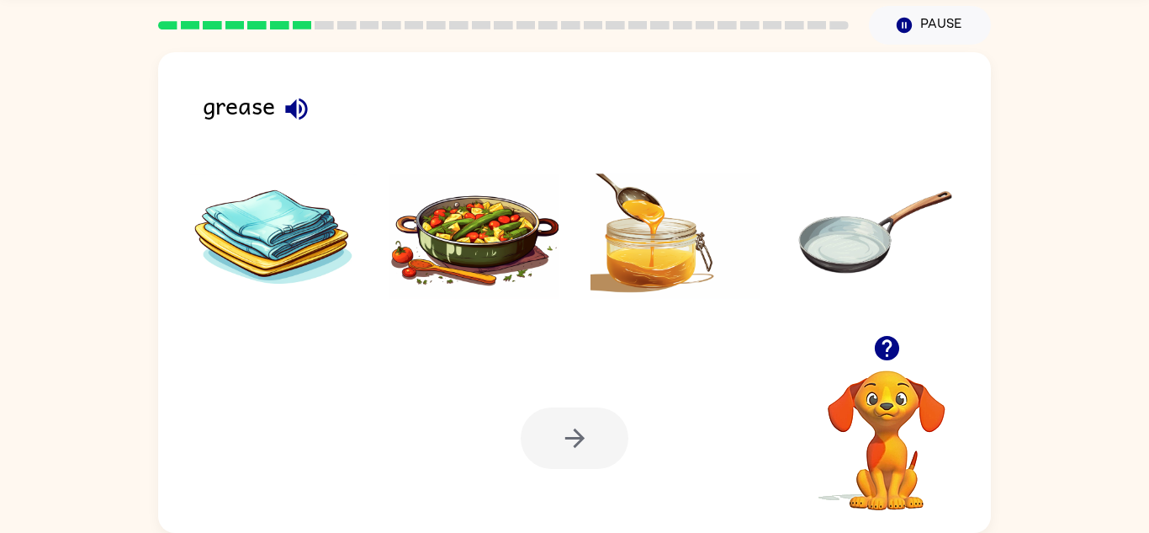
click at [294, 111] on icon "button" at bounding box center [296, 109] width 22 height 22
click at [628, 238] on img at bounding box center [676, 236] width 170 height 126
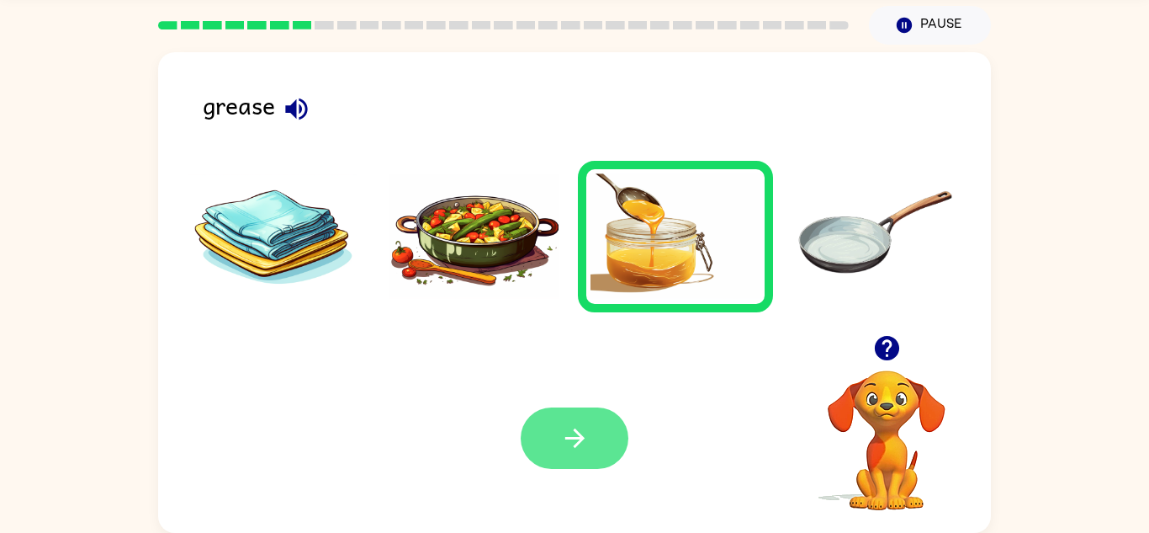
click at [569, 432] on icon "button" at bounding box center [574, 437] width 29 height 29
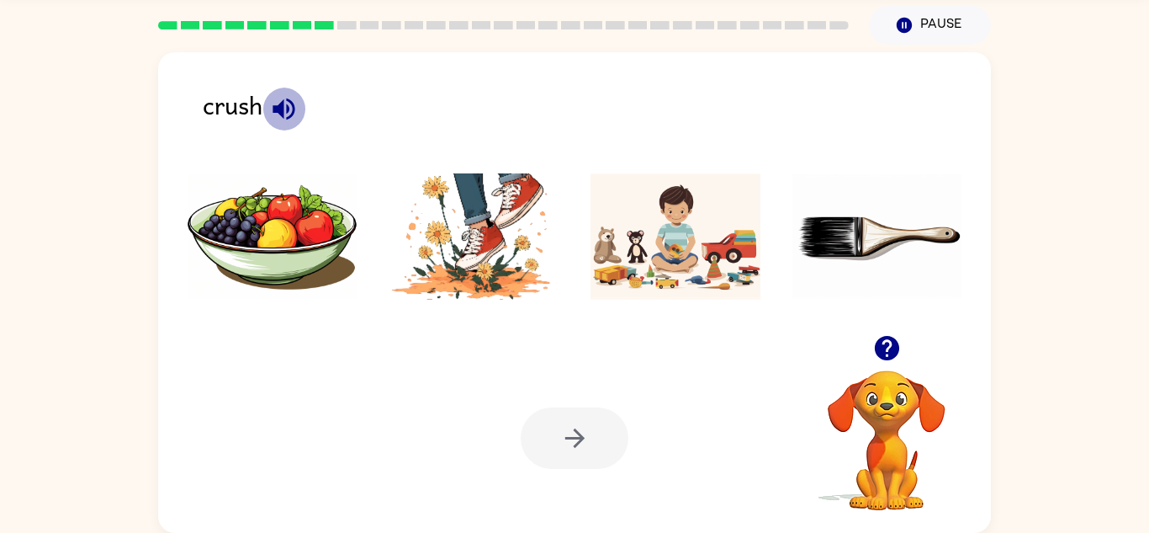
click at [285, 109] on icon "button" at bounding box center [283, 108] width 29 height 29
click at [400, 222] on img at bounding box center [475, 236] width 170 height 126
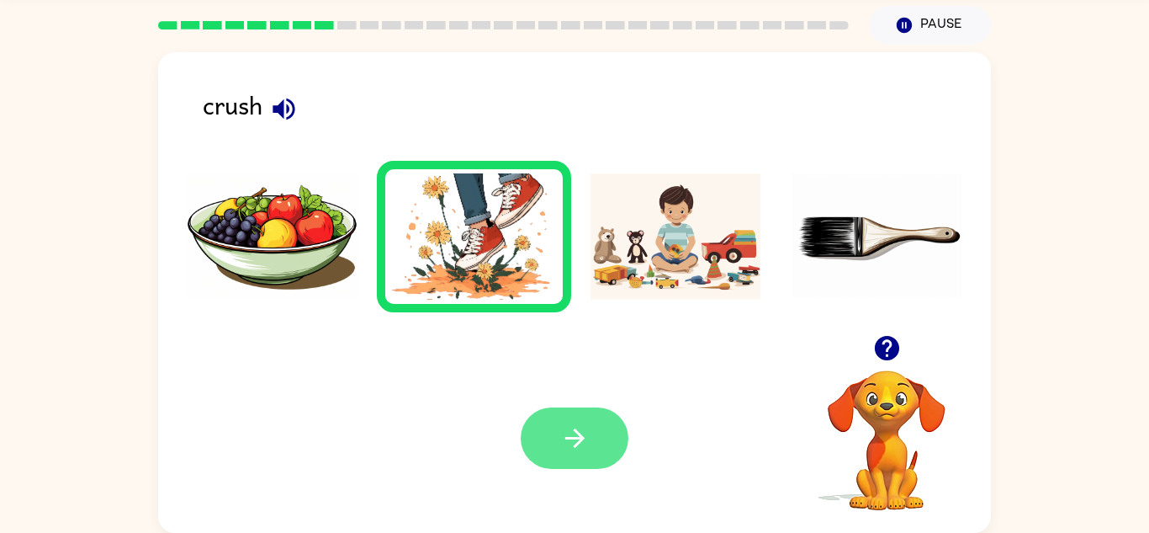
click at [559, 434] on button "button" at bounding box center [575, 437] width 108 height 61
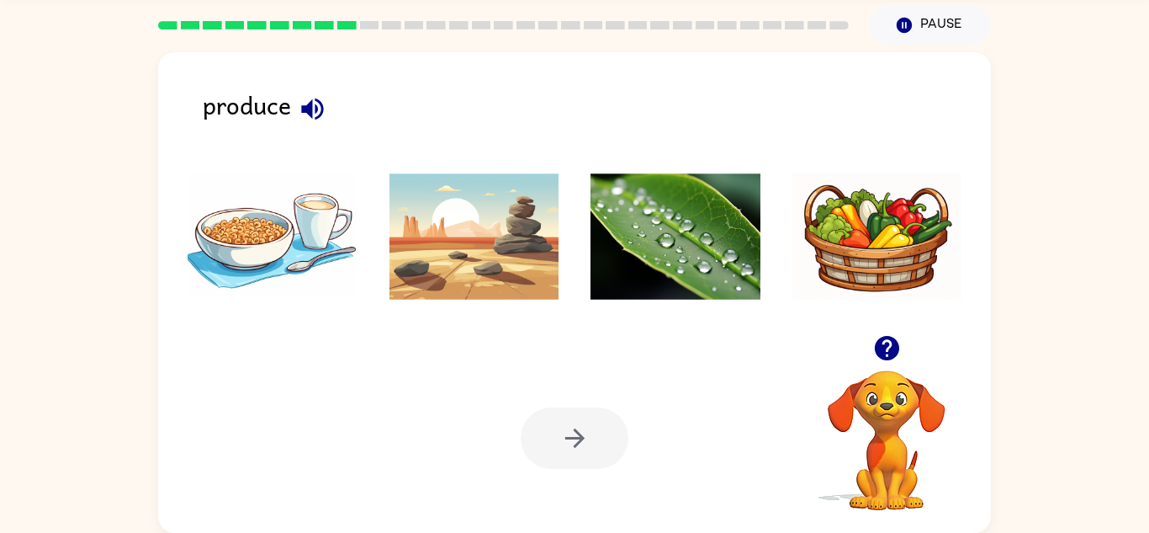
click at [559, 434] on div at bounding box center [575, 437] width 108 height 61
click at [321, 98] on icon "button" at bounding box center [312, 108] width 29 height 29
click at [324, 104] on icon "button" at bounding box center [312, 108] width 29 height 29
click at [309, 119] on icon "button" at bounding box center [312, 108] width 29 height 29
click at [310, 103] on icon "button" at bounding box center [312, 109] width 22 height 22
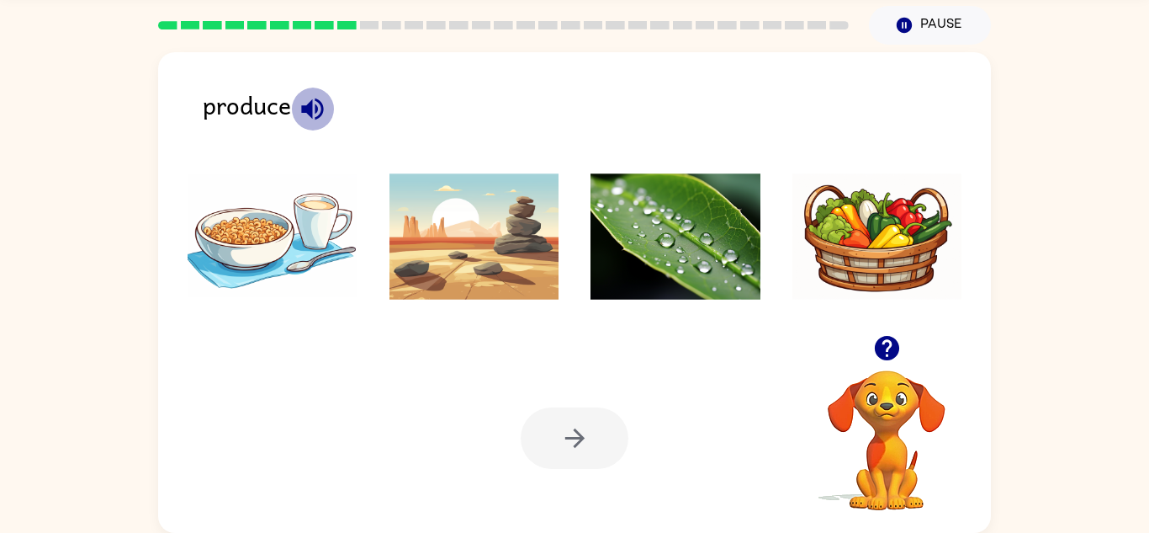
click at [313, 102] on icon "button" at bounding box center [312, 108] width 29 height 29
click at [323, 105] on icon "button" at bounding box center [312, 108] width 29 height 29
click at [734, 271] on img at bounding box center [676, 236] width 170 height 126
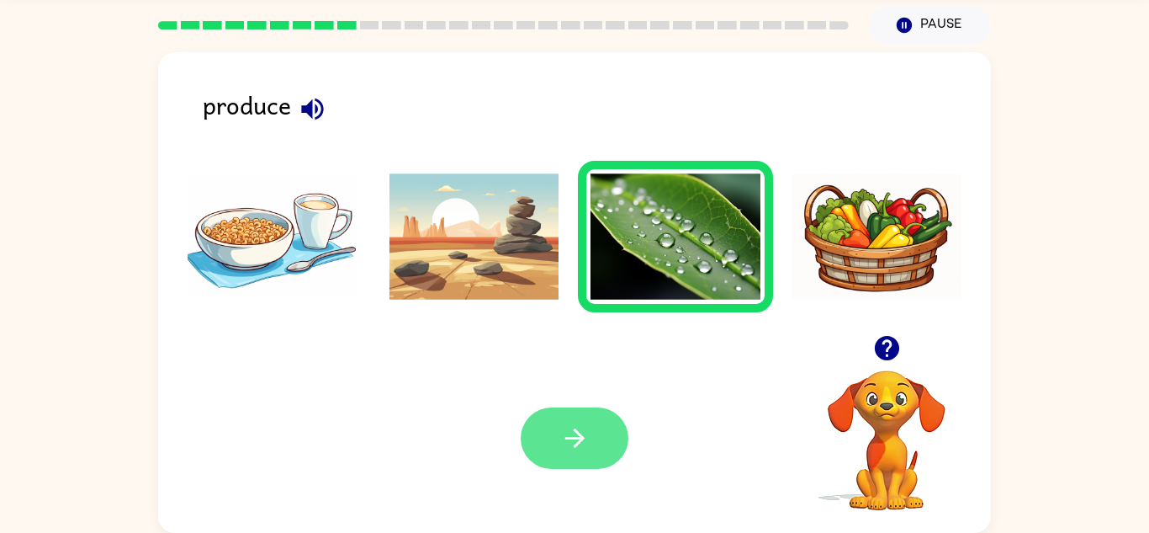
click at [550, 443] on button "button" at bounding box center [575, 437] width 108 height 61
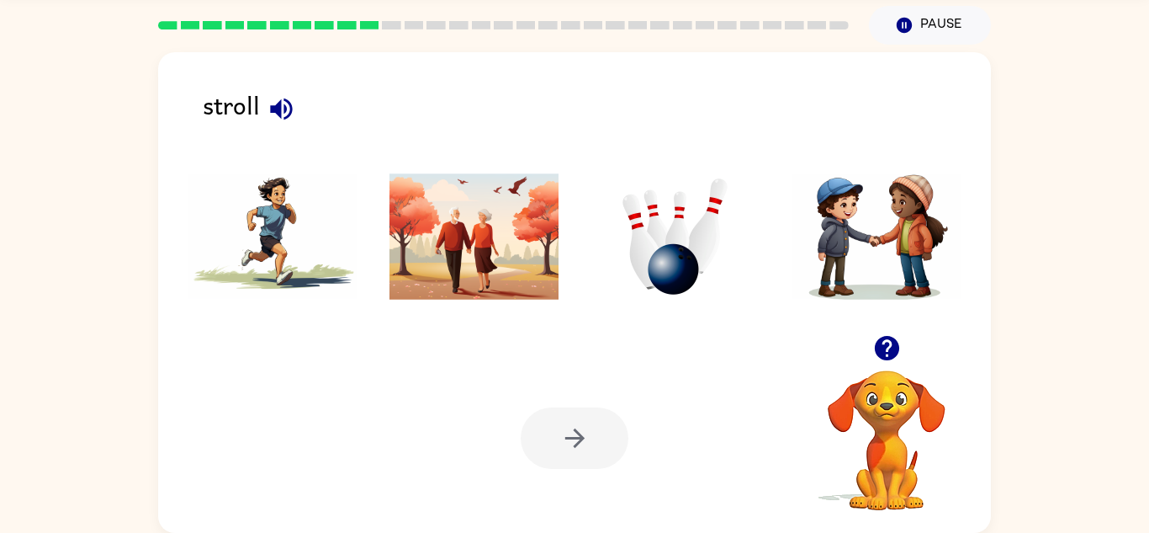
click at [577, 447] on div at bounding box center [575, 437] width 108 height 61
click at [270, 108] on icon "button" at bounding box center [281, 109] width 22 height 22
click at [480, 246] on img at bounding box center [475, 236] width 170 height 126
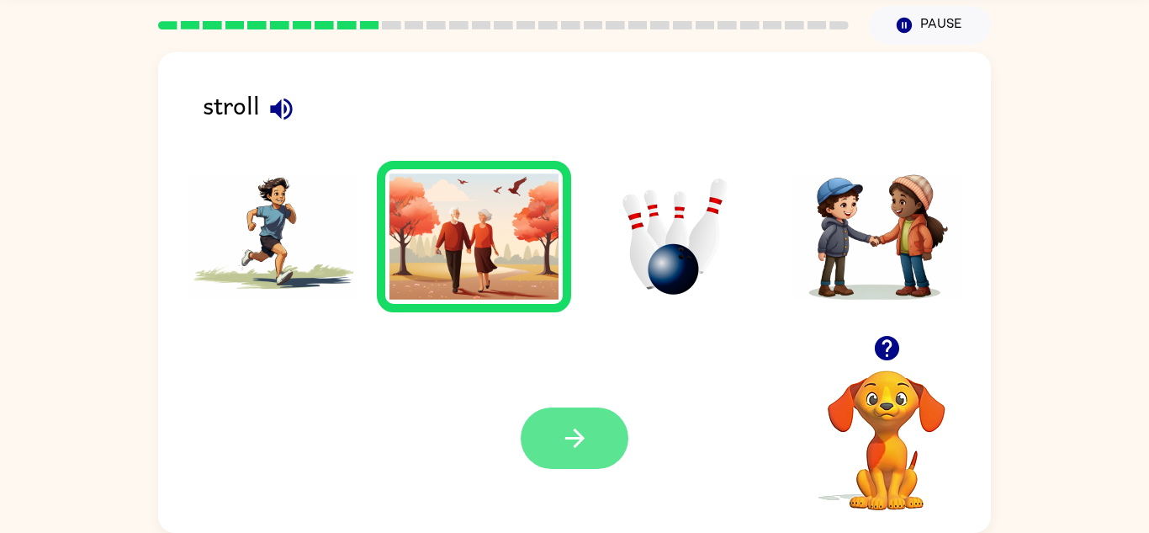
click at [601, 427] on button "button" at bounding box center [575, 437] width 108 height 61
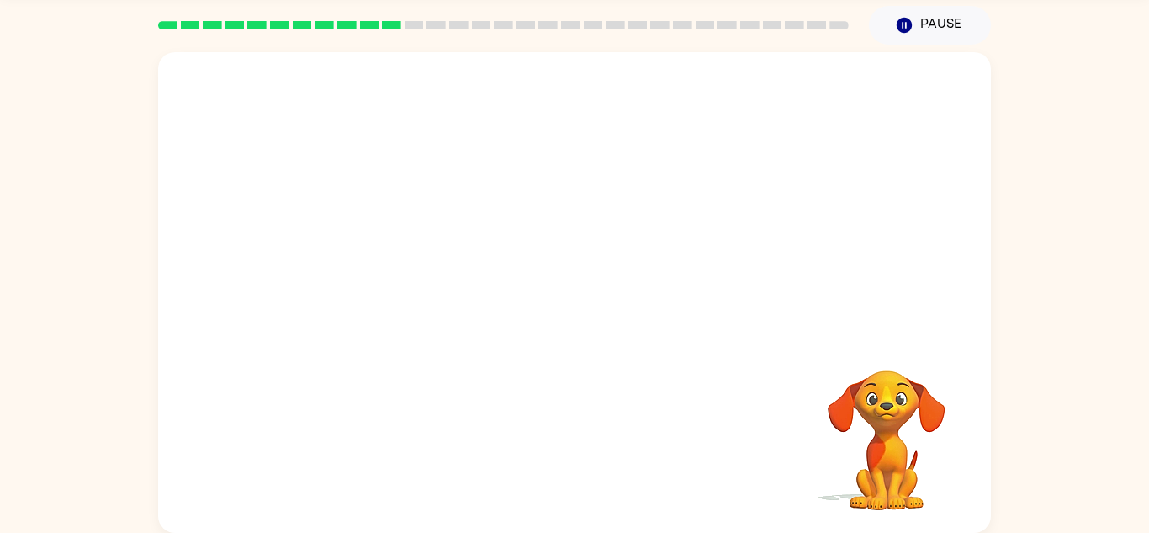
click at [789, 87] on video "Your browser must support playing .mp4 files to use Literably. Please try using…" at bounding box center [574, 193] width 833 height 283
click at [815, 91] on video "Your browser must support playing .mp4 files to use Literably. Please try using…" at bounding box center [574, 193] width 833 height 283
click at [787, 92] on video "Your browser must support playing .mp4 files to use Literably. Please try using…" at bounding box center [574, 193] width 833 height 283
click at [548, 295] on button "button" at bounding box center [575, 300] width 108 height 61
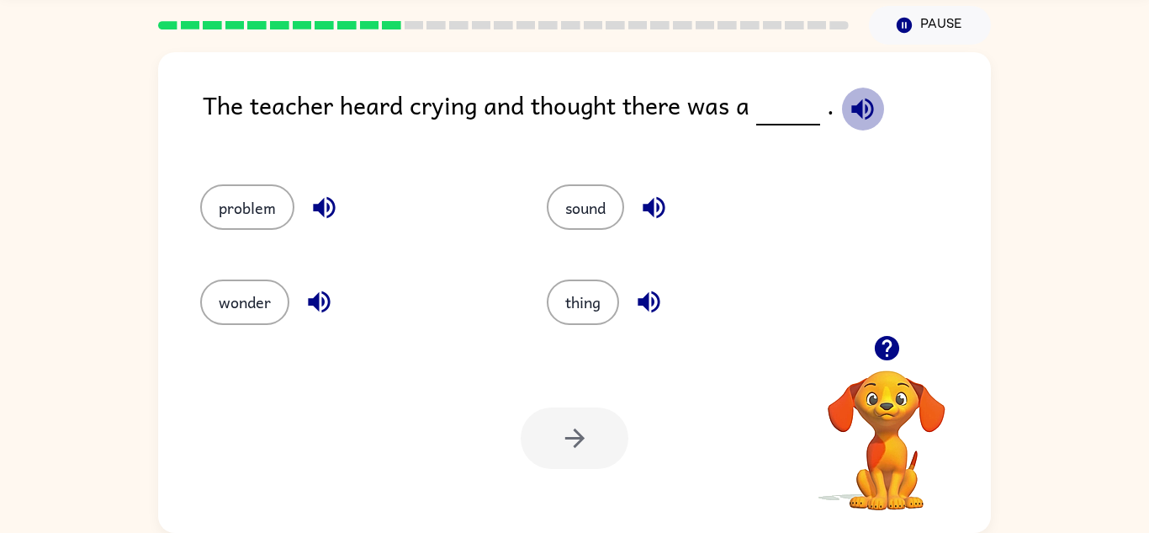
click at [867, 98] on icon "button" at bounding box center [862, 108] width 29 height 29
click at [326, 214] on icon "button" at bounding box center [324, 207] width 29 height 29
click at [332, 290] on icon "button" at bounding box center [319, 301] width 29 height 29
click at [658, 207] on icon "button" at bounding box center [653, 207] width 29 height 29
click at [649, 299] on icon "button" at bounding box center [649, 302] width 22 height 22
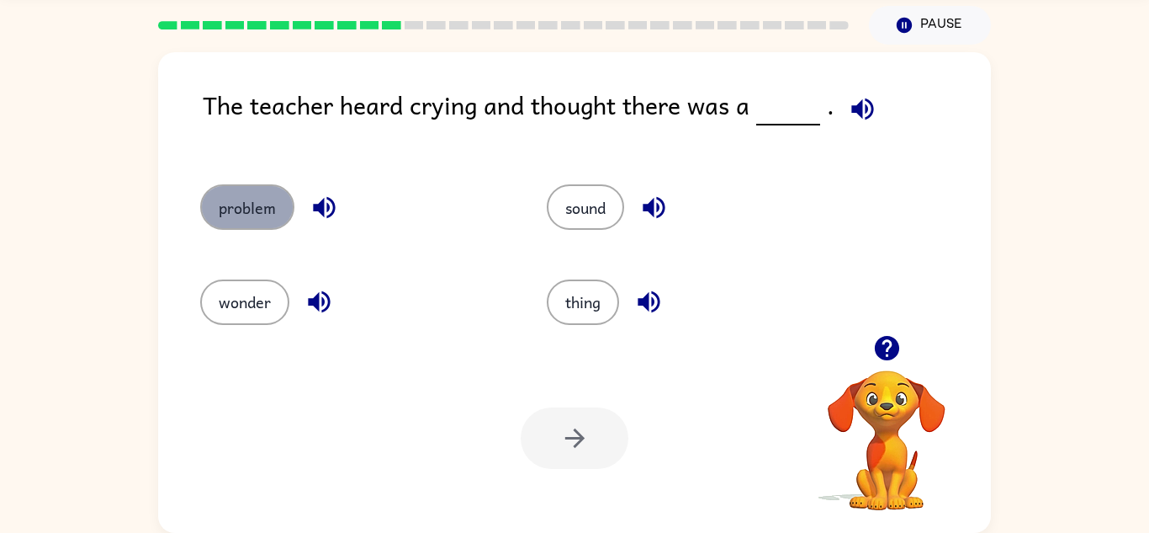
click at [257, 204] on button "problem" at bounding box center [247, 206] width 94 height 45
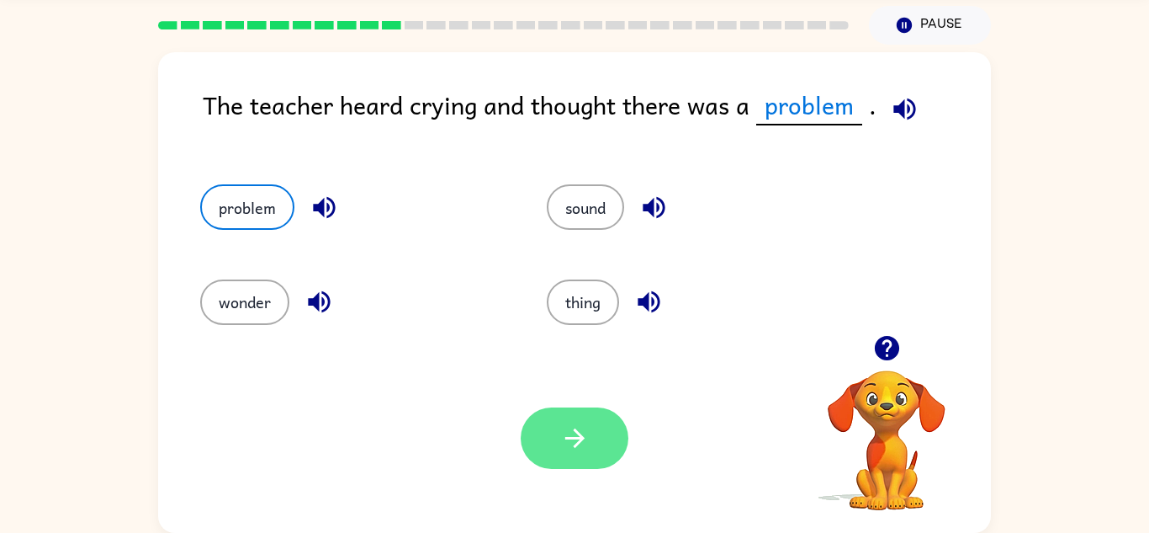
click at [573, 463] on button "button" at bounding box center [575, 437] width 108 height 61
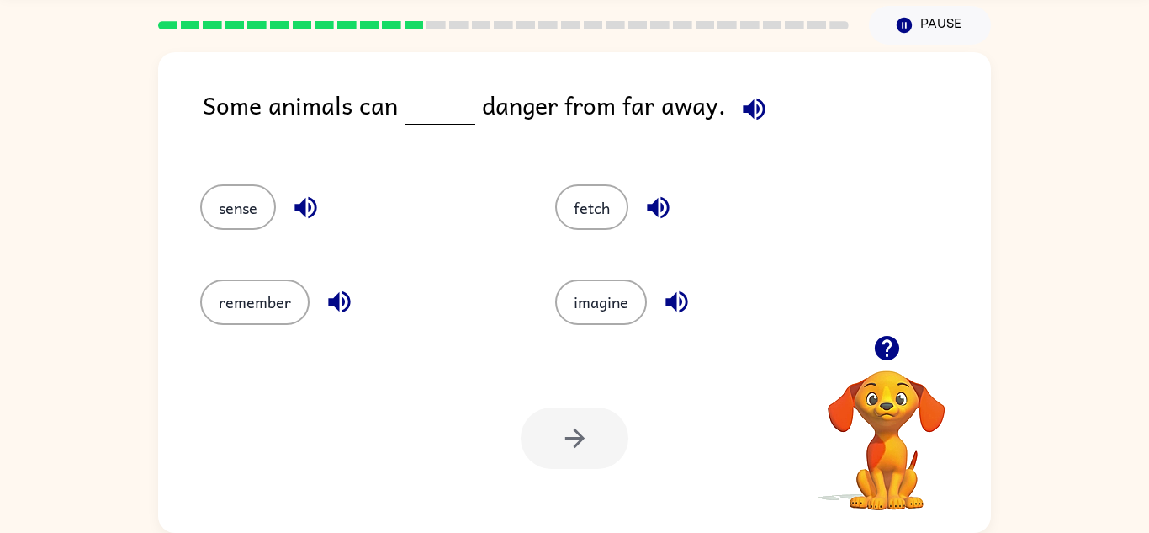
click at [754, 99] on icon "button" at bounding box center [753, 108] width 29 height 29
click at [306, 206] on icon "button" at bounding box center [305, 207] width 29 height 29
click at [333, 301] on icon "button" at bounding box center [339, 302] width 22 height 22
click at [649, 211] on icon "button" at bounding box center [658, 207] width 29 height 29
click at [670, 309] on icon "button" at bounding box center [676, 301] width 29 height 29
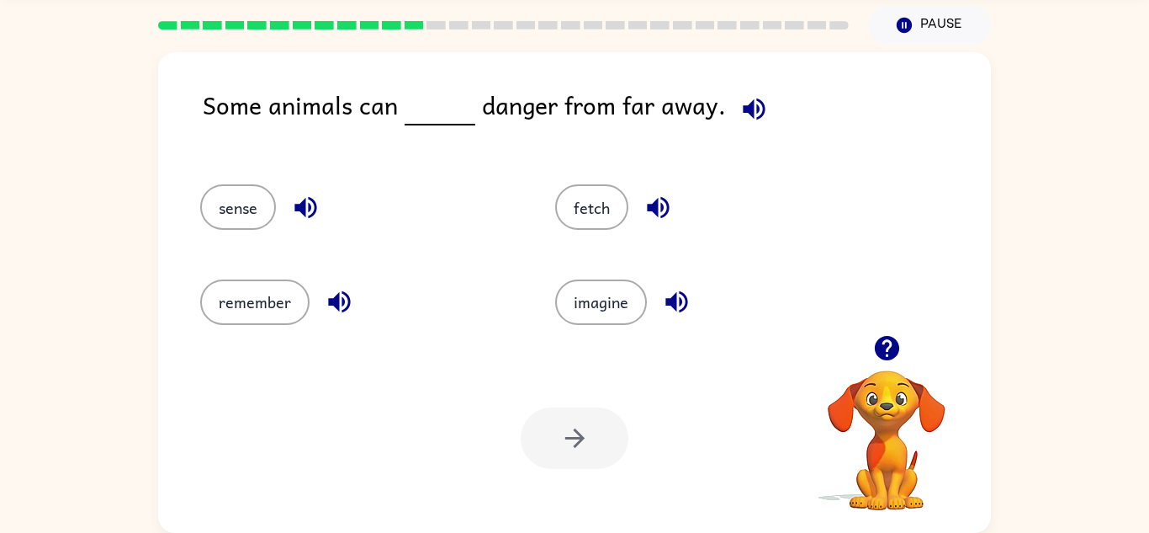
click at [671, 307] on icon "button" at bounding box center [676, 301] width 29 height 29
click at [667, 291] on icon "button" at bounding box center [676, 301] width 29 height 29
click at [681, 298] on icon "button" at bounding box center [676, 301] width 29 height 29
click at [254, 193] on button "sense" at bounding box center [238, 206] width 76 height 45
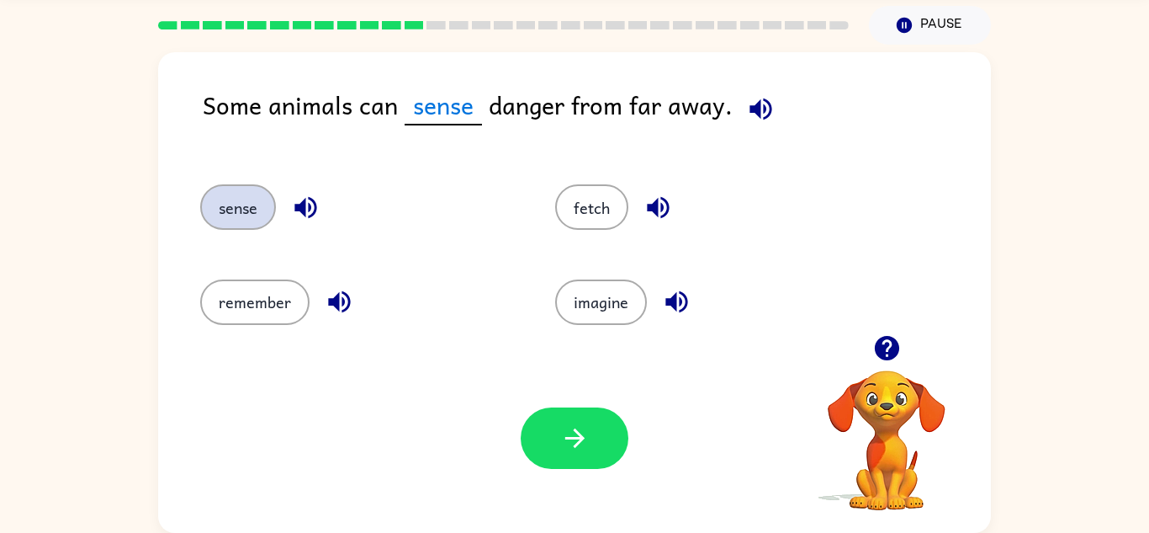
click at [254, 193] on button "sense" at bounding box center [238, 206] width 76 height 45
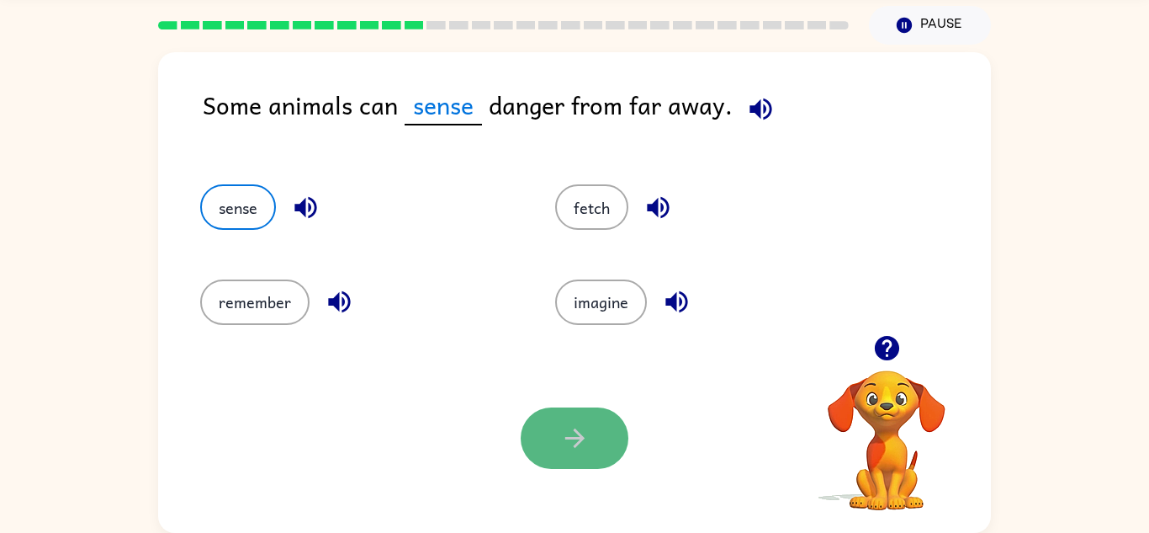
click at [565, 432] on icon "button" at bounding box center [574, 437] width 29 height 29
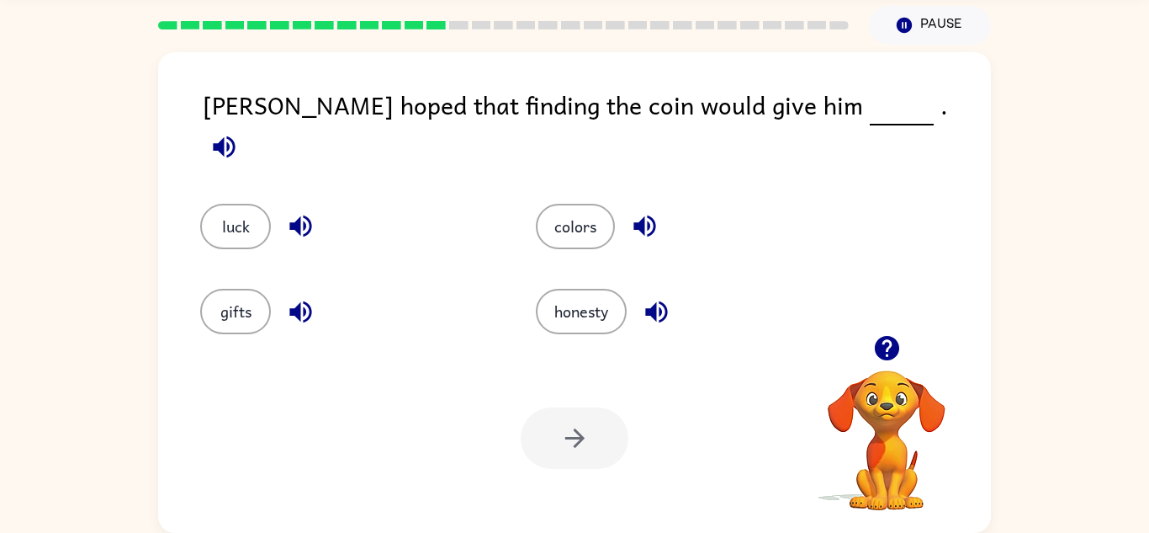
click at [565, 432] on div at bounding box center [575, 437] width 108 height 61
click at [239, 132] on icon "button" at bounding box center [223, 146] width 29 height 29
click at [305, 215] on icon "button" at bounding box center [300, 226] width 22 height 22
click at [294, 306] on icon "button" at bounding box center [300, 311] width 29 height 29
click at [644, 215] on icon "button" at bounding box center [644, 226] width 22 height 22
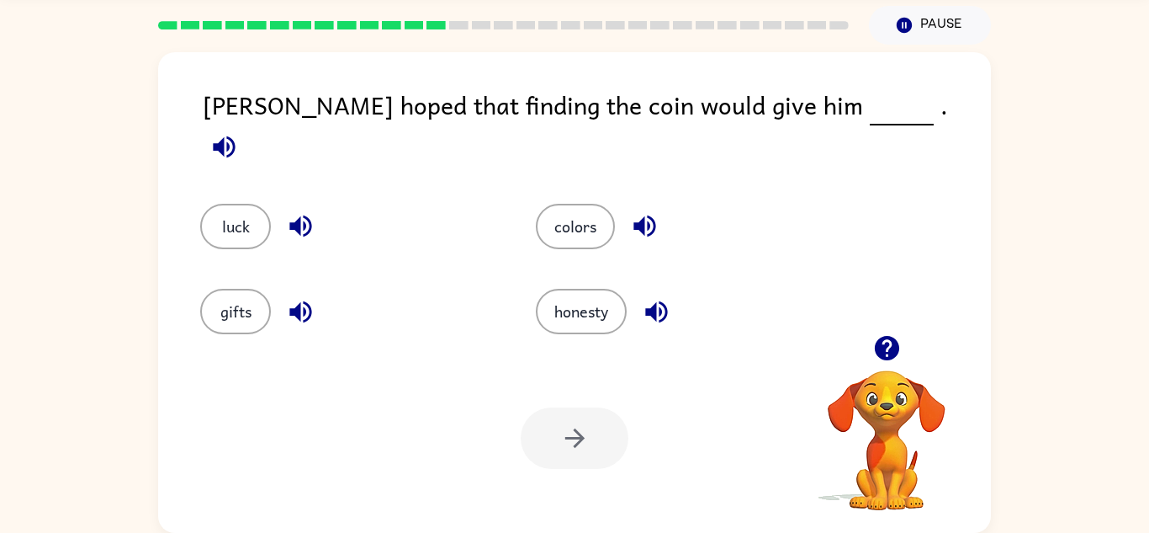
click at [665, 300] on icon "button" at bounding box center [656, 311] width 22 height 22
click at [235, 135] on icon "button" at bounding box center [224, 146] width 22 height 22
click at [252, 206] on button "luck" at bounding box center [235, 226] width 71 height 45
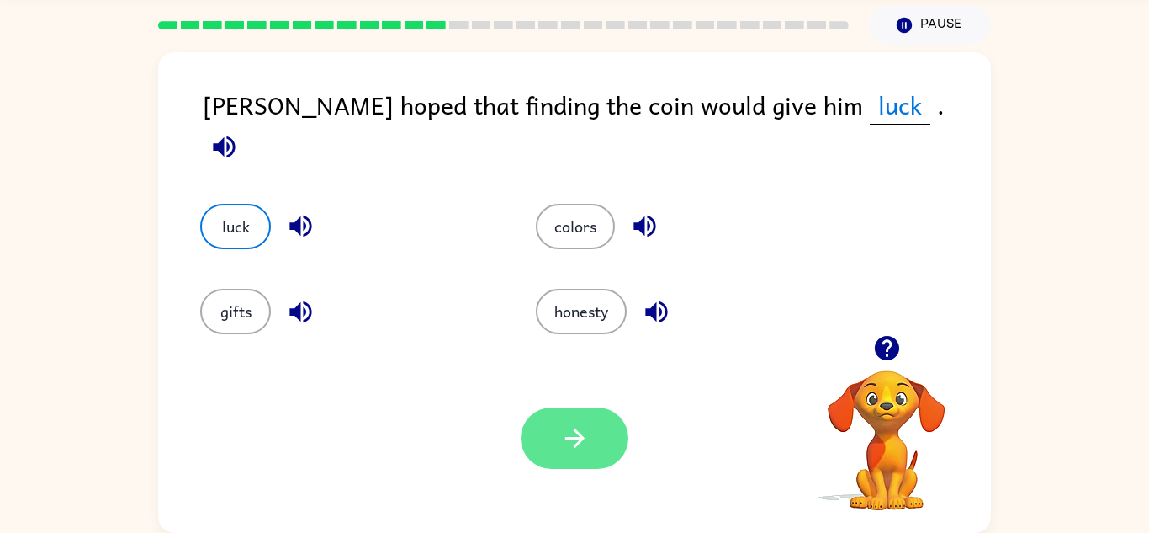
click at [587, 464] on button "button" at bounding box center [575, 437] width 108 height 61
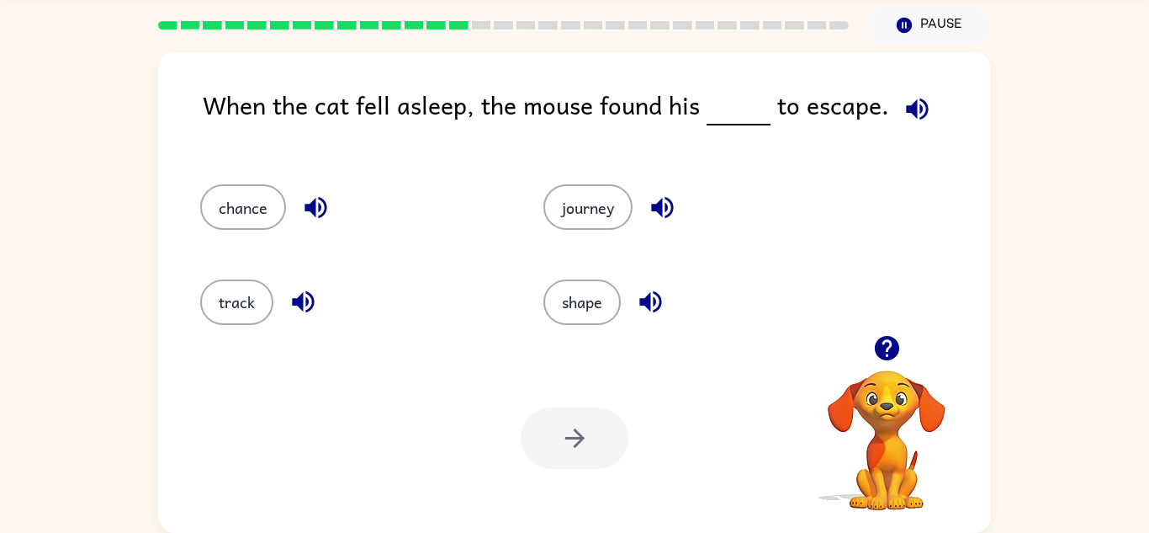
click at [909, 110] on icon "button" at bounding box center [917, 109] width 22 height 22
click at [307, 212] on icon "button" at bounding box center [315, 207] width 29 height 29
click at [305, 309] on icon "button" at bounding box center [303, 301] width 29 height 29
click at [668, 204] on icon "button" at bounding box center [662, 208] width 22 height 22
click at [664, 299] on icon "button" at bounding box center [650, 301] width 29 height 29
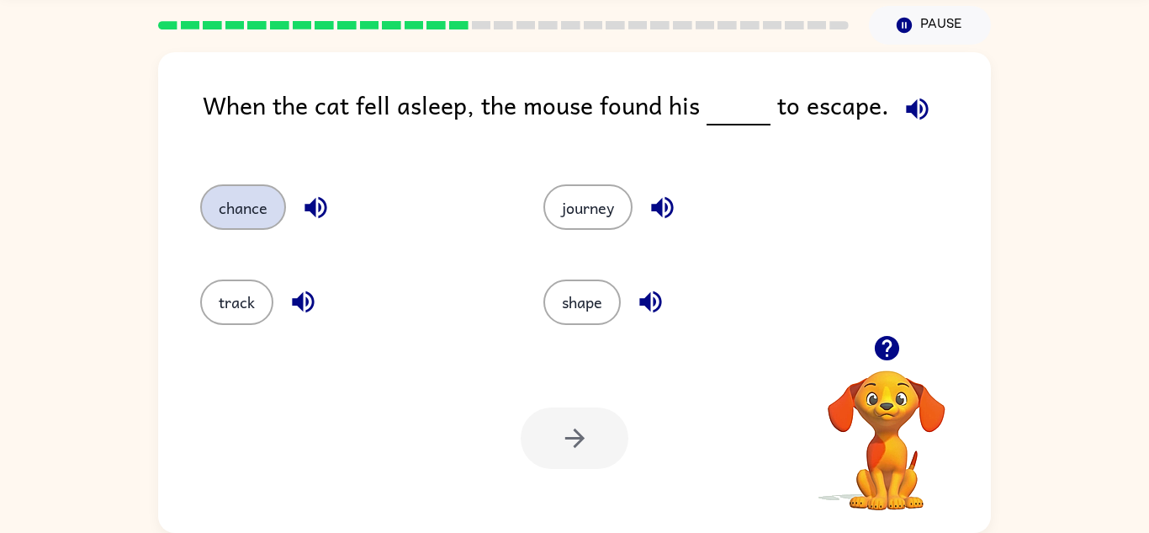
click at [266, 208] on button "chance" at bounding box center [243, 206] width 86 height 45
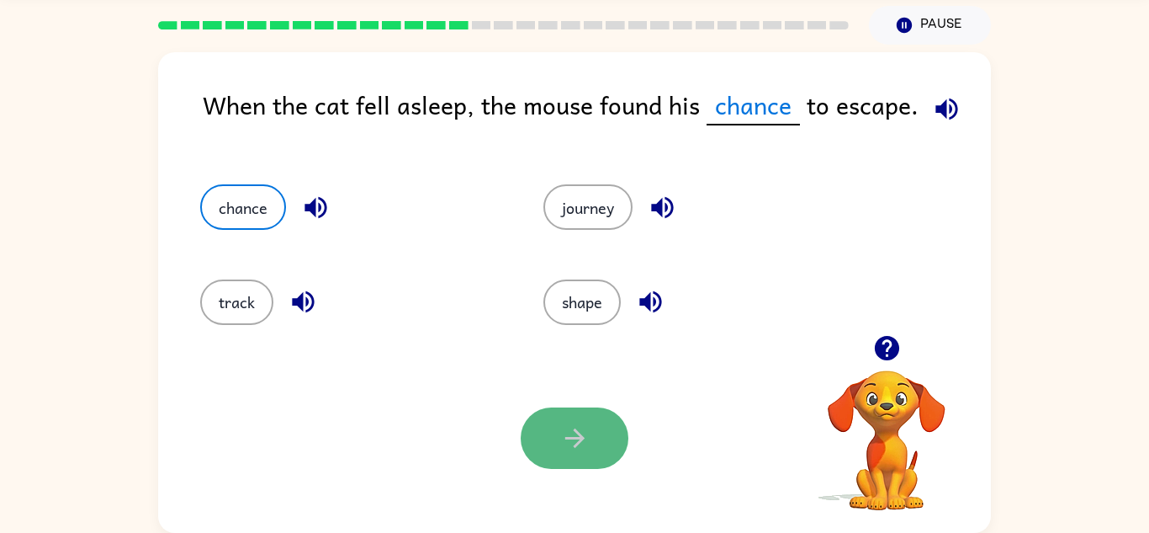
click at [560, 449] on icon "button" at bounding box center [574, 437] width 29 height 29
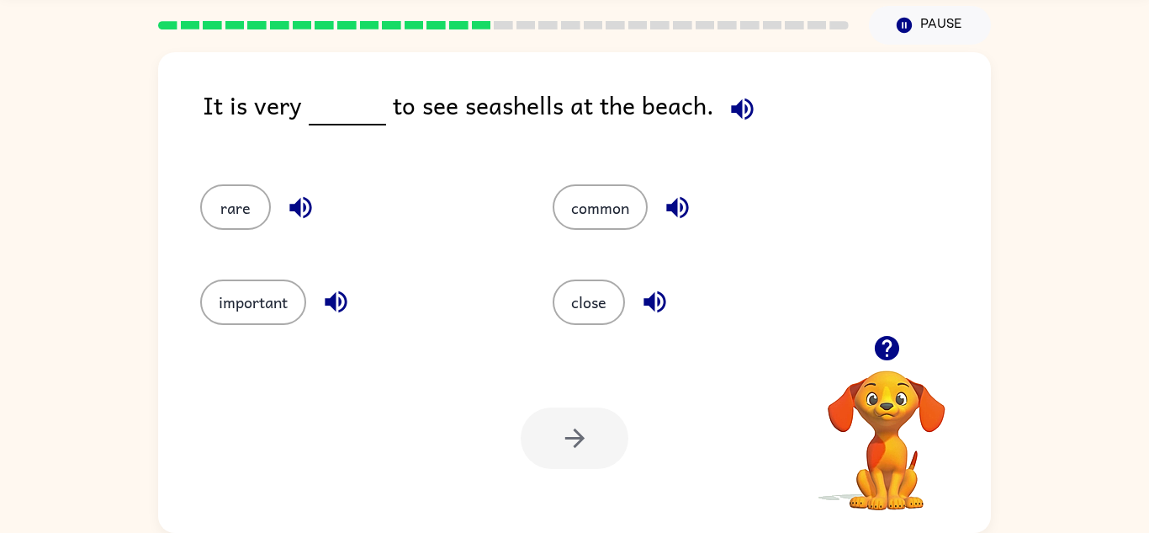
click at [734, 116] on icon "button" at bounding box center [742, 108] width 29 height 29
click at [318, 188] on div "rare" at bounding box center [357, 206] width 314 height 45
click at [304, 199] on icon "button" at bounding box center [300, 207] width 29 height 29
click at [345, 312] on icon "button" at bounding box center [335, 301] width 29 height 29
click at [686, 200] on icon "button" at bounding box center [677, 208] width 22 height 22
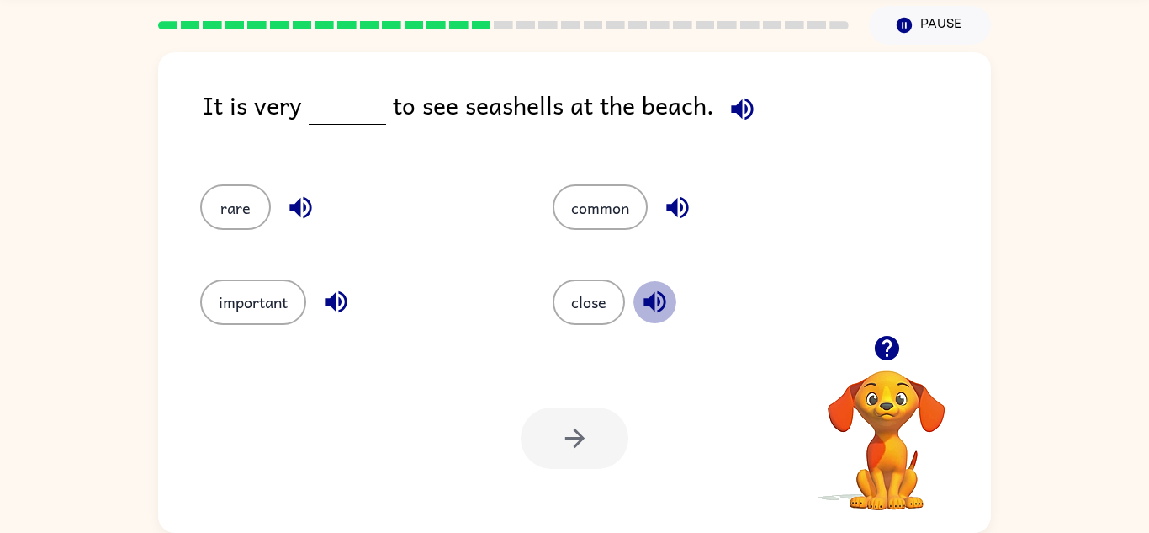
click at [668, 299] on icon "button" at bounding box center [654, 301] width 29 height 29
click at [563, 209] on button "common" at bounding box center [600, 206] width 95 height 45
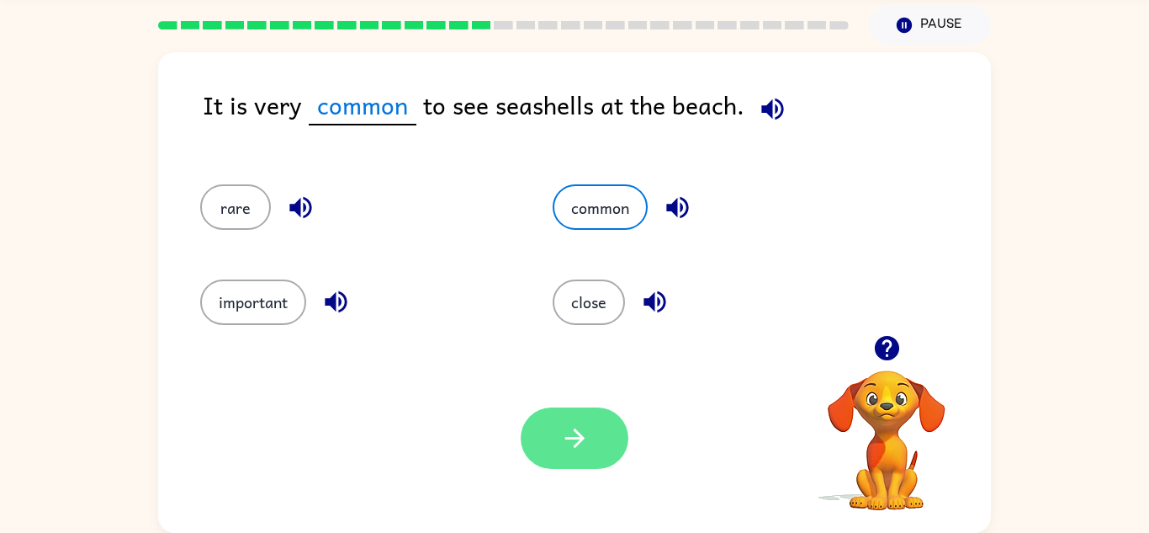
click at [564, 421] on button "button" at bounding box center [575, 437] width 108 height 61
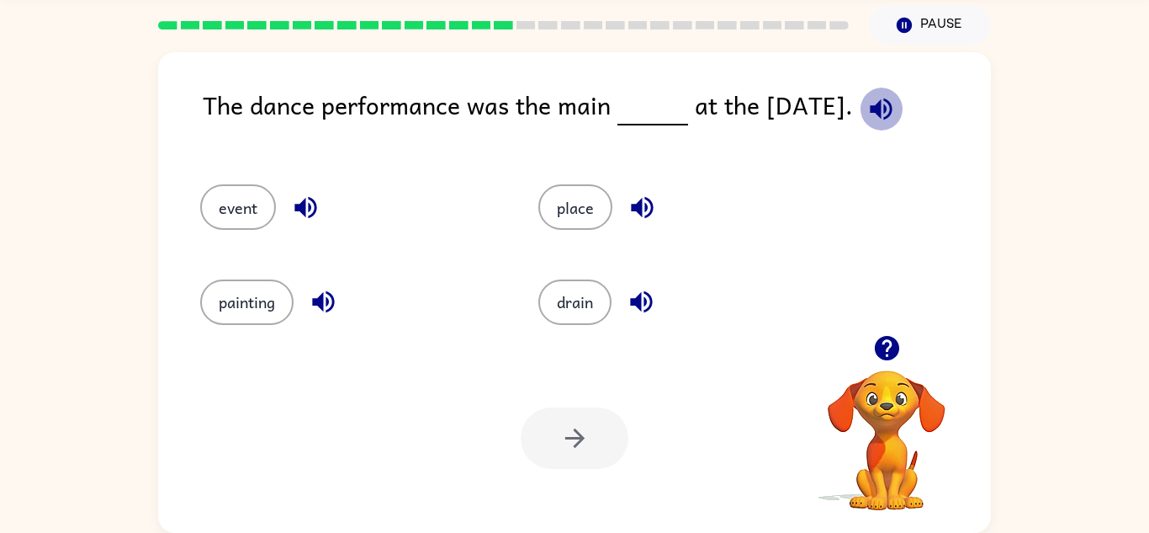
click at [883, 118] on icon "button" at bounding box center [881, 108] width 29 height 29
click at [298, 207] on icon "button" at bounding box center [305, 208] width 22 height 22
click at [323, 294] on icon "button" at bounding box center [323, 302] width 22 height 22
click at [641, 212] on icon "button" at bounding box center [642, 208] width 22 height 22
click at [654, 306] on icon "button" at bounding box center [641, 301] width 29 height 29
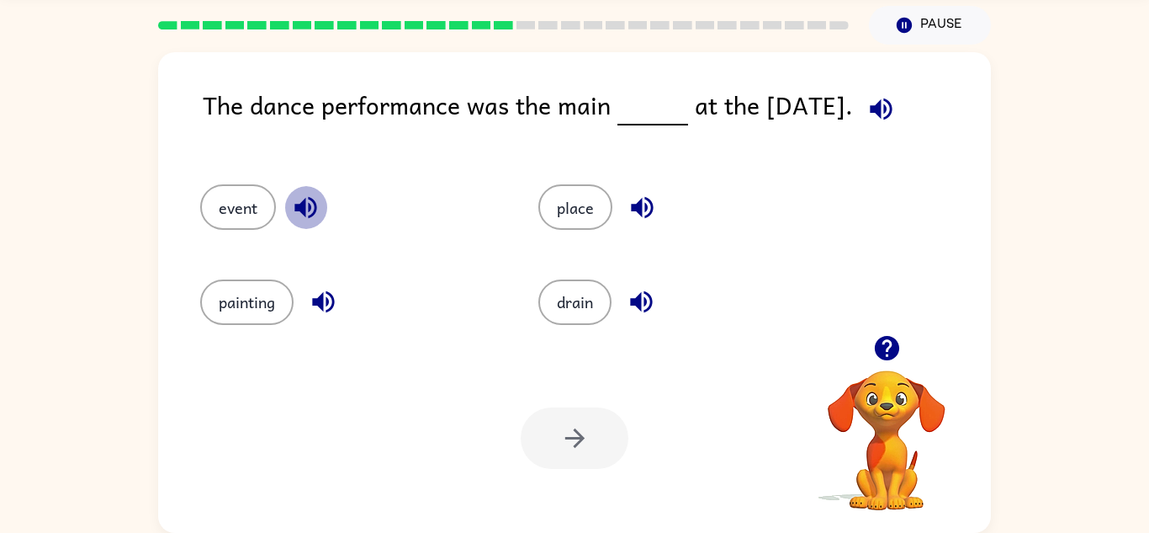
click at [303, 213] on icon "button" at bounding box center [305, 208] width 22 height 22
click at [239, 205] on button "event" at bounding box center [238, 206] width 76 height 45
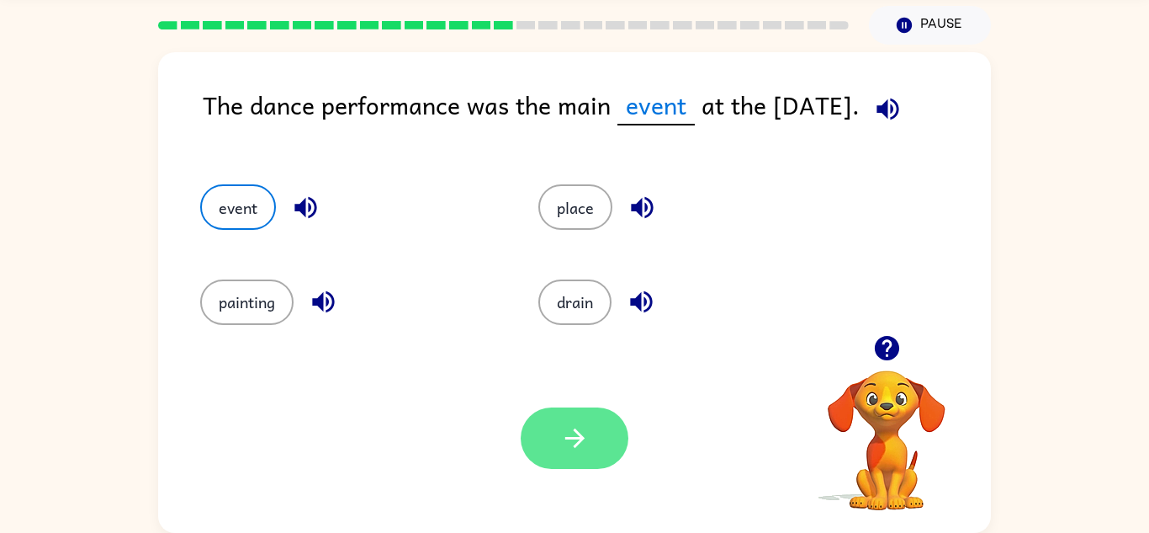
click at [586, 421] on button "button" at bounding box center [575, 437] width 108 height 61
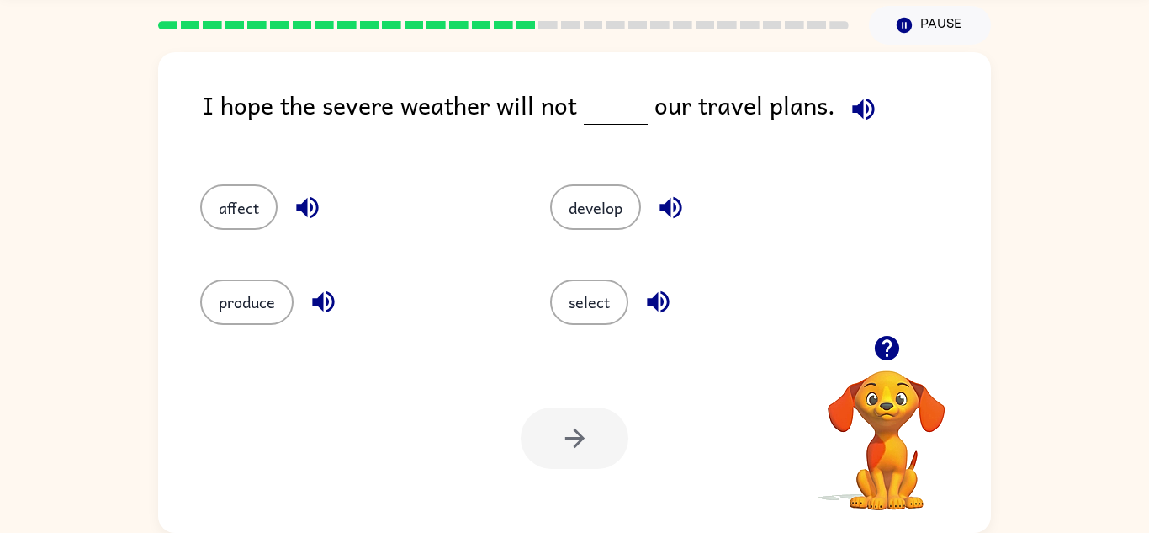
click at [852, 107] on icon "button" at bounding box center [863, 109] width 22 height 22
click at [310, 212] on icon "button" at bounding box center [307, 207] width 29 height 29
click at [331, 305] on icon "button" at bounding box center [323, 301] width 29 height 29
click at [667, 210] on icon "button" at bounding box center [671, 208] width 22 height 22
click at [667, 290] on icon "button" at bounding box center [658, 301] width 29 height 29
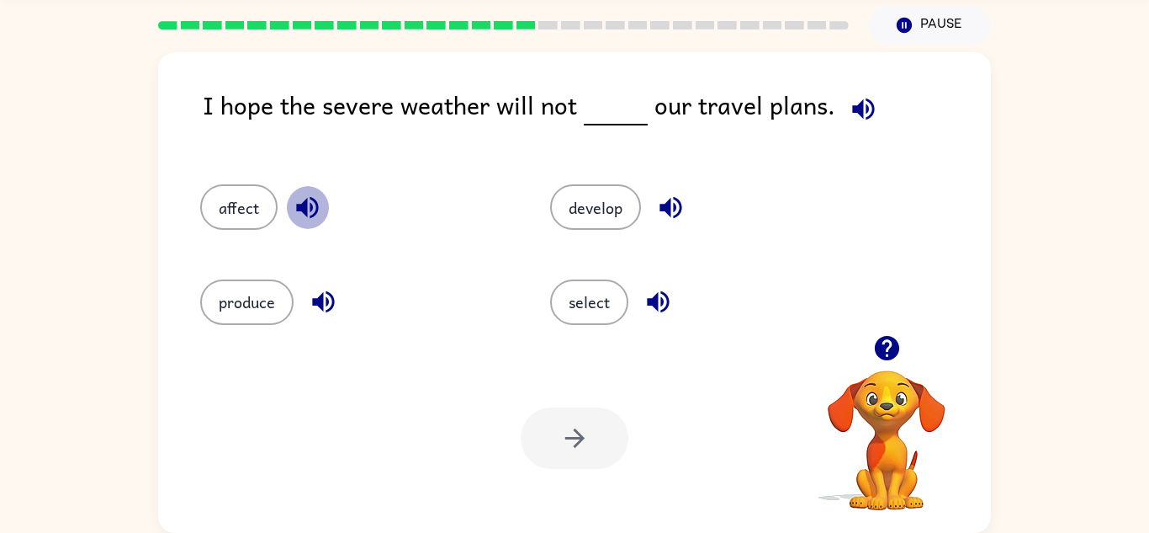
click at [312, 209] on icon "button" at bounding box center [307, 207] width 29 height 29
click at [663, 301] on icon "button" at bounding box center [658, 302] width 22 height 22
click at [668, 199] on icon "button" at bounding box center [670, 207] width 29 height 29
click at [619, 202] on button "develop" at bounding box center [595, 206] width 91 height 45
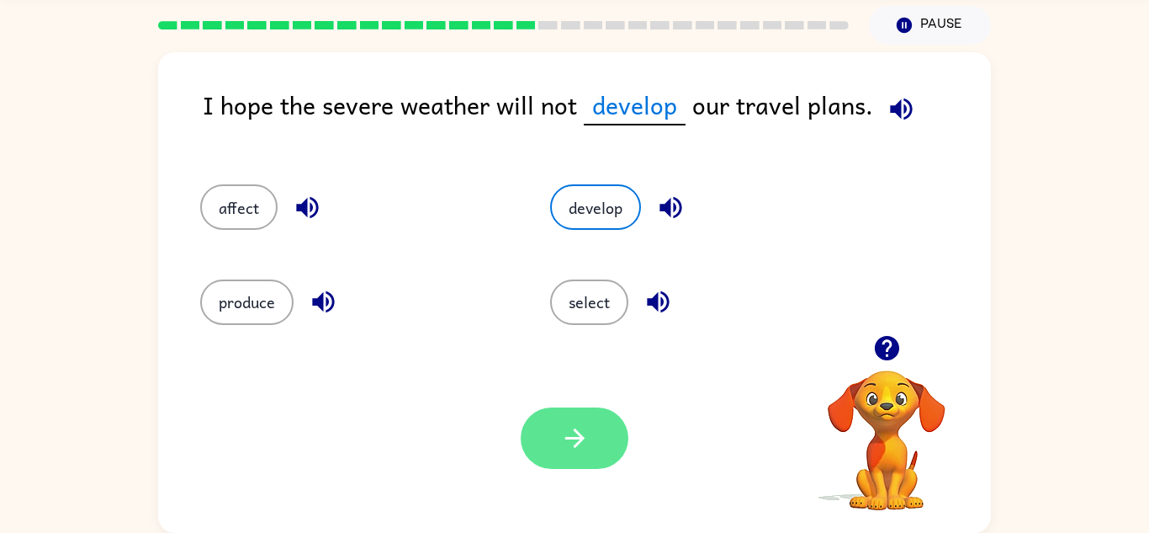
click at [566, 465] on button "button" at bounding box center [575, 437] width 108 height 61
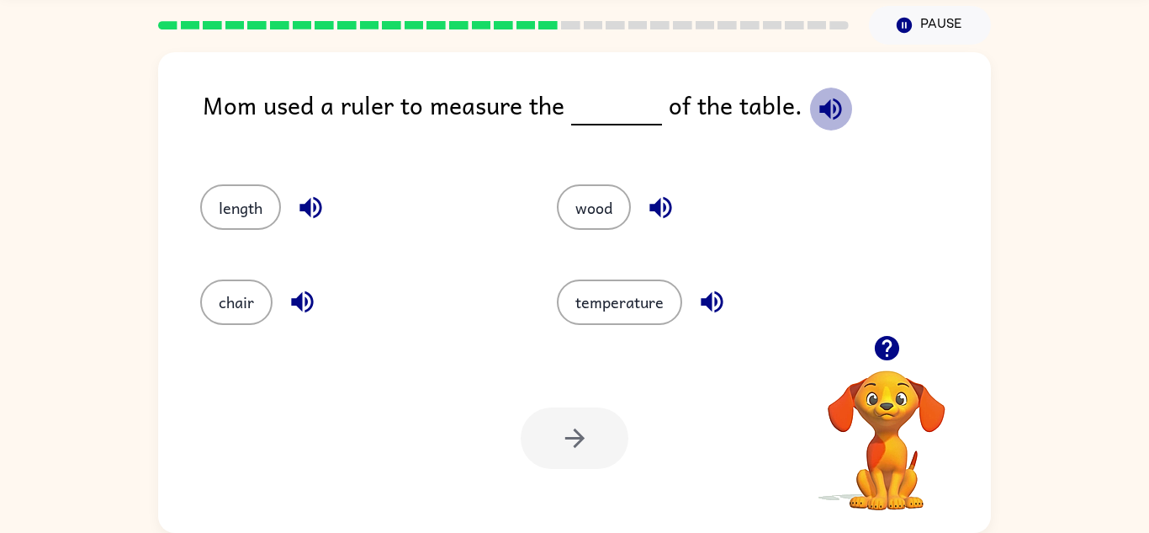
click at [829, 99] on icon "button" at bounding box center [830, 108] width 29 height 29
click at [617, 207] on button "wood" at bounding box center [594, 206] width 74 height 45
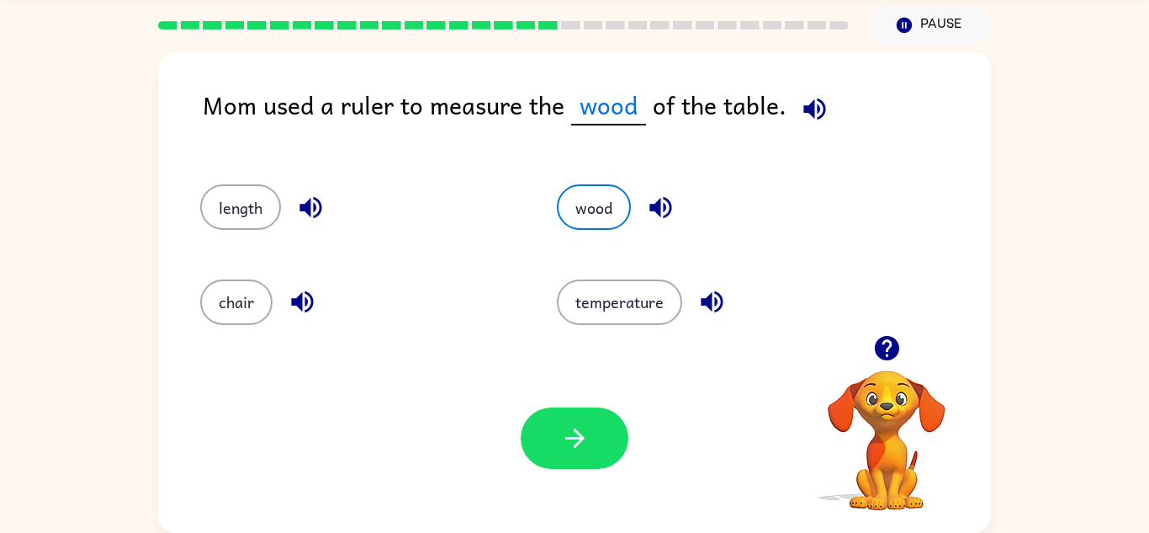
click at [619, 464] on div at bounding box center [575, 437] width 108 height 61
click at [612, 459] on button "button" at bounding box center [575, 437] width 108 height 61
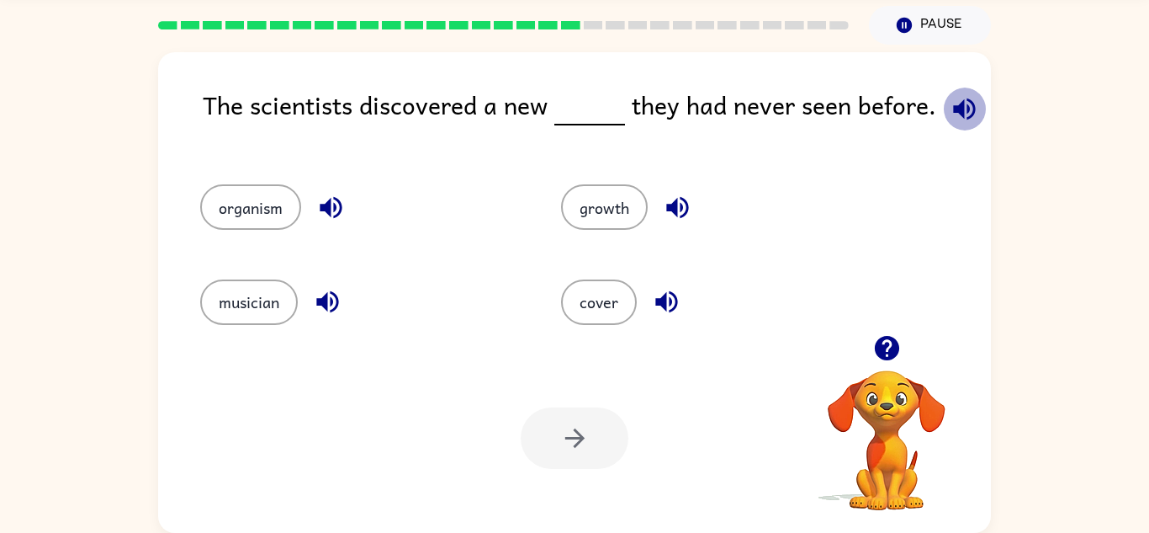
click at [950, 101] on icon "button" at bounding box center [964, 108] width 29 height 29
click at [343, 205] on icon "button" at bounding box center [330, 207] width 29 height 29
click at [294, 390] on div "Your browser must support playing .mp4 files to use Literably. Please try using…" at bounding box center [574, 437] width 833 height 189
click at [342, 294] on icon "button" at bounding box center [327, 301] width 29 height 29
click at [667, 205] on icon "button" at bounding box center [677, 208] width 22 height 22
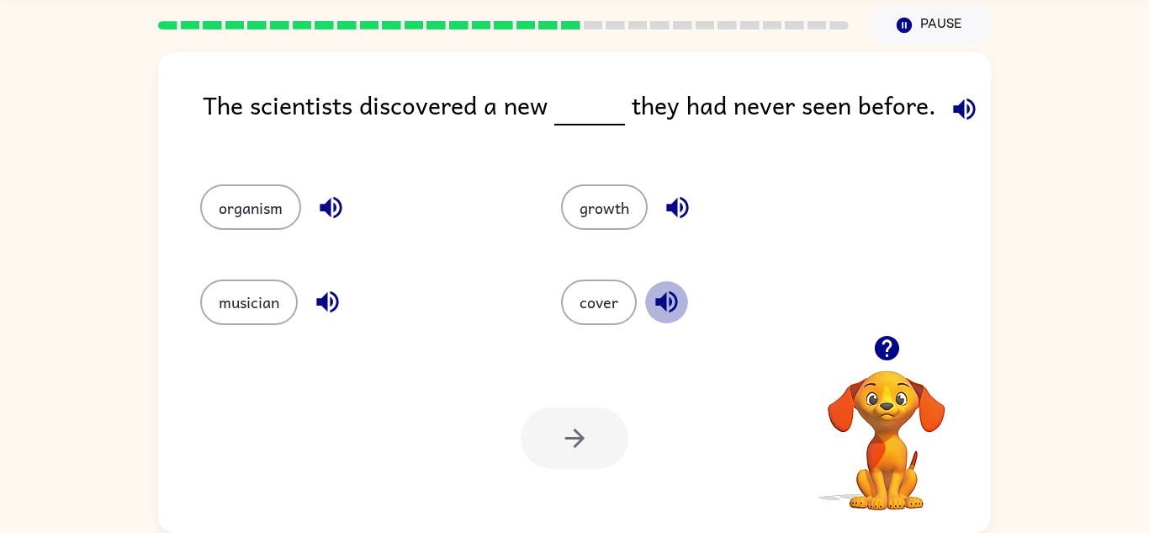
click at [672, 302] on icon "button" at bounding box center [666, 302] width 22 height 22
click at [263, 203] on button "organism" at bounding box center [250, 206] width 101 height 45
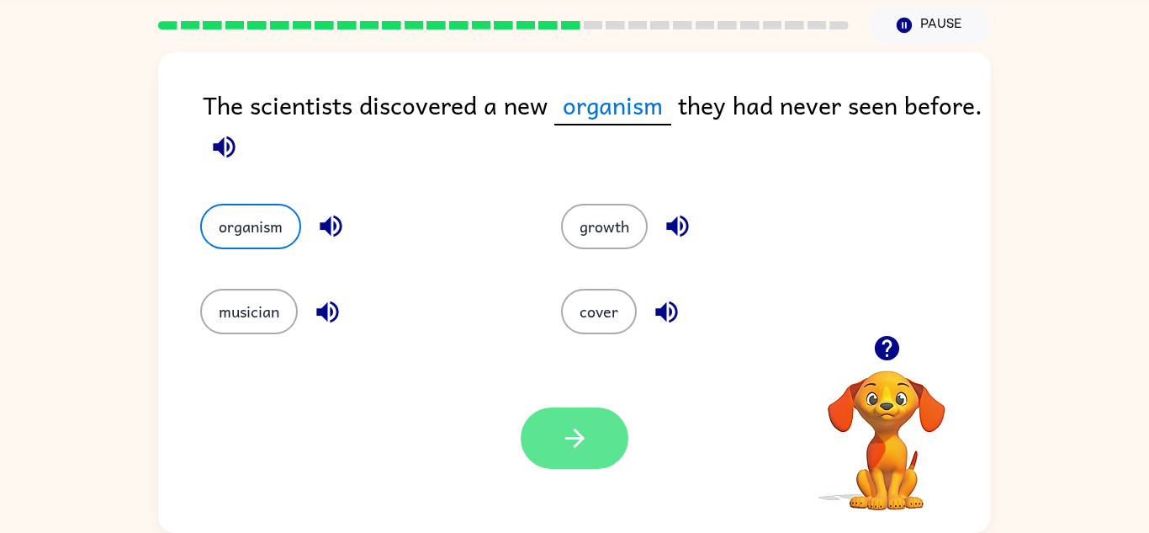
click at [554, 429] on button "button" at bounding box center [575, 437] width 108 height 61
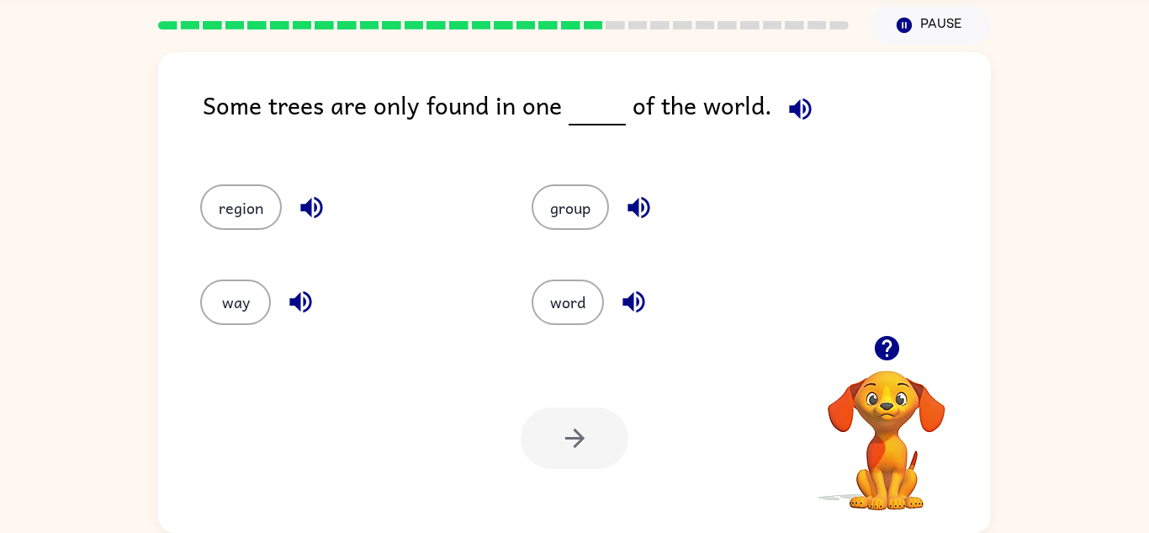
click at [792, 114] on icon "button" at bounding box center [800, 109] width 22 height 22
click at [324, 198] on icon "button" at bounding box center [311, 207] width 29 height 29
click at [303, 315] on icon "button" at bounding box center [300, 301] width 29 height 29
click at [645, 206] on icon "button" at bounding box center [638, 207] width 29 height 29
click at [632, 310] on icon "button" at bounding box center [634, 302] width 22 height 22
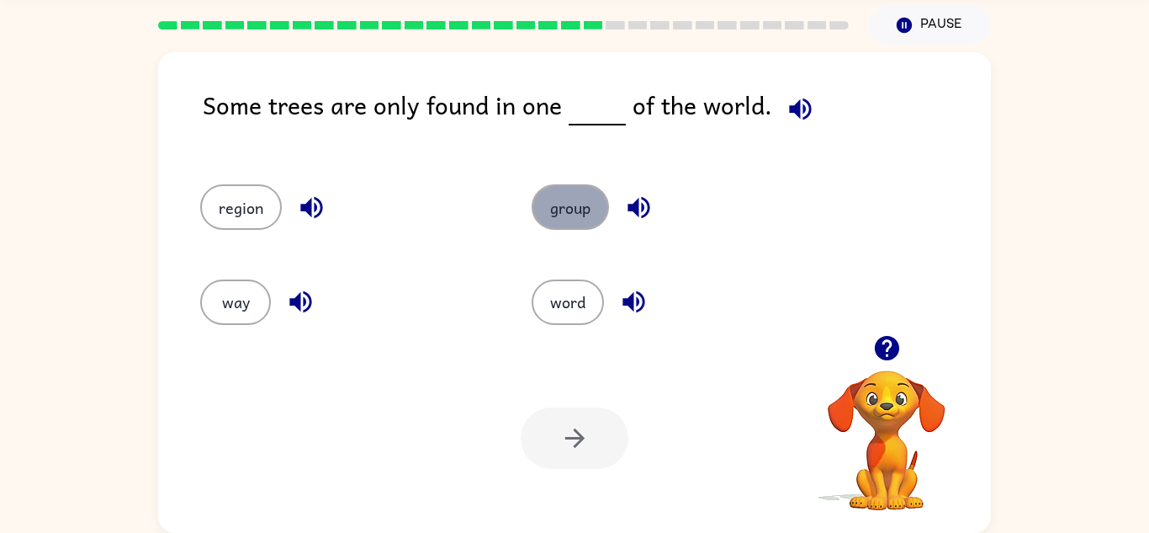
click at [600, 199] on button "group" at bounding box center [570, 206] width 77 height 45
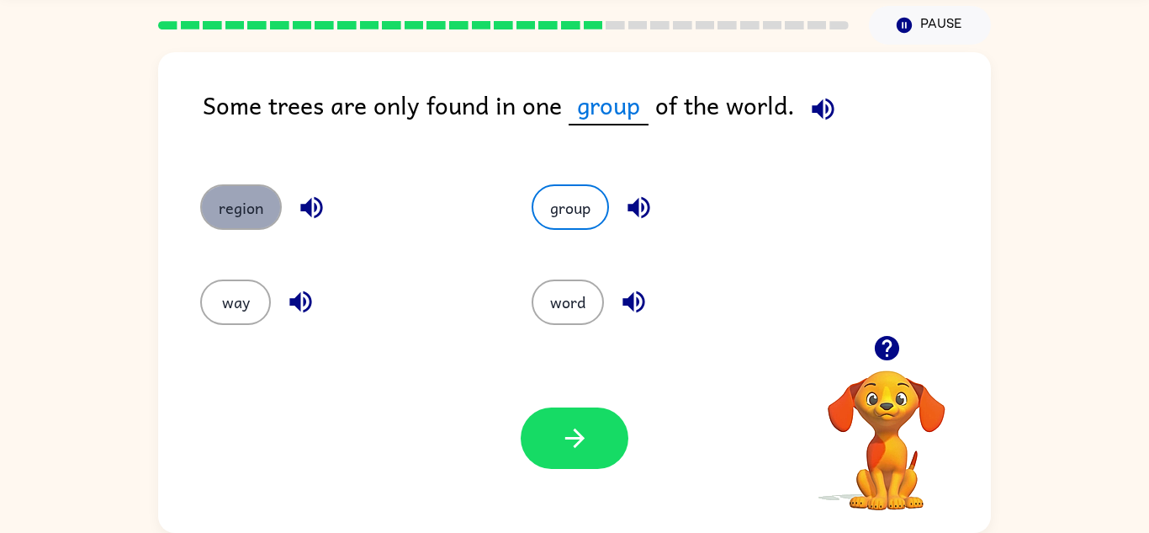
click at [266, 209] on button "region" at bounding box center [241, 206] width 82 height 45
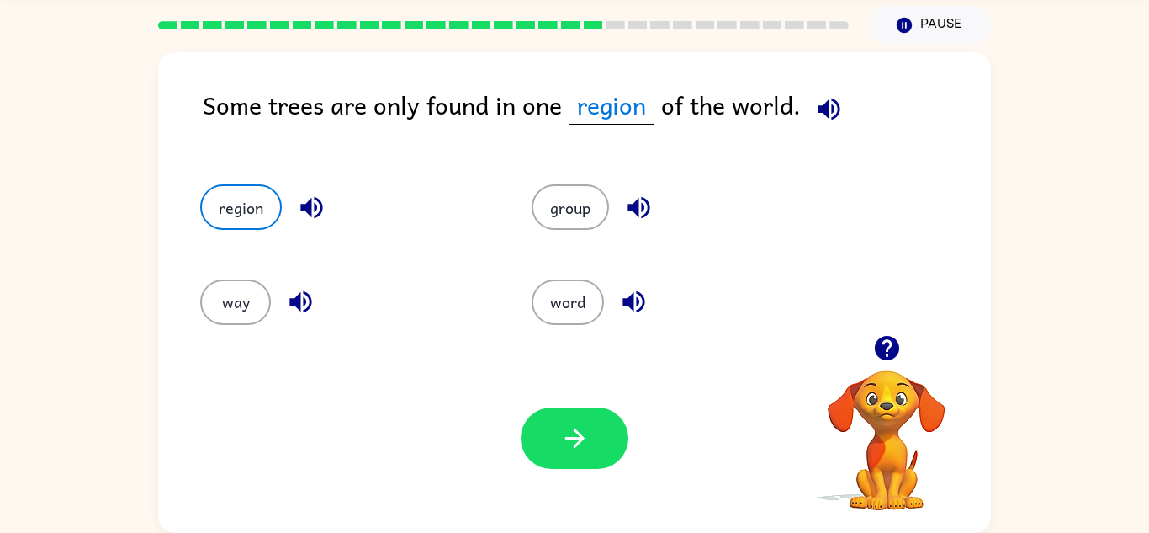
click at [580, 400] on div "Your browser must support playing .mp4 files to use Literably. Please try using…" at bounding box center [574, 437] width 833 height 189
click at [582, 441] on icon "button" at bounding box center [574, 437] width 29 height 29
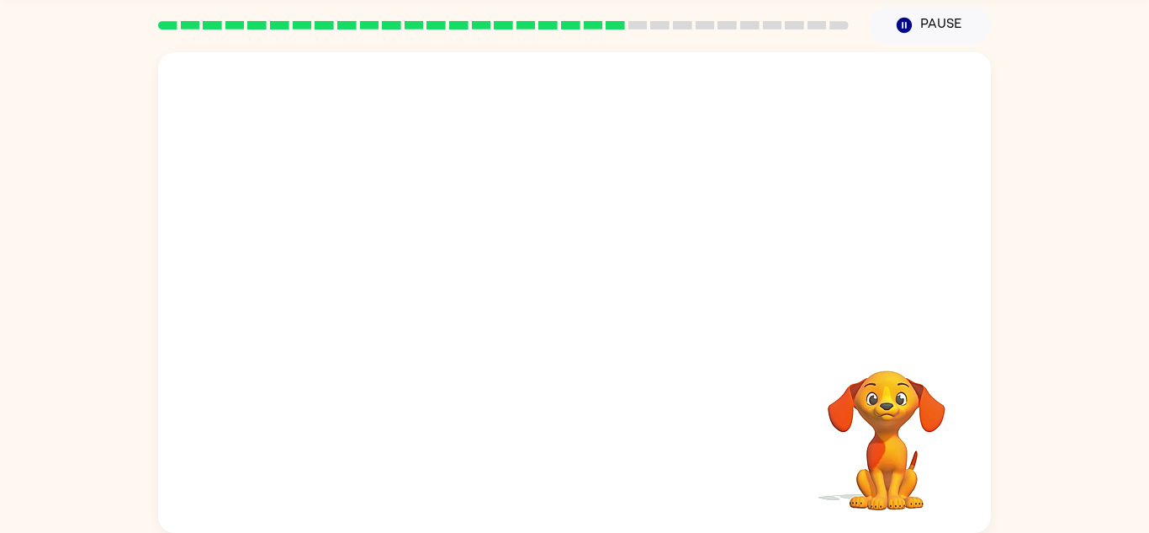
click at [430, 76] on video "Your browser must support playing .mp4 files to use Literably. Please try using…" at bounding box center [574, 193] width 833 height 283
click at [577, 344] on div at bounding box center [574, 292] width 833 height 480
click at [579, 325] on button "button" at bounding box center [575, 300] width 108 height 61
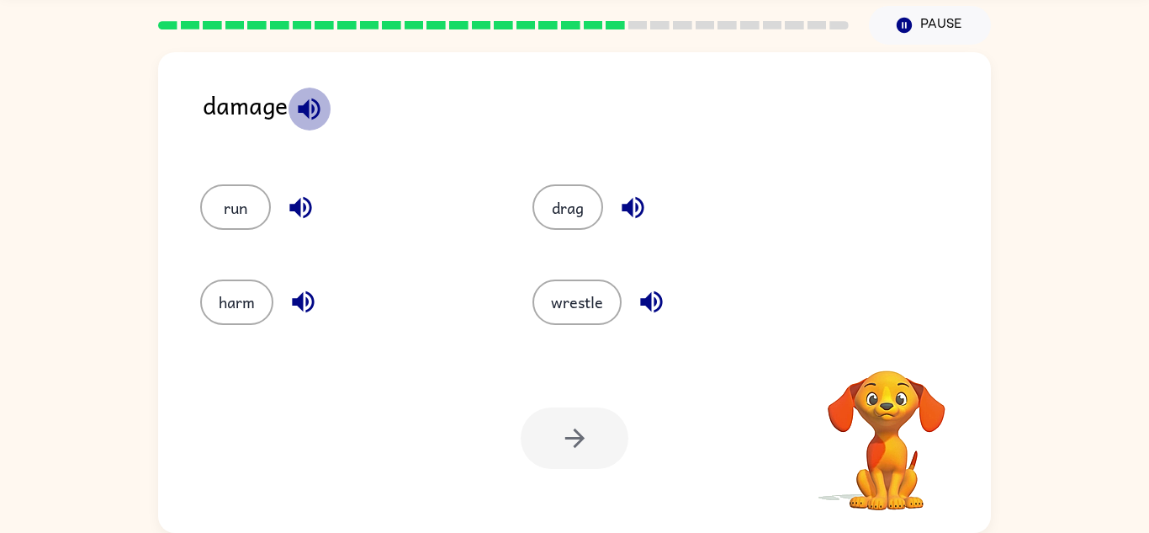
click at [298, 109] on icon "button" at bounding box center [309, 109] width 22 height 22
click at [300, 105] on icon "button" at bounding box center [309, 109] width 22 height 22
click at [295, 214] on icon "button" at bounding box center [300, 207] width 29 height 29
click at [300, 305] on icon "button" at bounding box center [303, 302] width 22 height 22
click at [623, 205] on icon "button" at bounding box center [633, 208] width 22 height 22
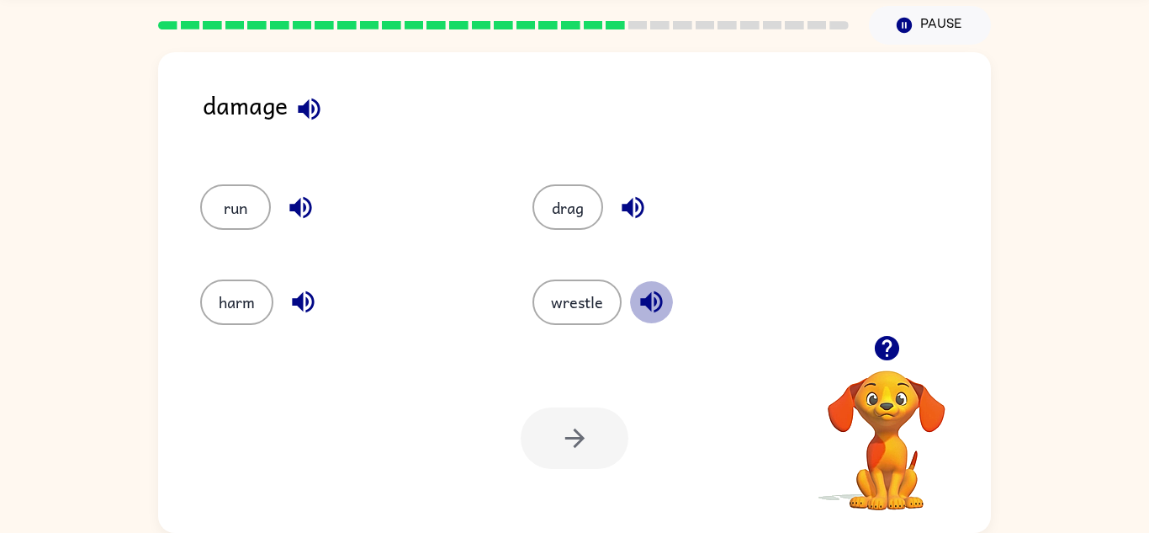
click at [648, 292] on icon "button" at bounding box center [651, 301] width 29 height 29
click at [226, 313] on button "harm" at bounding box center [236, 301] width 73 height 45
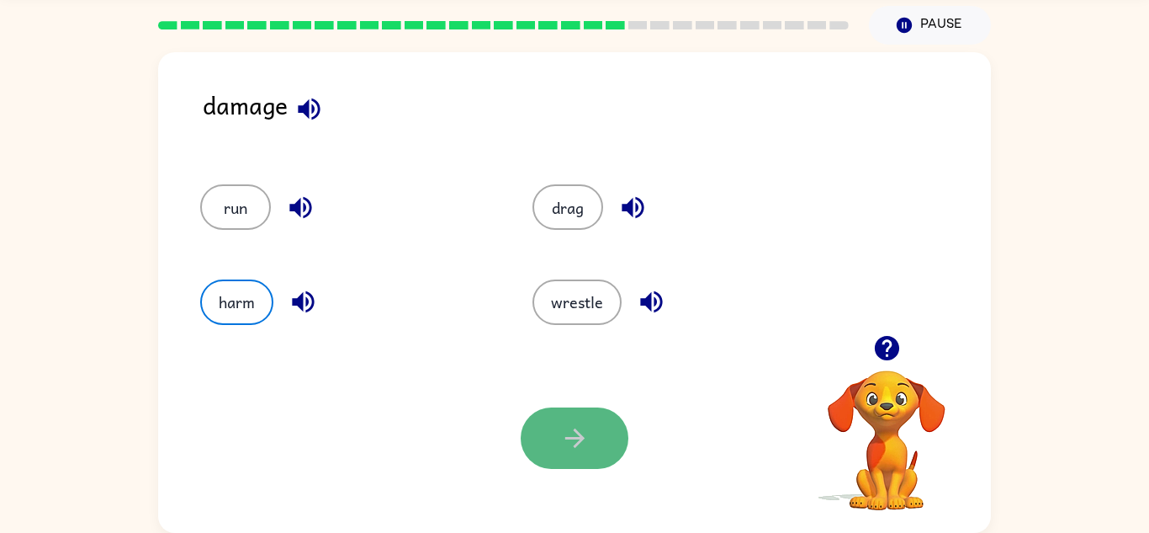
click at [602, 423] on button "button" at bounding box center [575, 437] width 108 height 61
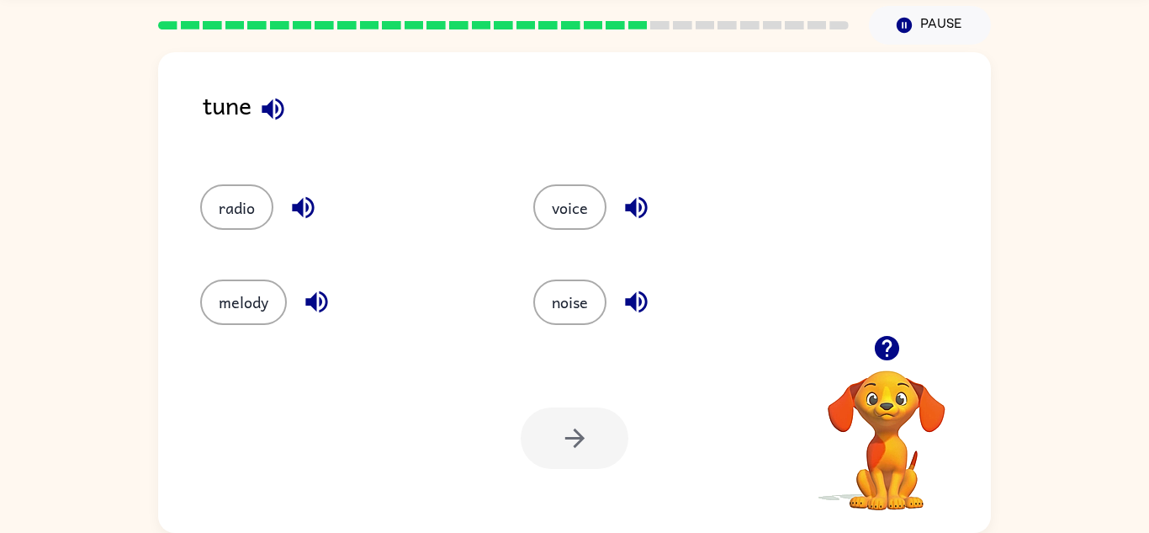
click at [299, 203] on icon "button" at bounding box center [303, 208] width 22 height 22
click at [283, 113] on icon "button" at bounding box center [273, 109] width 22 height 22
click at [325, 296] on icon "button" at bounding box center [316, 302] width 22 height 22
click at [639, 213] on icon "button" at bounding box center [636, 207] width 29 height 29
click at [644, 310] on icon "button" at bounding box center [636, 302] width 22 height 22
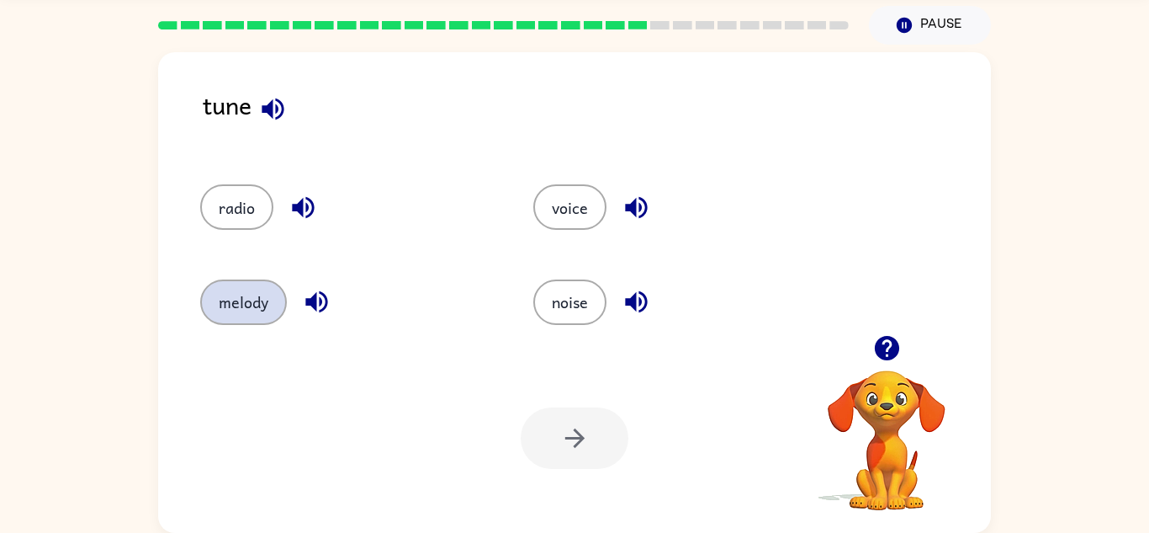
click at [236, 317] on button "melody" at bounding box center [243, 301] width 87 height 45
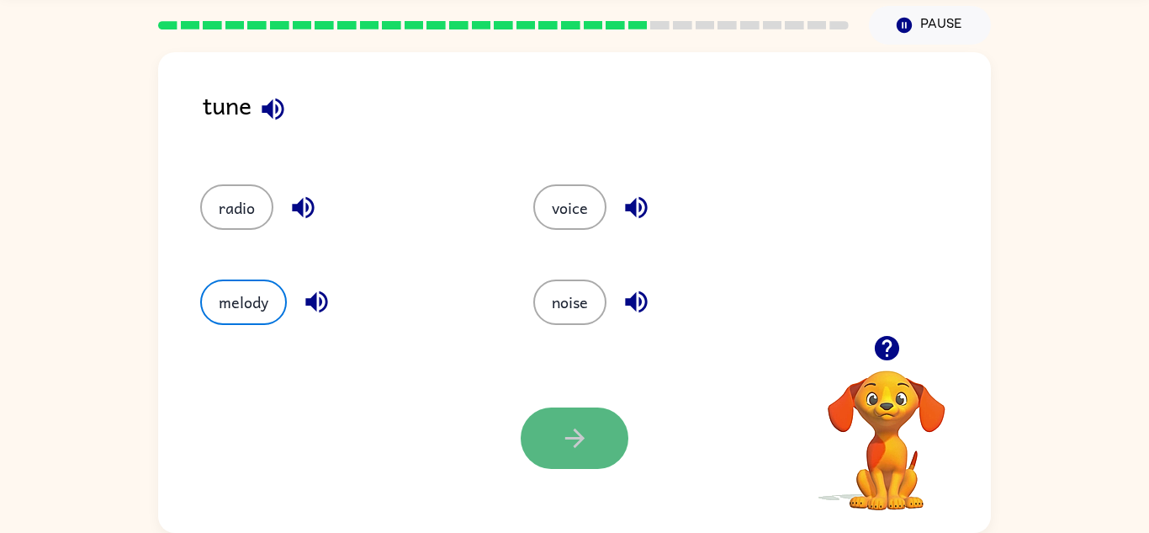
click at [587, 421] on button "button" at bounding box center [575, 437] width 108 height 61
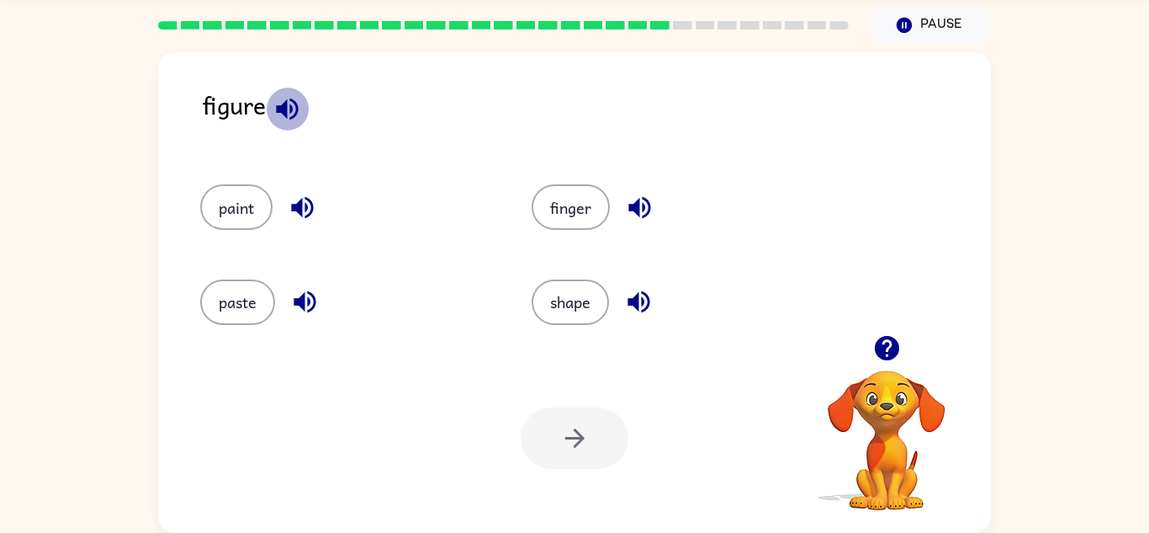
click at [289, 108] on icon "button" at bounding box center [287, 108] width 29 height 29
click at [628, 208] on icon "button" at bounding box center [639, 207] width 29 height 29
click at [643, 294] on icon "button" at bounding box center [638, 301] width 29 height 29
click at [307, 212] on icon "button" at bounding box center [302, 207] width 29 height 29
click at [314, 311] on icon "button" at bounding box center [304, 301] width 29 height 29
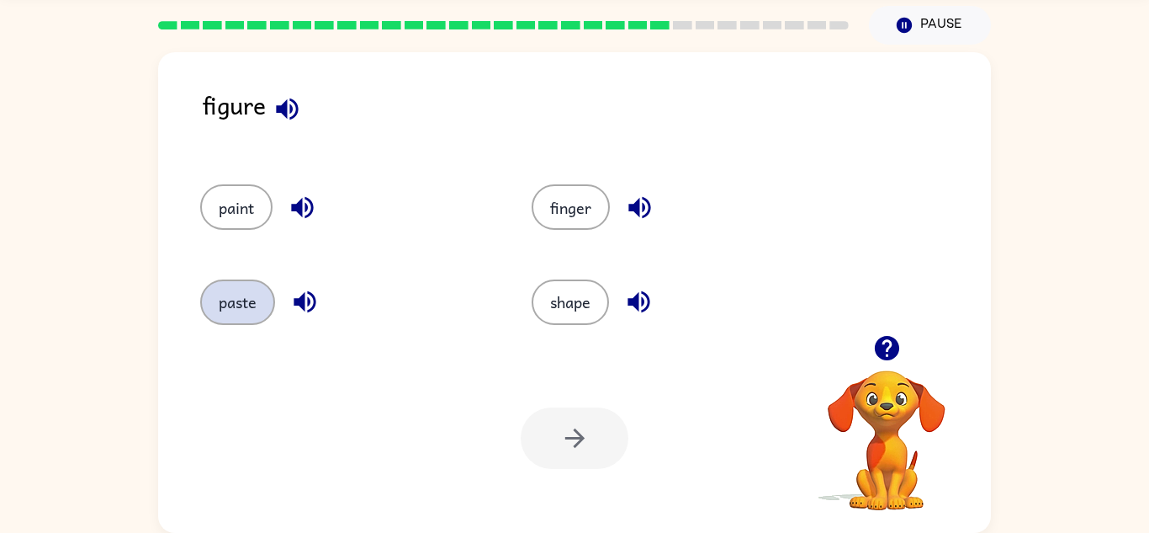
click at [227, 304] on button "paste" at bounding box center [237, 301] width 75 height 45
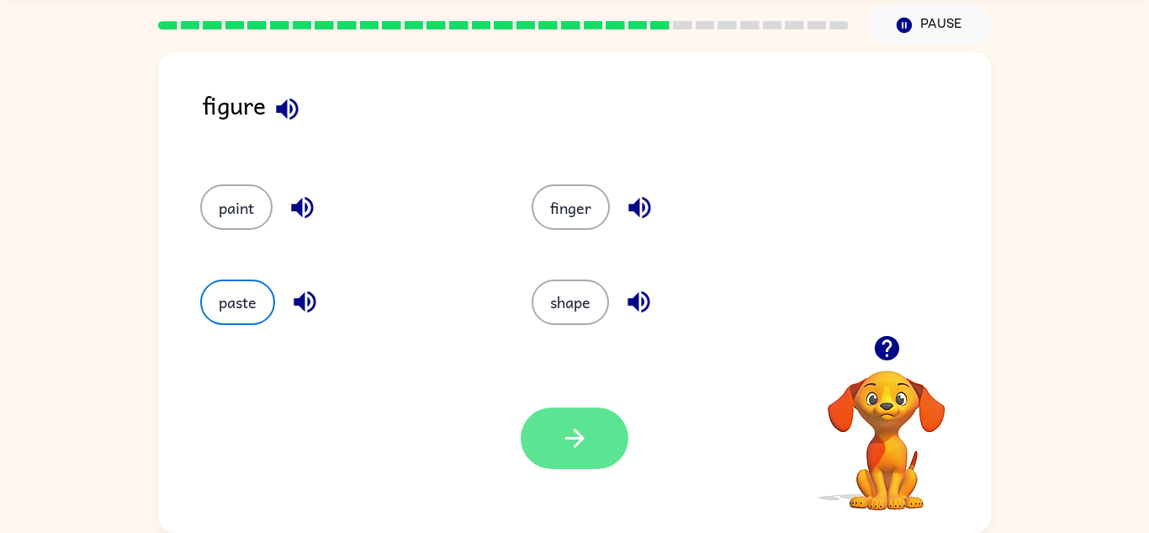
click at [569, 426] on icon "button" at bounding box center [574, 437] width 29 height 29
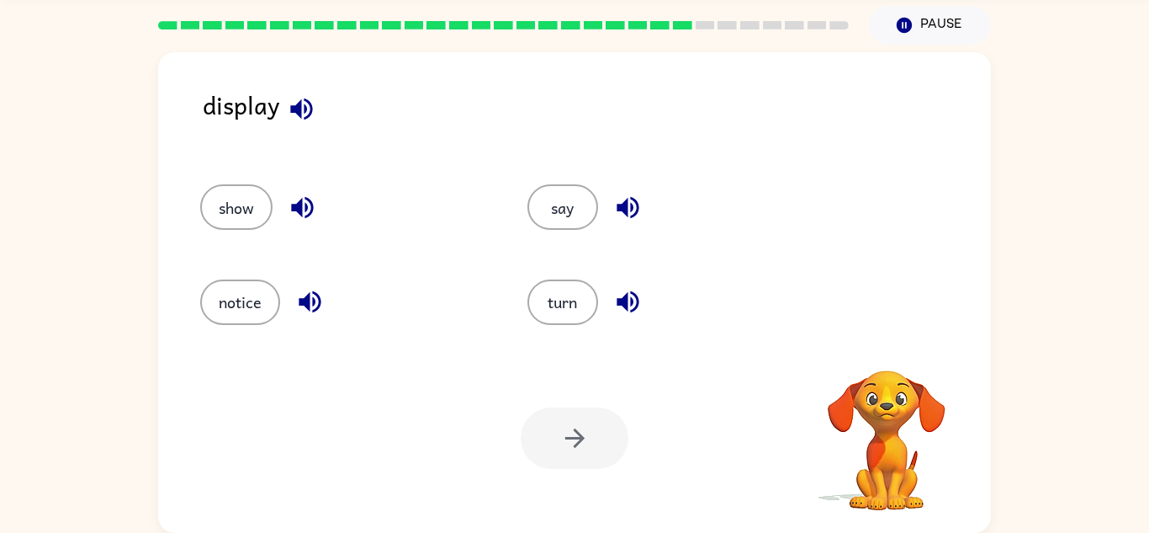
click at [305, 124] on button "button" at bounding box center [301, 108] width 43 height 43
click at [233, 215] on button "show" at bounding box center [236, 206] width 72 height 45
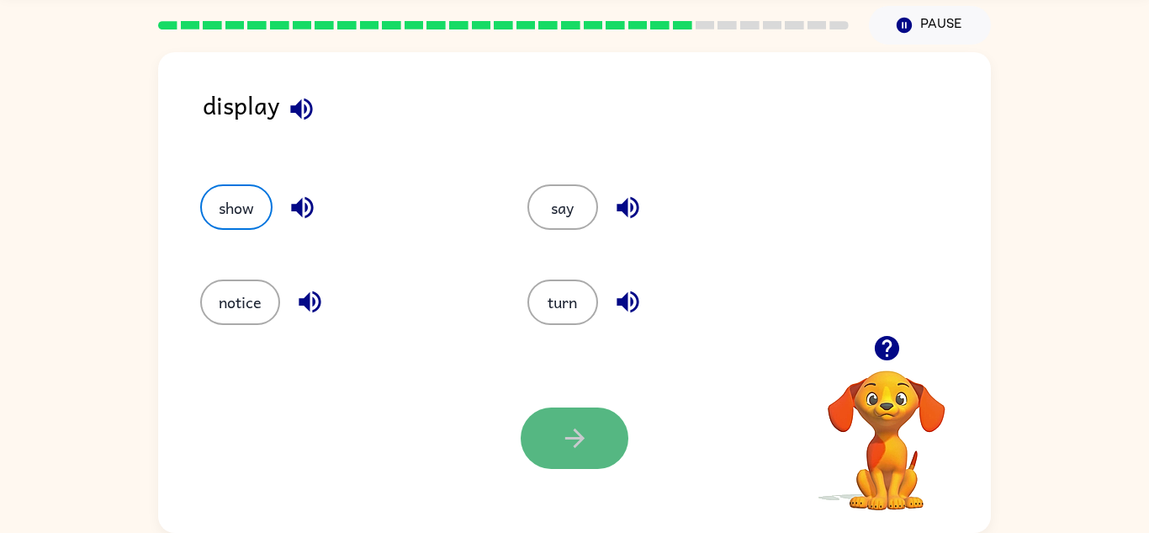
click at [606, 453] on button "button" at bounding box center [575, 437] width 108 height 61
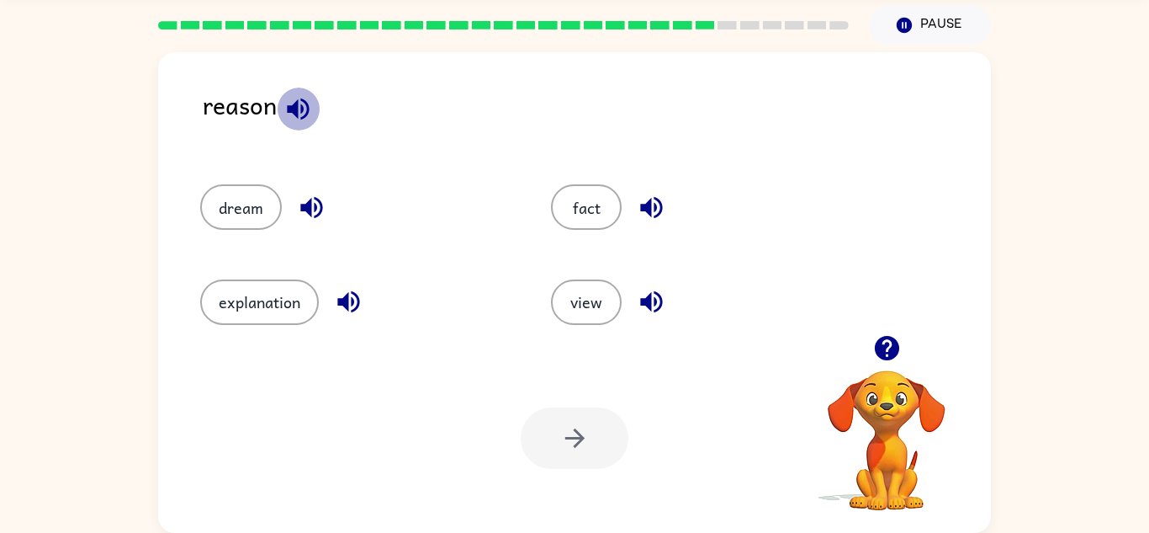
click at [310, 105] on icon "button" at bounding box center [298, 108] width 29 height 29
click at [318, 198] on icon "button" at bounding box center [311, 207] width 29 height 29
click at [331, 307] on button "button" at bounding box center [348, 301] width 43 height 43
click at [650, 221] on icon "button" at bounding box center [651, 207] width 29 height 29
click at [637, 304] on icon "button" at bounding box center [651, 301] width 29 height 29
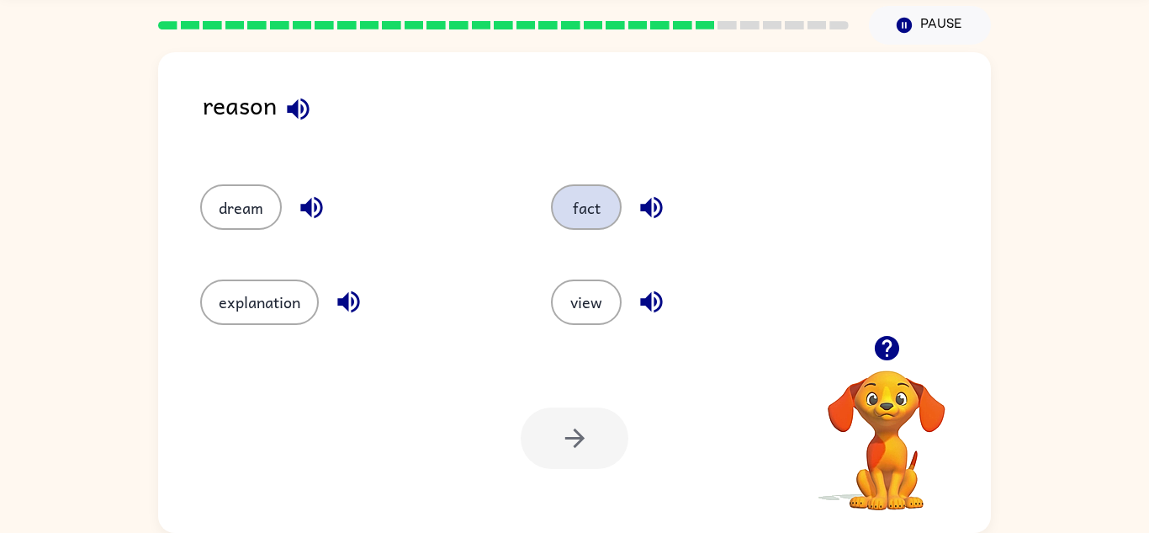
click at [592, 218] on button "fact" at bounding box center [586, 206] width 71 height 45
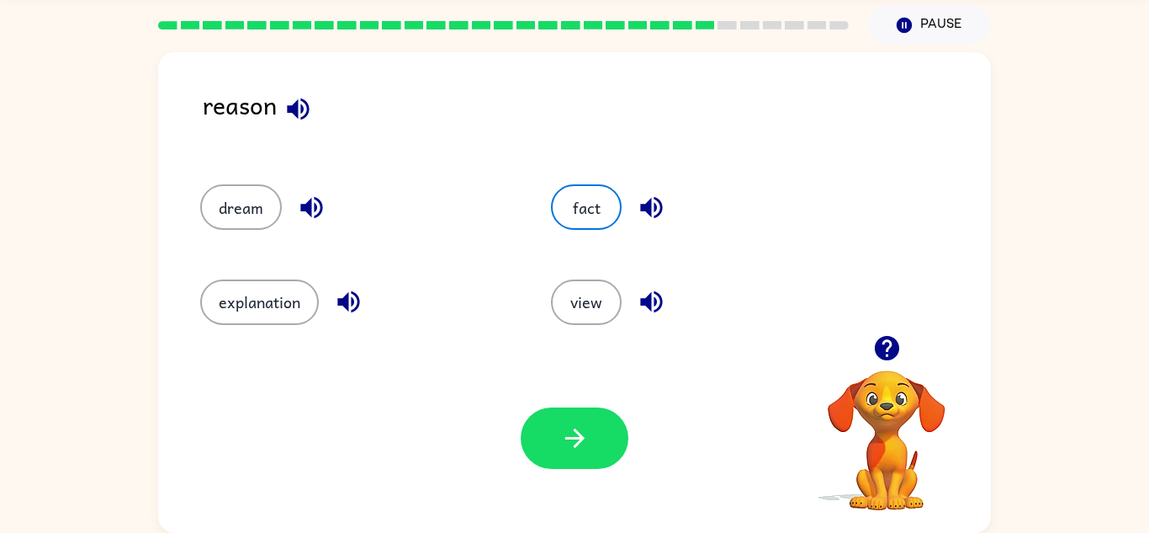
click at [589, 470] on div "Your browser must support playing .mp4 files to use Literably. Please try using…" at bounding box center [574, 437] width 833 height 189
click at [563, 418] on button "button" at bounding box center [575, 437] width 108 height 61
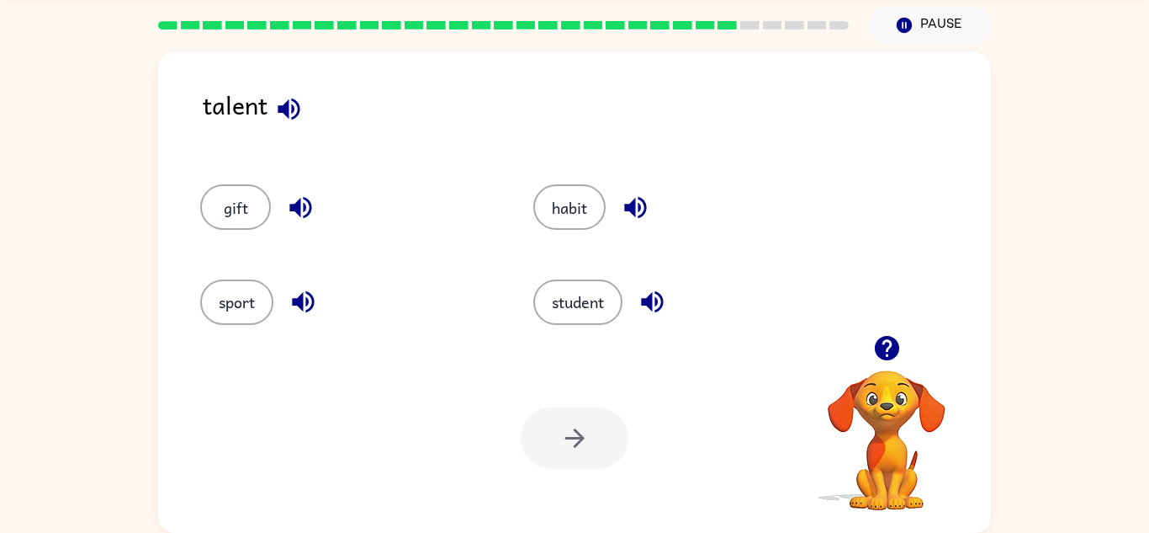
click at [286, 105] on icon "button" at bounding box center [289, 109] width 22 height 22
click at [305, 205] on icon "button" at bounding box center [300, 208] width 22 height 22
click at [292, 215] on icon "button" at bounding box center [300, 207] width 29 height 29
click at [315, 305] on icon "button" at bounding box center [303, 301] width 29 height 29
click at [649, 220] on icon "button" at bounding box center [635, 207] width 29 height 29
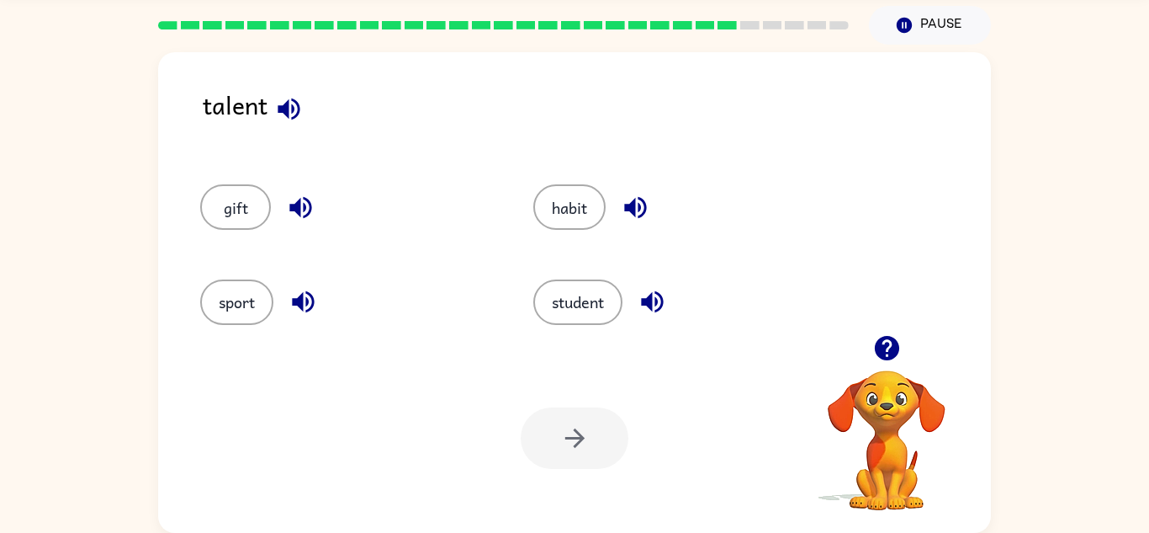
click at [660, 315] on icon "button" at bounding box center [652, 301] width 29 height 29
click at [245, 319] on button "sport" at bounding box center [236, 301] width 73 height 45
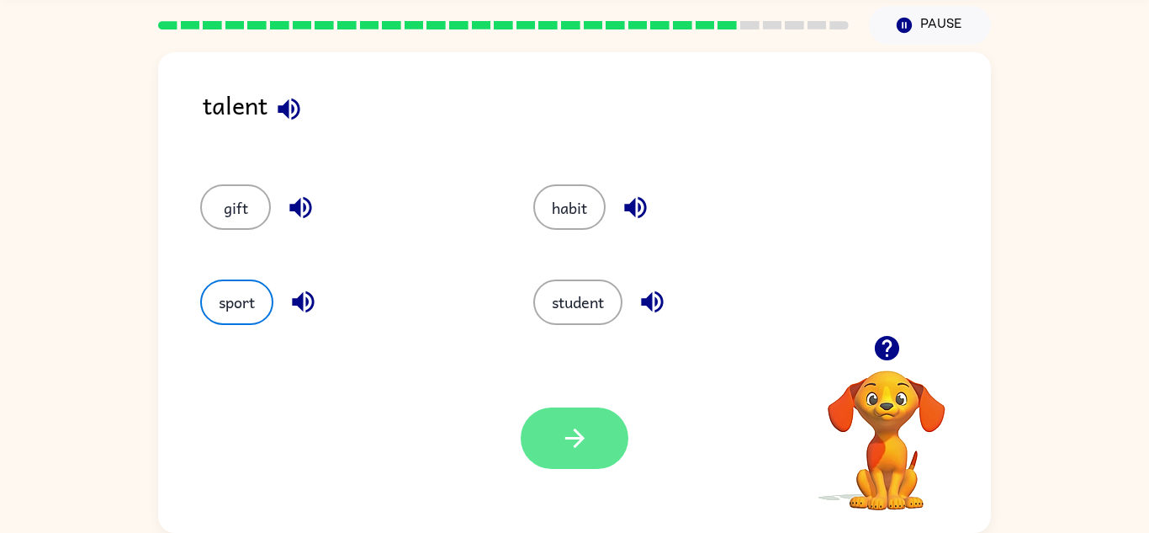
click at [587, 451] on icon "button" at bounding box center [574, 437] width 29 height 29
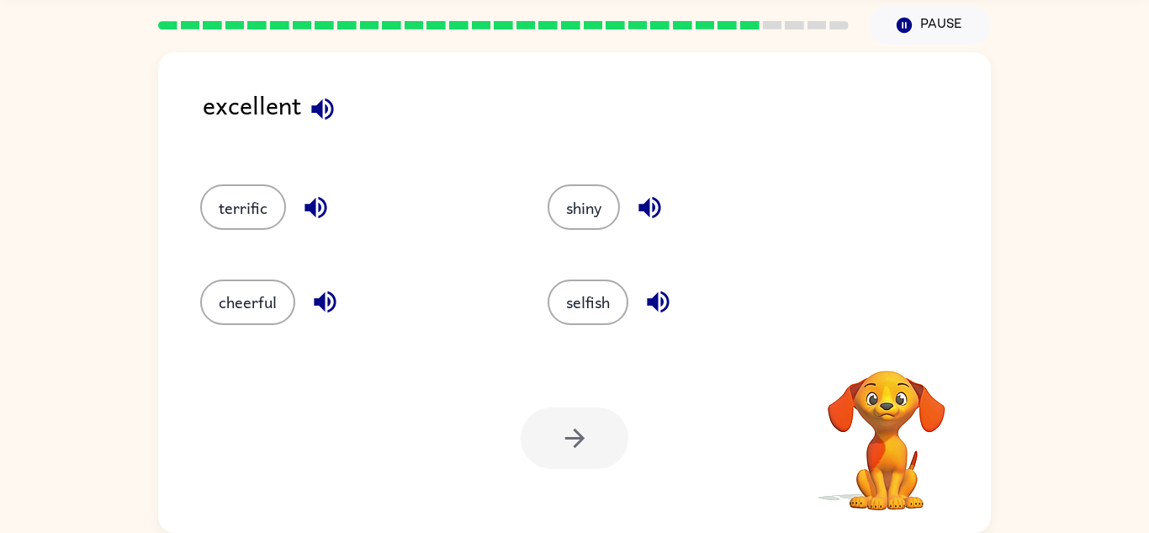
click at [327, 111] on icon "button" at bounding box center [322, 109] width 22 height 22
click at [326, 214] on icon "button" at bounding box center [315, 207] width 29 height 29
click at [328, 305] on icon "button" at bounding box center [325, 302] width 22 height 22
click at [663, 221] on icon "button" at bounding box center [649, 207] width 29 height 29
click at [670, 299] on icon "button" at bounding box center [658, 301] width 29 height 29
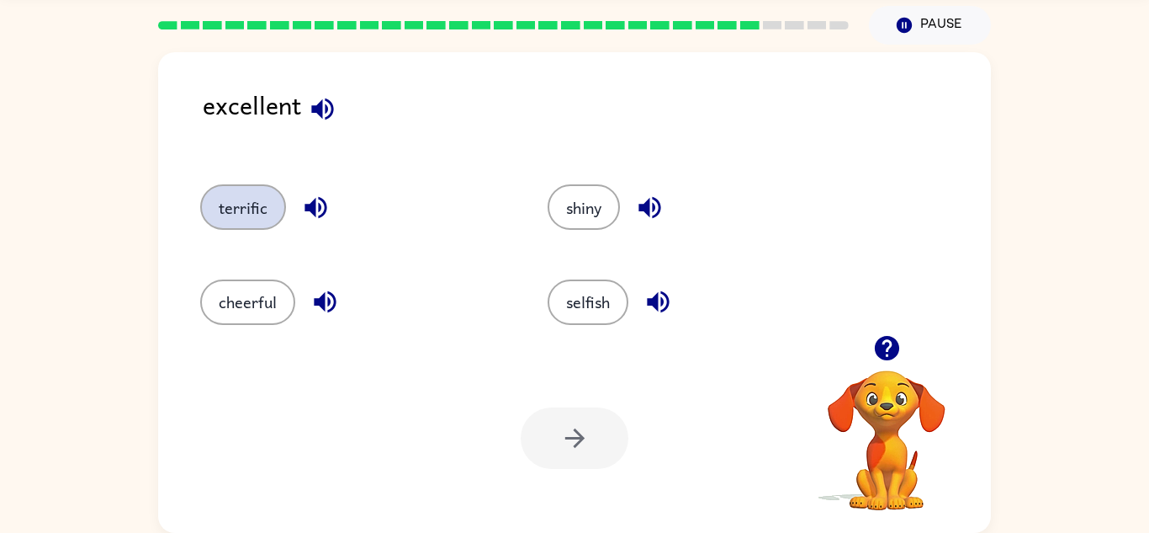
click at [257, 219] on button "terrific" at bounding box center [243, 206] width 86 height 45
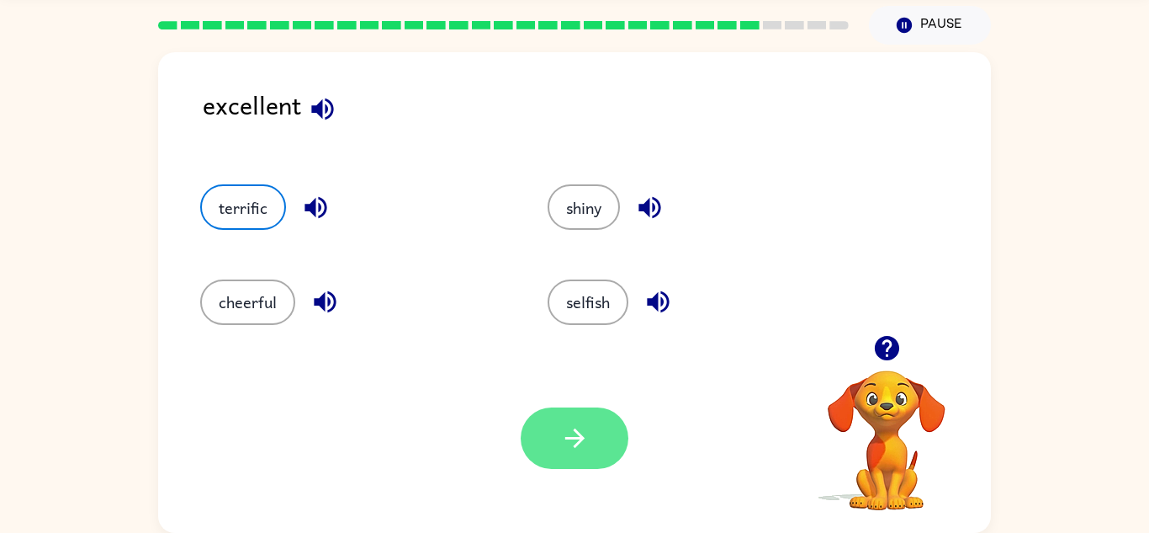
click at [601, 453] on button "button" at bounding box center [575, 437] width 108 height 61
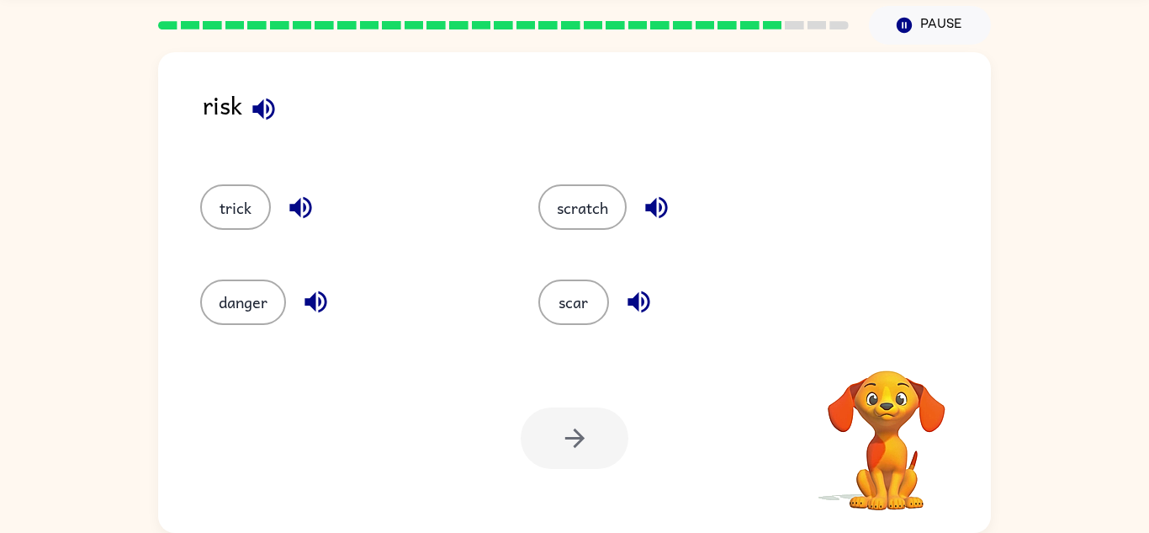
click at [284, 106] on button "button" at bounding box center [263, 108] width 43 height 43
click at [277, 112] on icon "button" at bounding box center [263, 108] width 29 height 29
click at [306, 212] on icon "button" at bounding box center [300, 207] width 29 height 29
click at [325, 292] on icon "button" at bounding box center [315, 301] width 29 height 29
click at [676, 213] on button "button" at bounding box center [656, 207] width 43 height 43
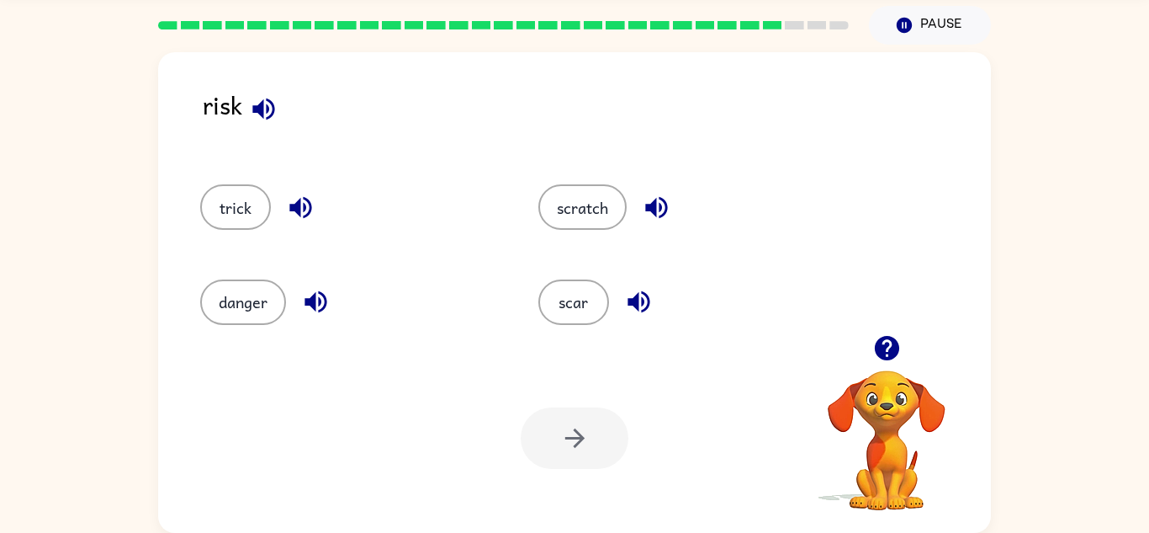
click at [665, 209] on icon "button" at bounding box center [656, 207] width 29 height 29
click at [659, 203] on icon "button" at bounding box center [656, 207] width 29 height 29
click at [641, 290] on icon "button" at bounding box center [638, 301] width 29 height 29
click at [270, 310] on button "danger" at bounding box center [243, 301] width 86 height 45
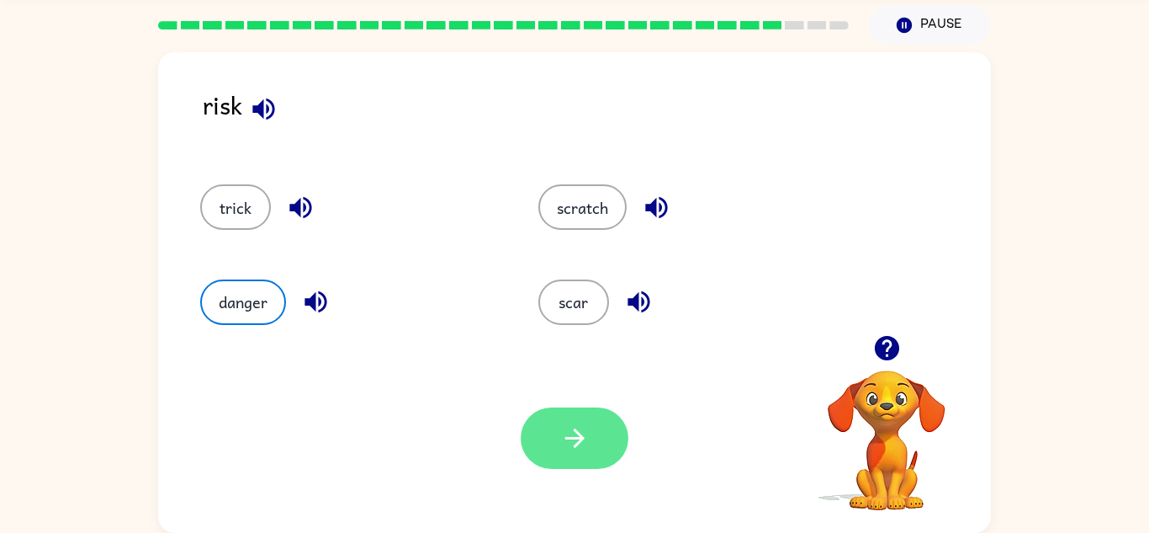
click at [581, 424] on icon "button" at bounding box center [574, 437] width 29 height 29
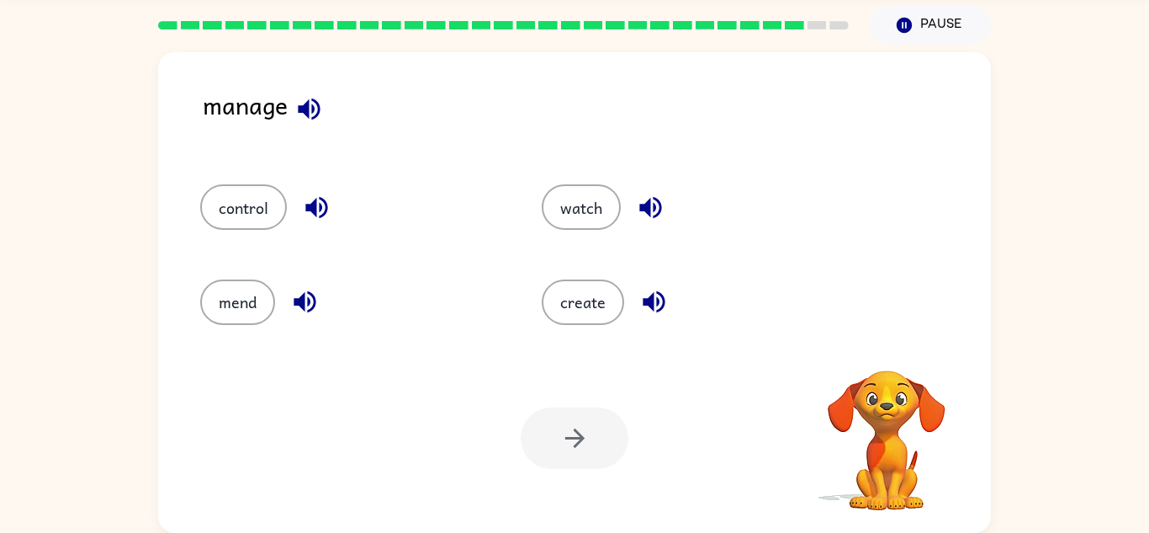
click at [319, 108] on icon "button" at bounding box center [309, 109] width 22 height 22
click at [311, 224] on button "button" at bounding box center [316, 207] width 43 height 43
click at [306, 289] on icon "button" at bounding box center [304, 301] width 29 height 29
click at [659, 220] on icon "button" at bounding box center [650, 207] width 29 height 29
click at [654, 305] on icon "button" at bounding box center [654, 302] width 22 height 22
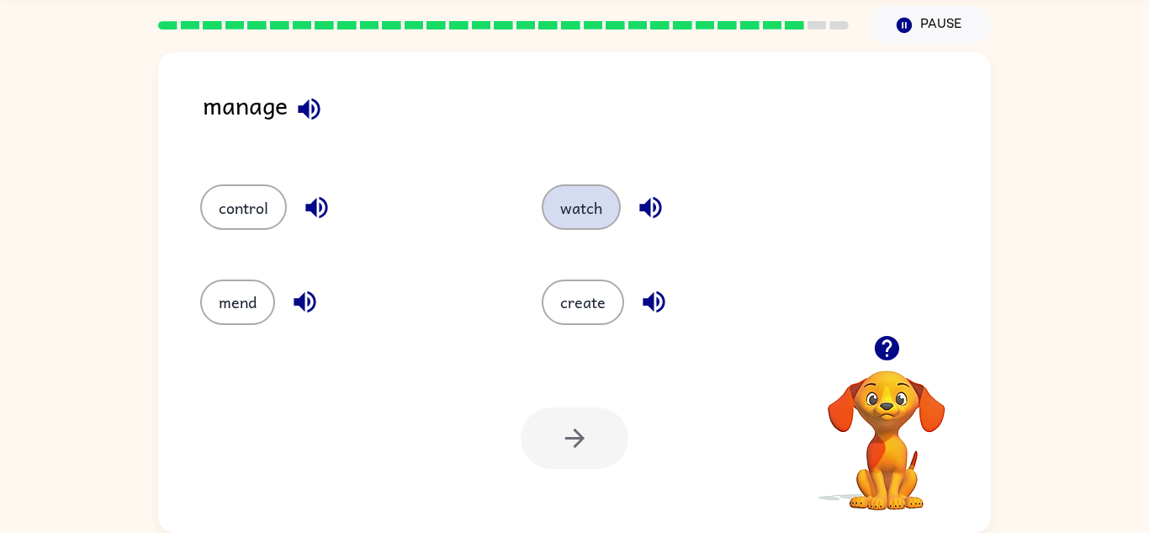
click at [593, 217] on button "watch" at bounding box center [581, 206] width 79 height 45
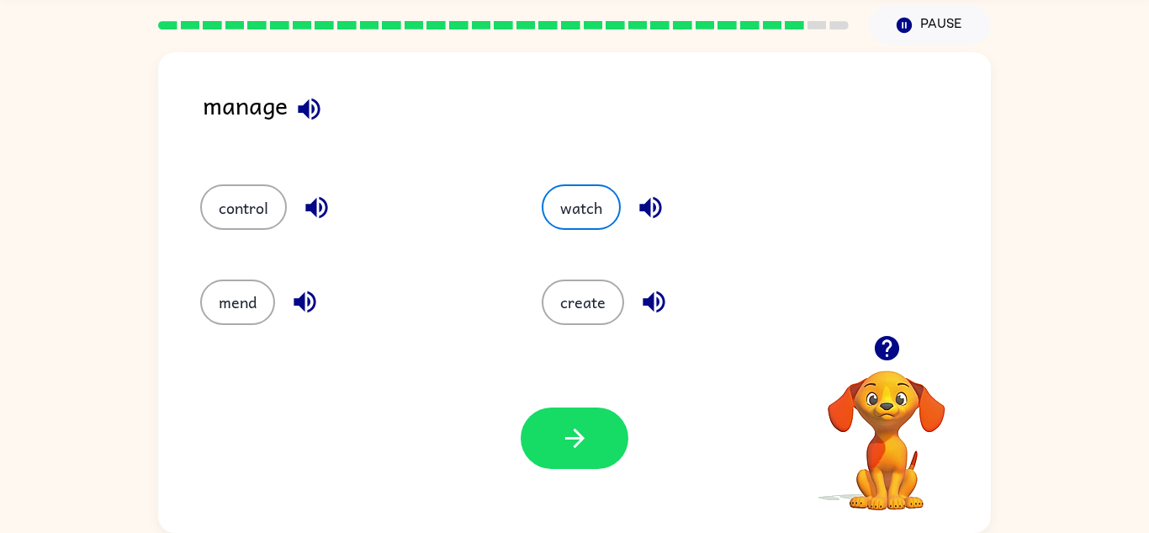
click at [564, 479] on div "Your browser must support playing .mp4 files to use Literably. Please try using…" at bounding box center [574, 437] width 833 height 189
click at [588, 465] on button "button" at bounding box center [575, 437] width 108 height 61
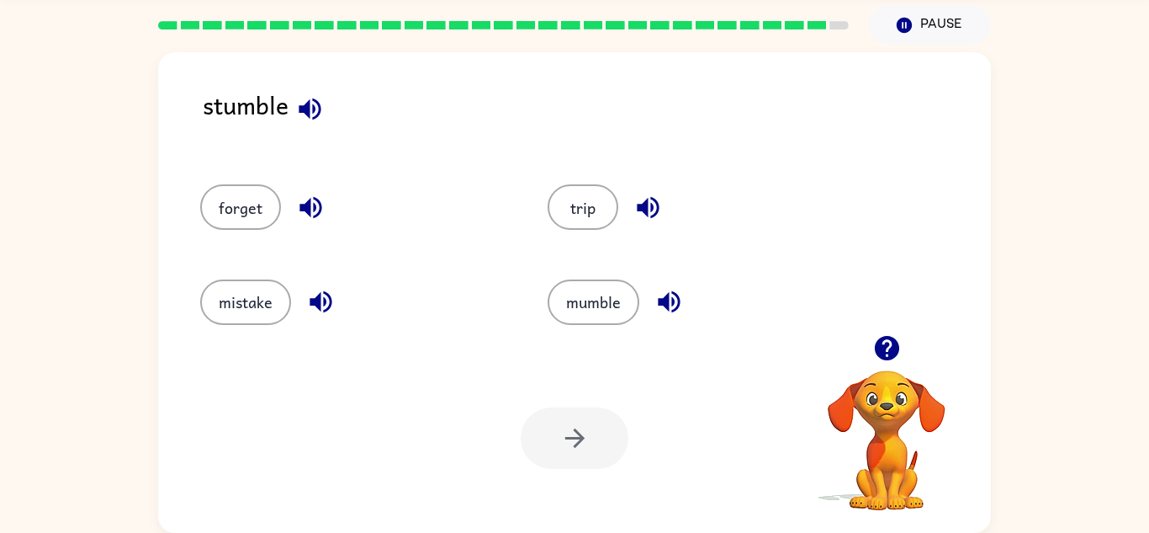
click at [310, 207] on icon "button" at bounding box center [310, 208] width 22 height 22
click at [312, 126] on button "button" at bounding box center [310, 108] width 43 height 43
click at [320, 201] on icon "button" at bounding box center [310, 207] width 29 height 29
click at [314, 210] on icon "button" at bounding box center [310, 208] width 22 height 22
click at [319, 297] on icon "button" at bounding box center [321, 302] width 22 height 22
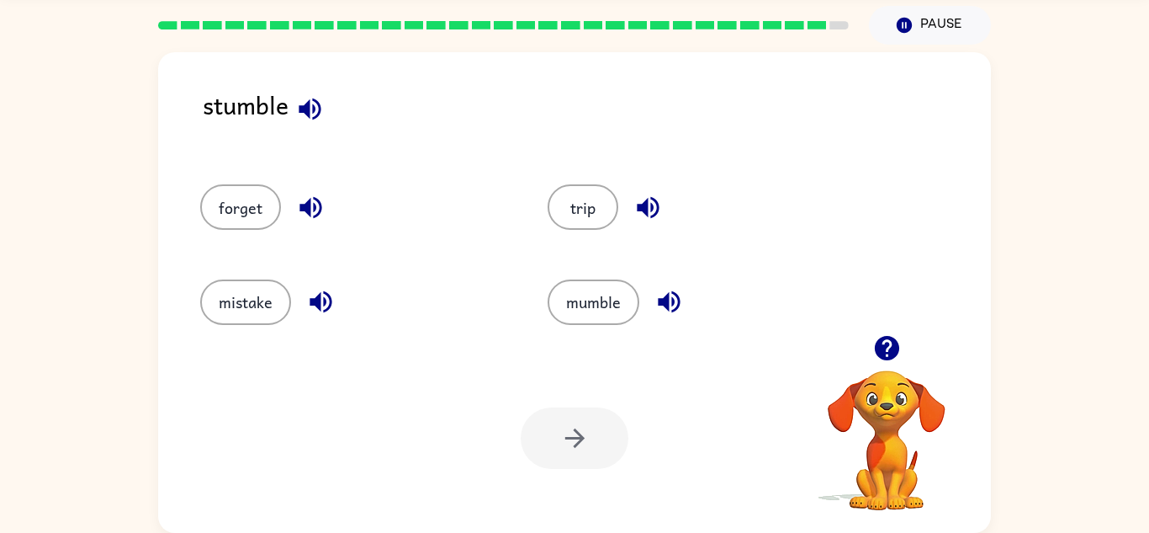
click at [644, 205] on icon "button" at bounding box center [648, 208] width 22 height 22
click at [678, 306] on icon "button" at bounding box center [669, 302] width 22 height 22
click at [317, 111] on icon "button" at bounding box center [309, 108] width 29 height 29
click at [328, 312] on icon "button" at bounding box center [320, 301] width 29 height 29
click at [634, 220] on icon "button" at bounding box center [647, 207] width 29 height 29
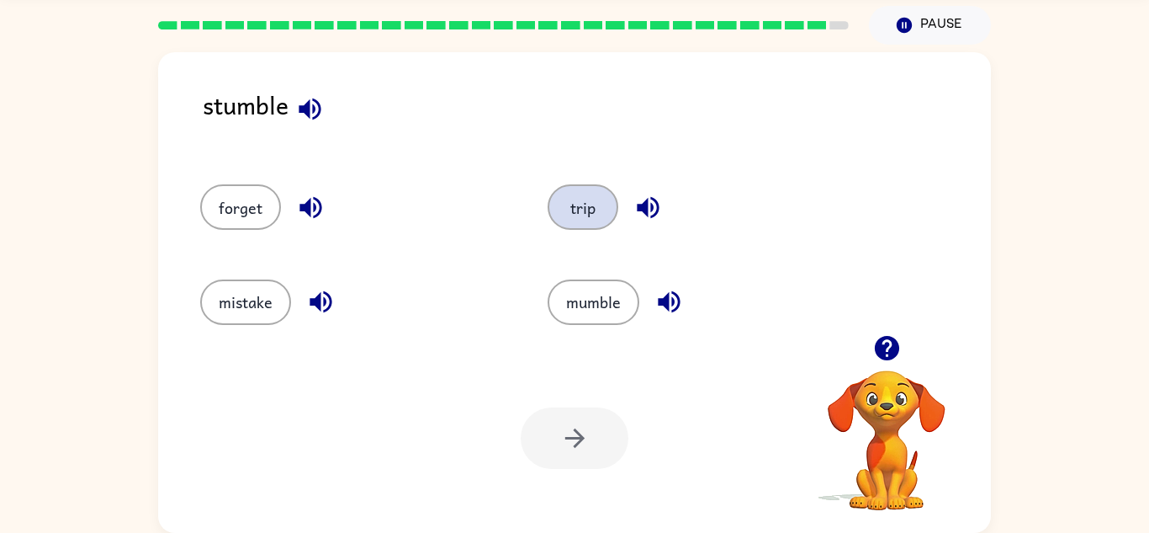
click at [580, 212] on button "trip" at bounding box center [583, 206] width 71 height 45
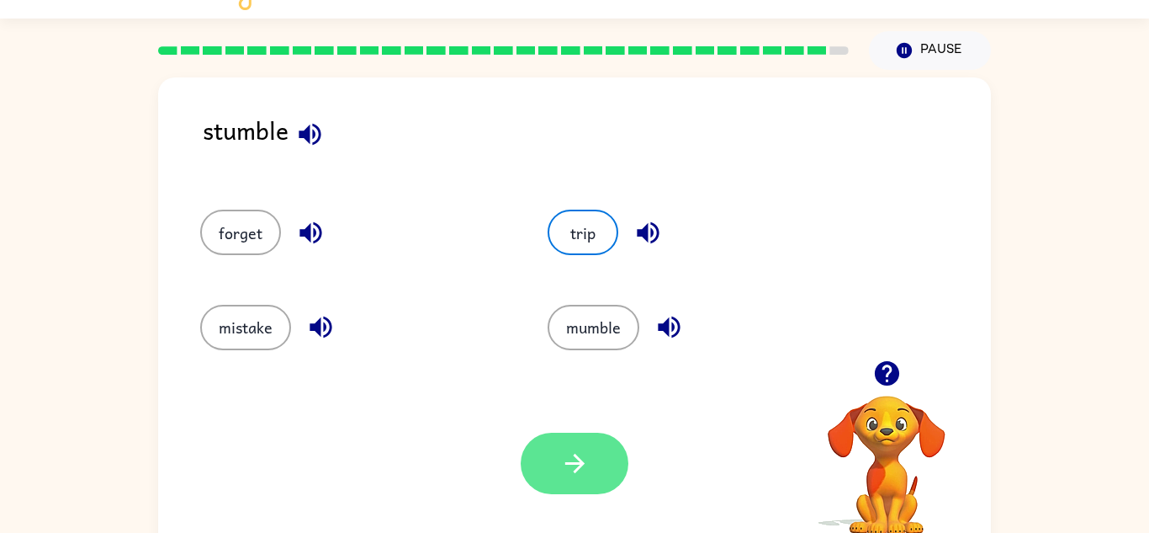
click at [588, 480] on button "button" at bounding box center [575, 462] width 108 height 61
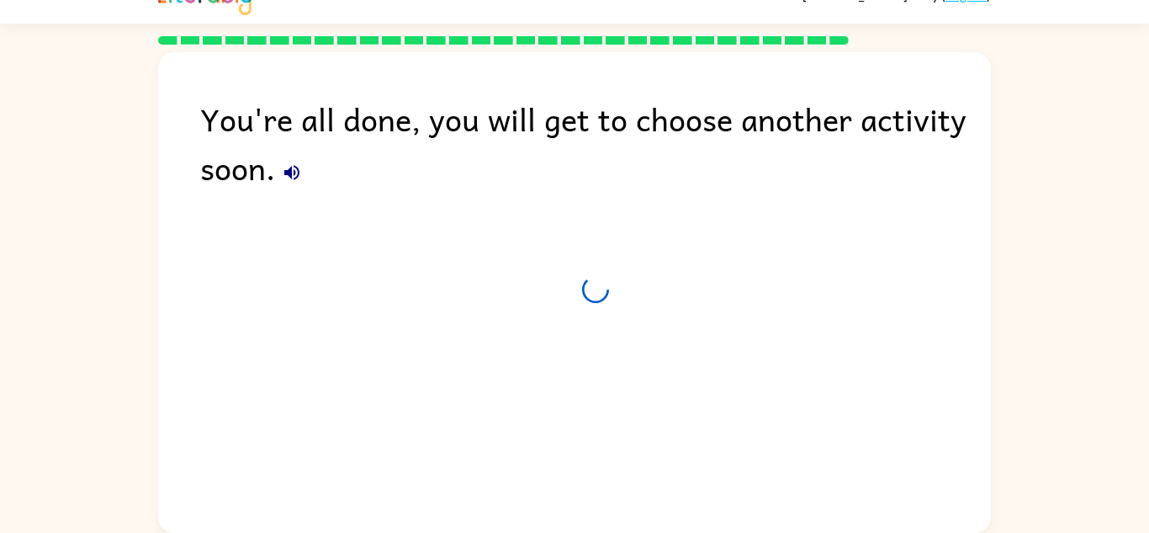
scroll to position [29, 0]
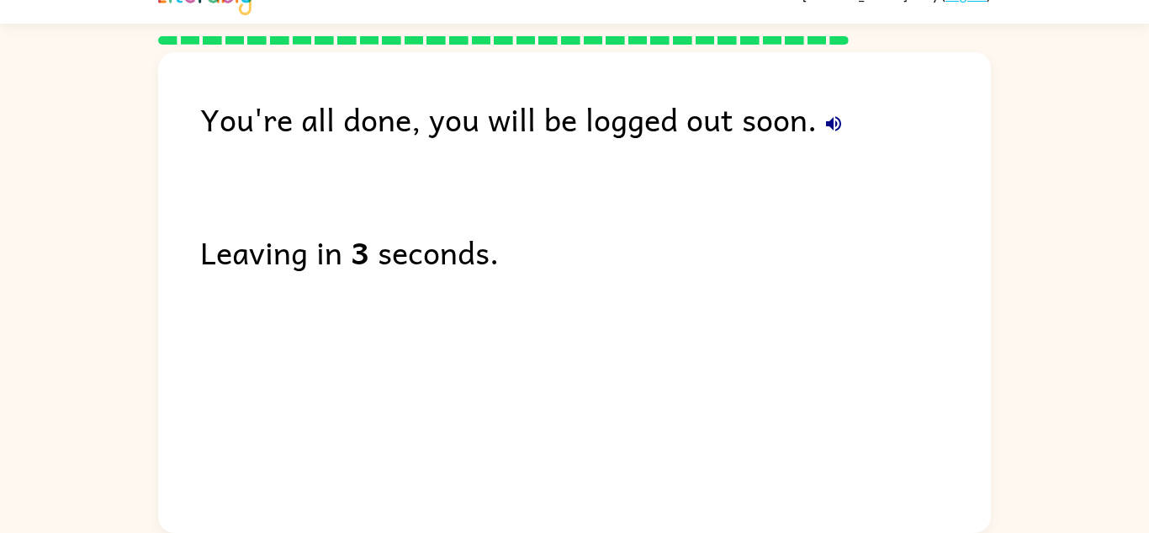
click at [835, 129] on icon "button" at bounding box center [833, 123] width 15 height 15
